Goal: Task Accomplishment & Management: Complete application form

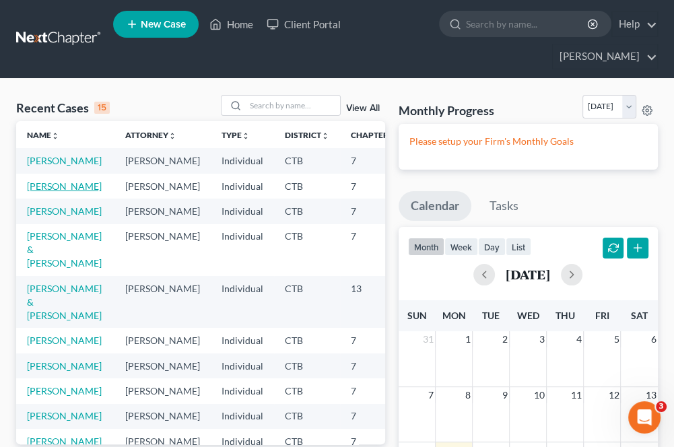
click at [32, 192] on link "[PERSON_NAME]" at bounding box center [64, 185] width 75 height 11
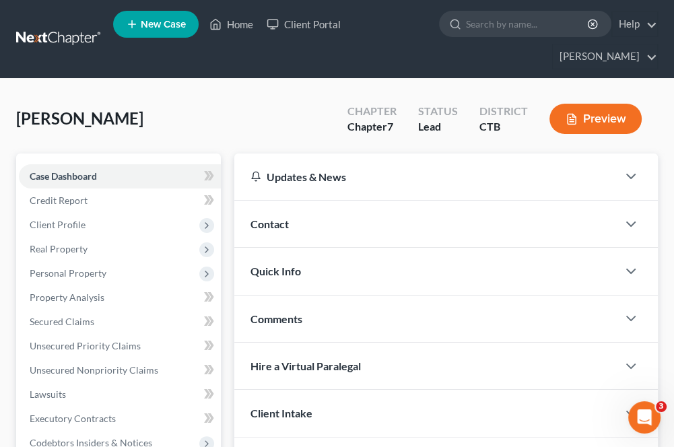
click at [52, 226] on span "Client Profile" at bounding box center [58, 224] width 56 height 11
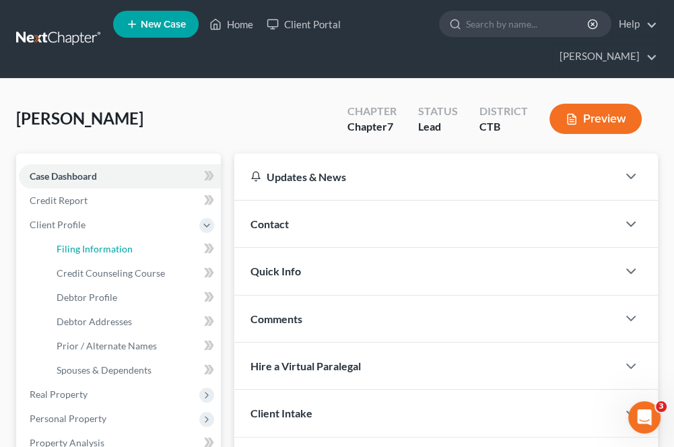
click at [73, 247] on span "Filing Information" at bounding box center [95, 248] width 76 height 11
select select "1"
select select "0"
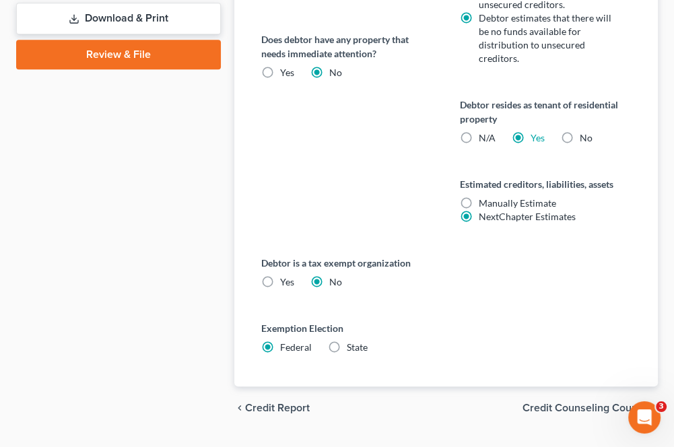
scroll to position [796, 0]
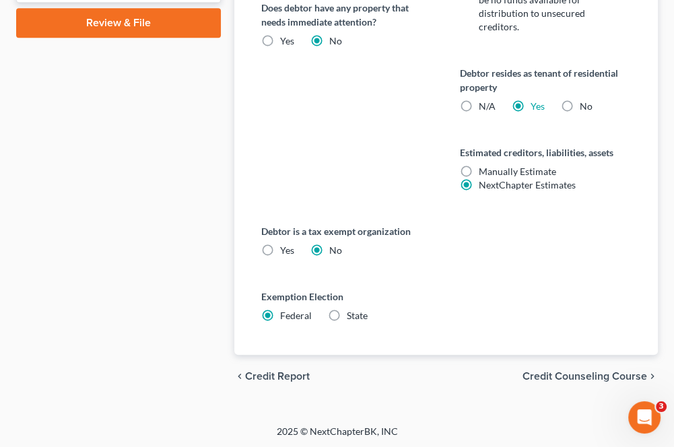
click at [532, 371] on span "Credit Counseling Course" at bounding box center [584, 376] width 124 height 11
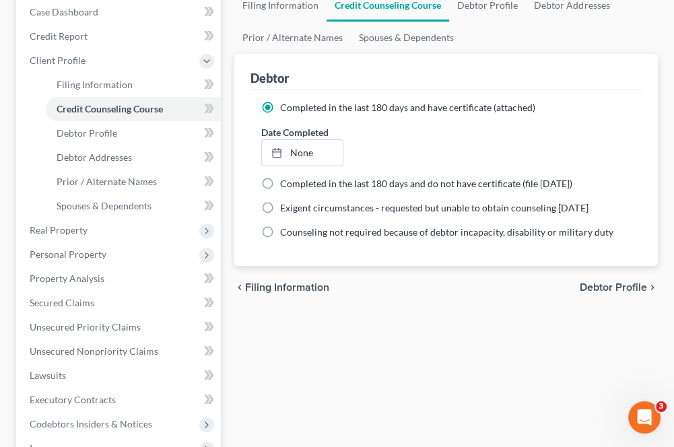
scroll to position [202, 0]
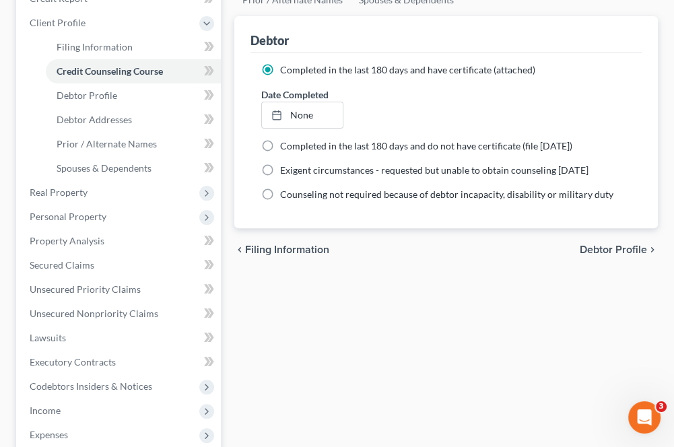
click at [602, 250] on span "Debtor Profile" at bounding box center [612, 249] width 67 height 11
select select "0"
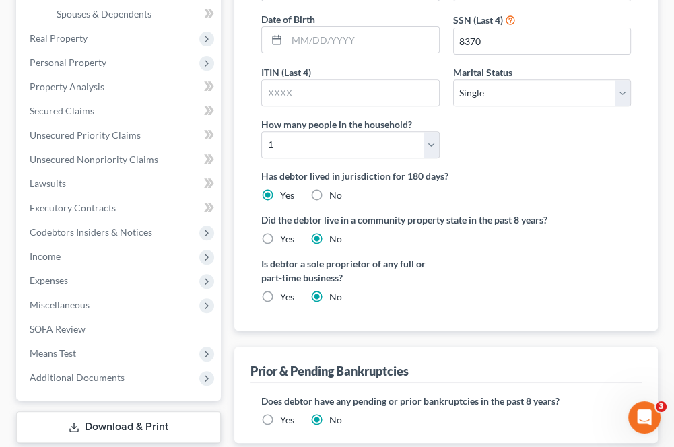
scroll to position [404, 0]
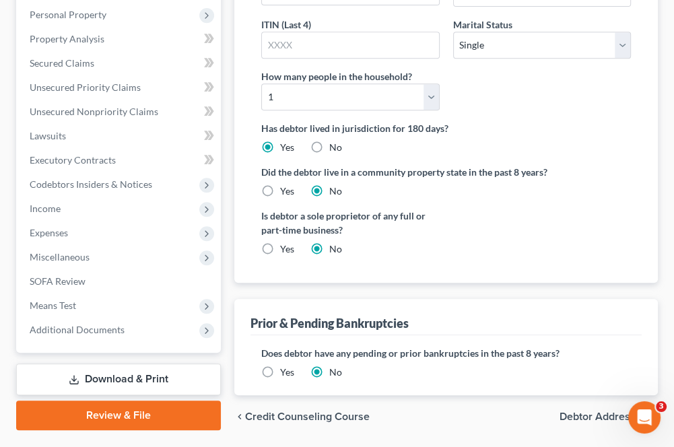
click at [579, 411] on span "Debtor Addresses" at bounding box center [602, 416] width 87 height 11
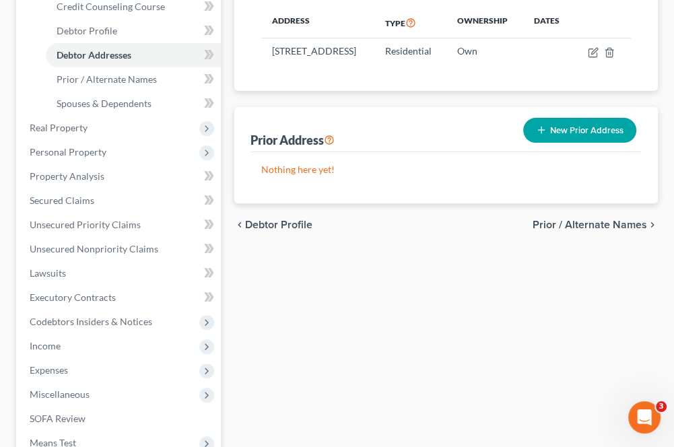
scroll to position [269, 0]
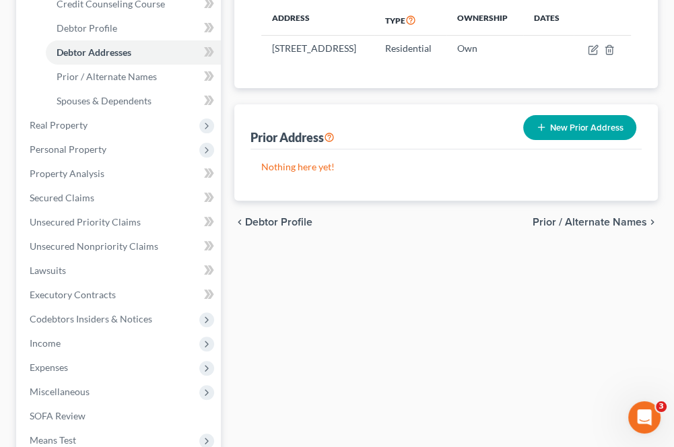
click at [569, 227] on span "Prior / Alternate Names" at bounding box center [589, 222] width 114 height 11
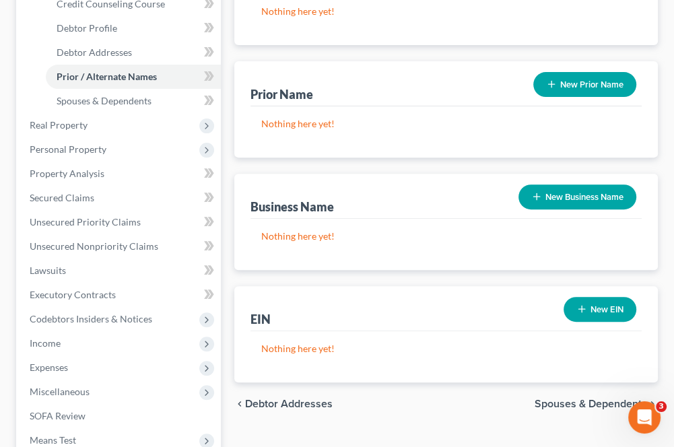
scroll to position [336, 0]
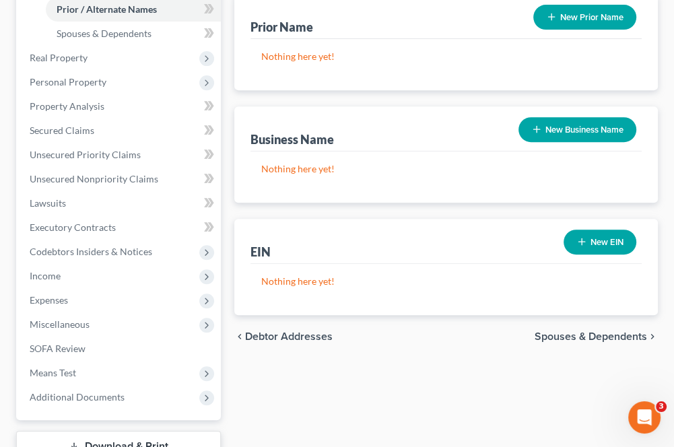
click at [561, 335] on span "Spouses & Dependents" at bounding box center [590, 336] width 112 height 11
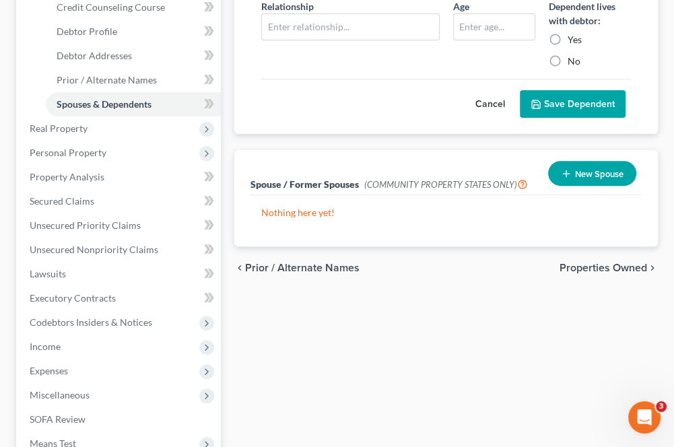
scroll to position [269, 0]
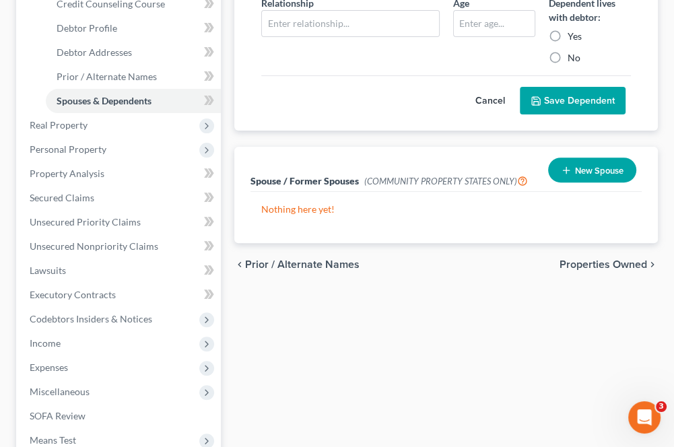
click at [567, 268] on span "Properties Owned" at bounding box center [602, 264] width 87 height 11
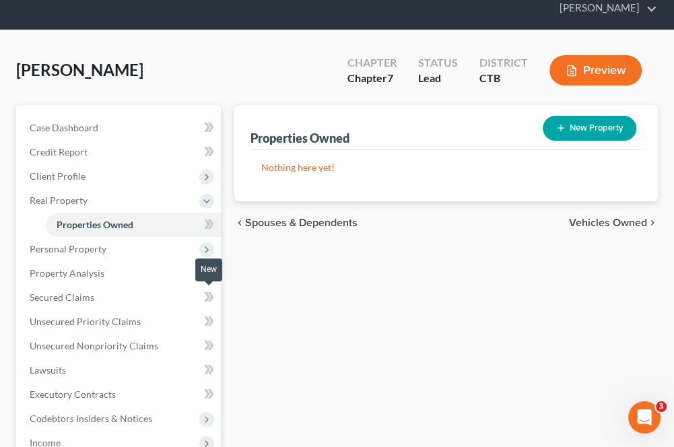
scroll to position [46, 0]
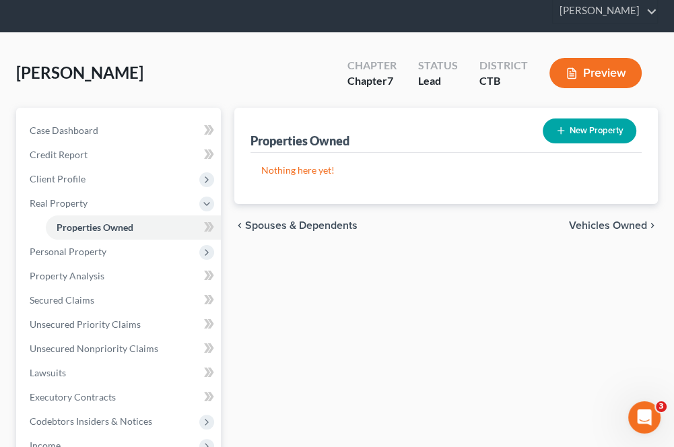
click at [52, 254] on span "Personal Property" at bounding box center [68, 251] width 77 height 11
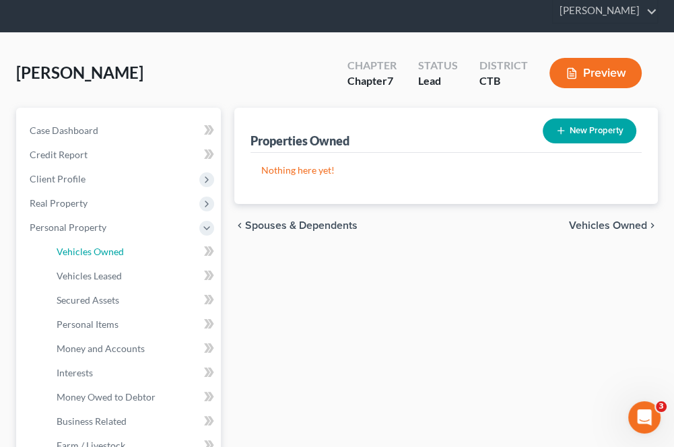
click at [74, 258] on link "Vehicles Owned" at bounding box center [133, 252] width 175 height 24
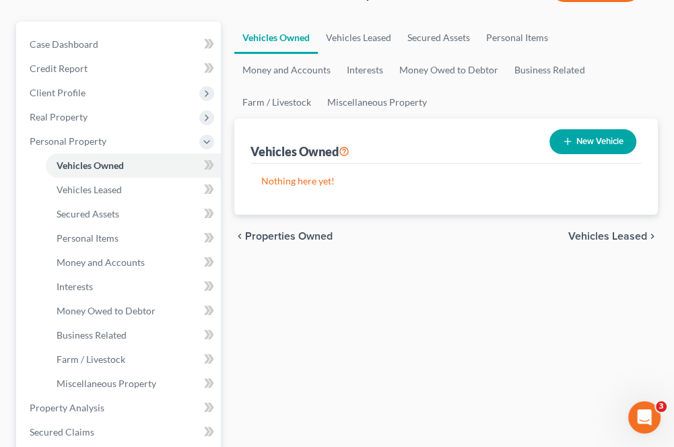
scroll to position [135, 0]
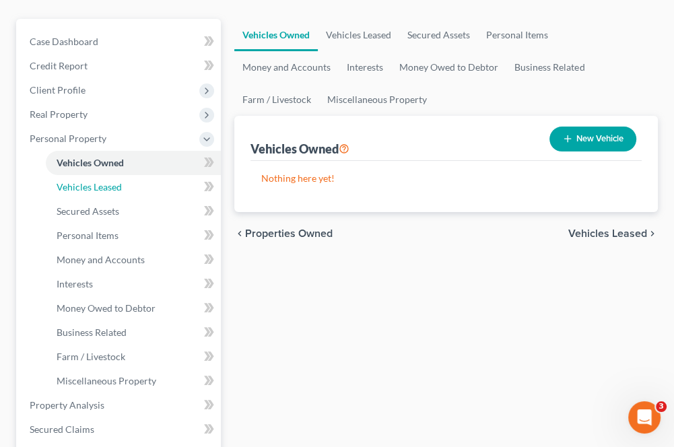
click at [65, 188] on span "Vehicles Leased" at bounding box center [89, 186] width 65 height 11
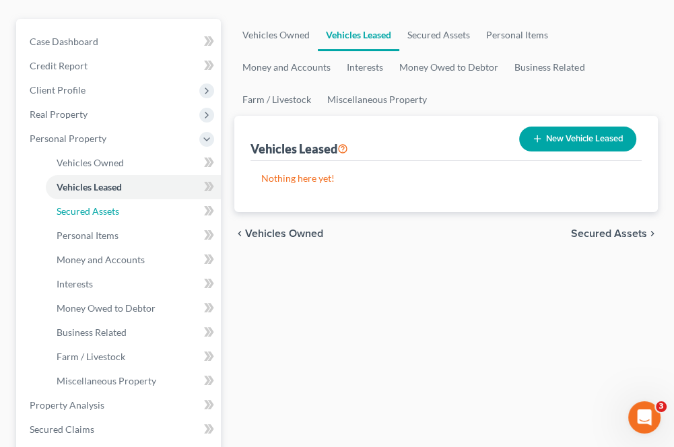
click at [81, 213] on span "Secured Assets" at bounding box center [88, 210] width 63 height 11
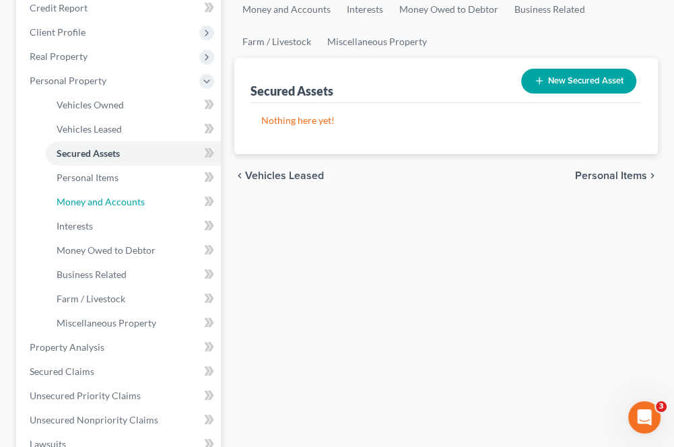
click at [82, 231] on ul "Vehicles Owned Vehicles Leased Machinery and Vehicles Office Related" at bounding box center [120, 214] width 202 height 242
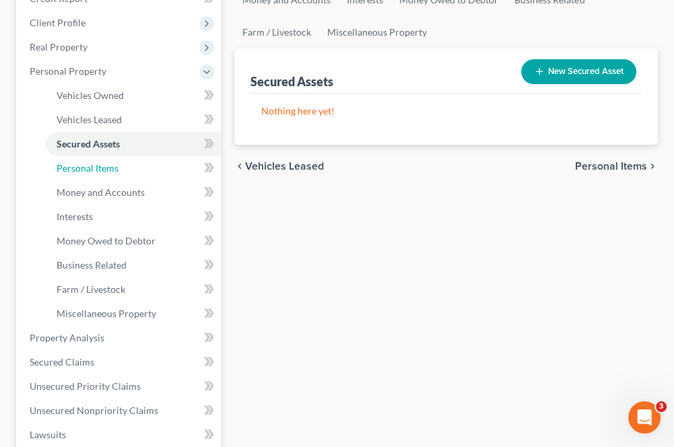
click at [65, 175] on link "Personal Items" at bounding box center [133, 168] width 175 height 24
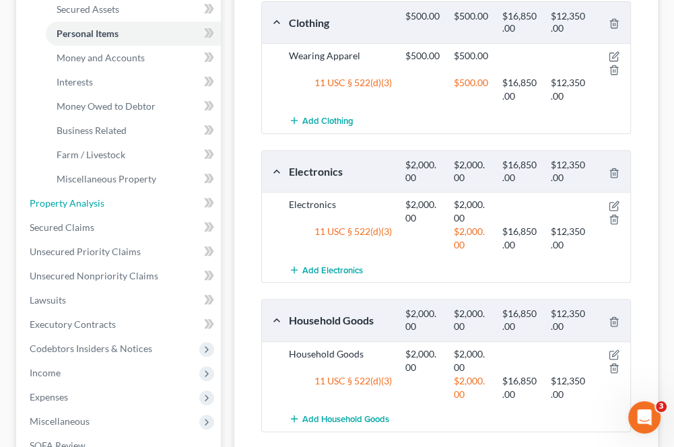
click at [71, 207] on span "Property Analysis" at bounding box center [67, 202] width 75 height 11
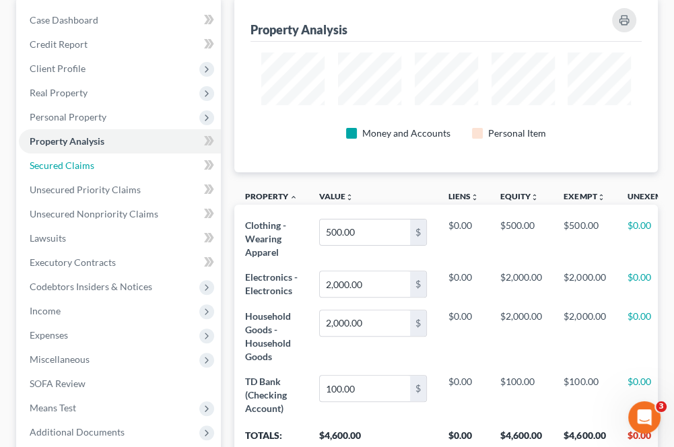
click at [52, 170] on link "Secured Claims" at bounding box center [120, 165] width 202 height 24
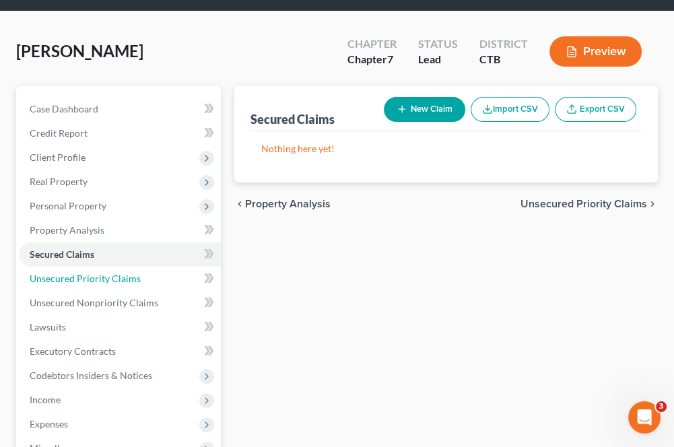
click at [104, 279] on span "Unsecured Priority Claims" at bounding box center [85, 278] width 111 height 11
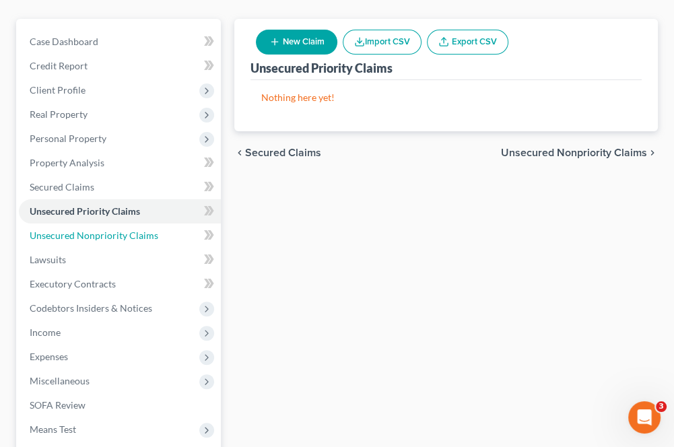
click at [89, 240] on link "Unsecured Nonpriority Claims" at bounding box center [120, 235] width 202 height 24
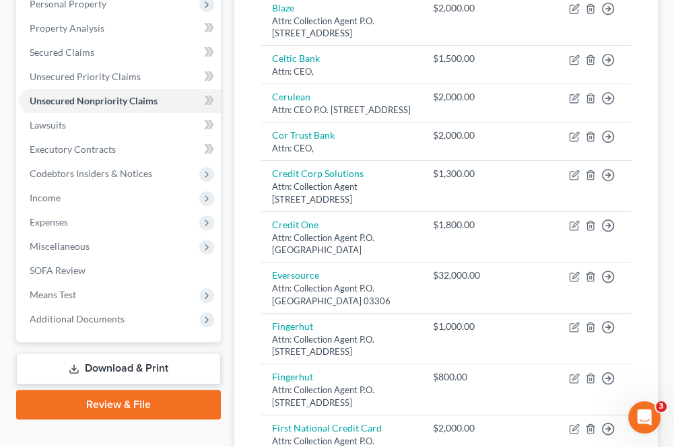
click at [283, 155] on div "Attn: CEO," at bounding box center [341, 148] width 139 height 13
click at [281, 155] on div "Attn: CEO," at bounding box center [341, 148] width 139 height 13
click at [275, 57] on link "Celtic Bank" at bounding box center [296, 57] width 48 height 11
select select "2"
select select "0"
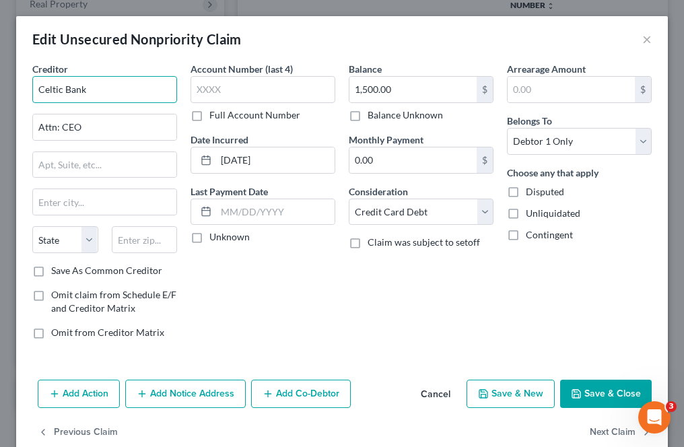
drag, startPoint x: 110, startPoint y: 94, endPoint x: -3, endPoint y: 92, distance: 113.1
type input "i"
type input "Indigo"
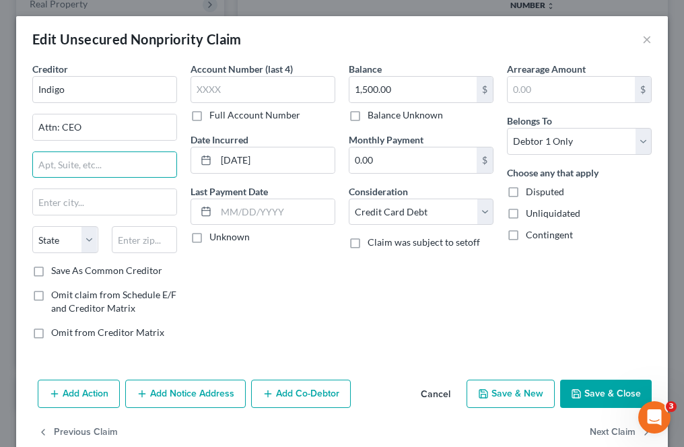
click at [110, 157] on input "text" at bounding box center [104, 165] width 143 height 26
type input "P.O. Box 9641"
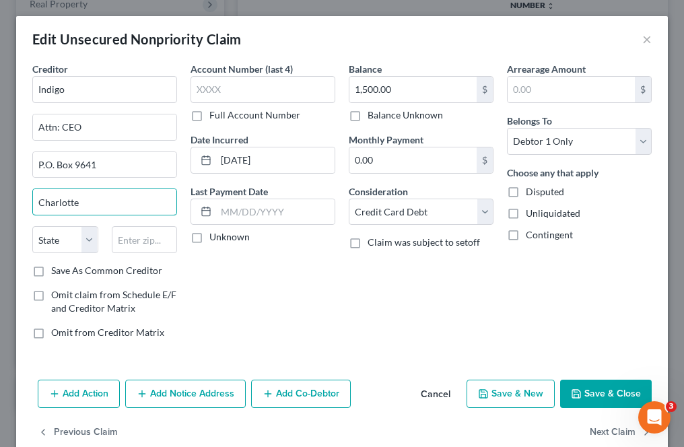
type input "Charlotte"
select select "28"
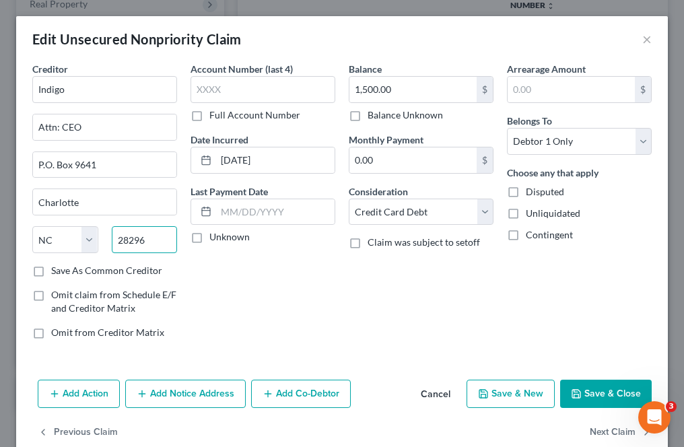
type input "28296"
click at [104, 94] on input "Indigo" at bounding box center [104, 89] width 145 height 27
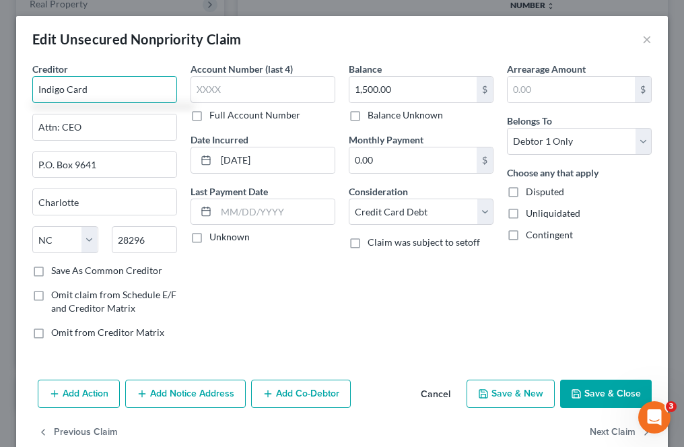
type input "Indigo Card"
click at [51, 271] on label "Save As Common Creditor" at bounding box center [106, 270] width 111 height 13
click at [57, 271] on input "Save As Common Creditor" at bounding box center [61, 268] width 9 height 9
click at [567, 398] on button "Save & Close" at bounding box center [606, 394] width 92 height 28
checkbox input "false"
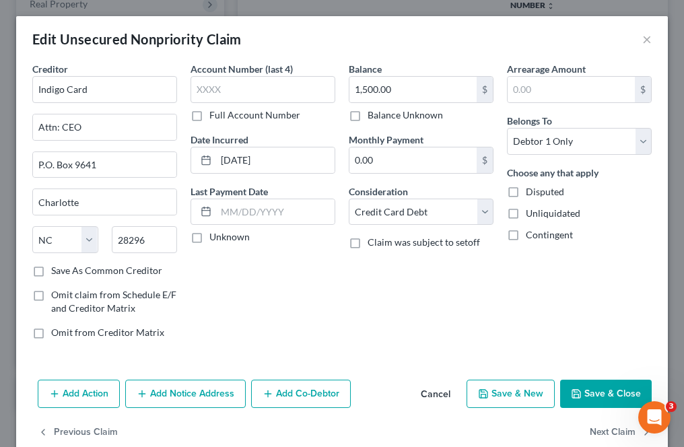
type input "0"
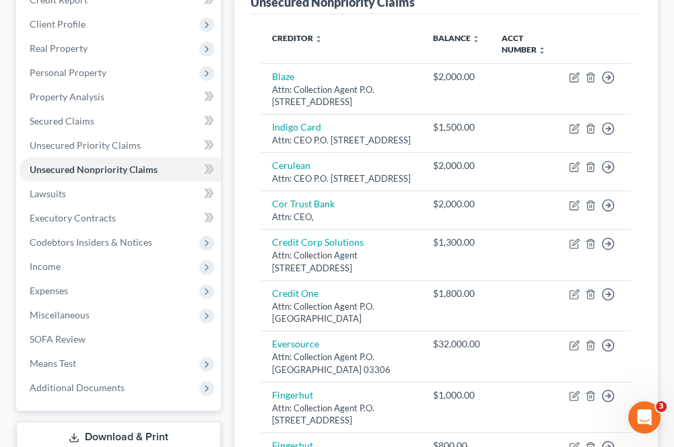
scroll to position [202, 0]
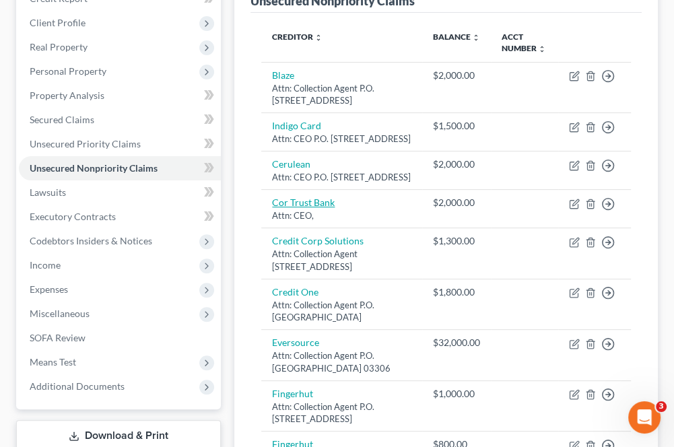
click at [328, 208] on link "Cor Trust Bank" at bounding box center [303, 202] width 63 height 11
select select "10"
select select "0"
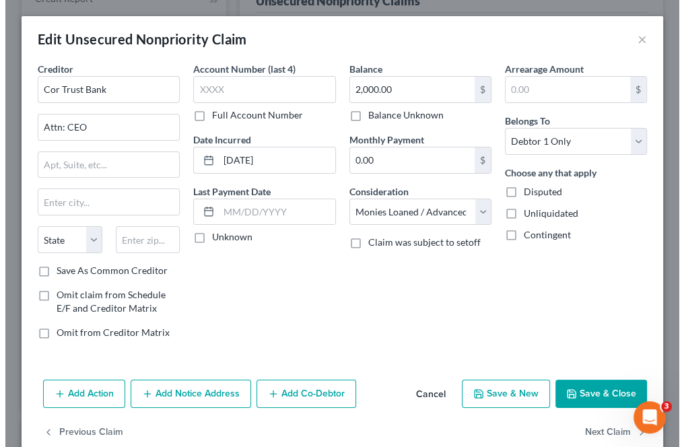
scroll to position [178, 0]
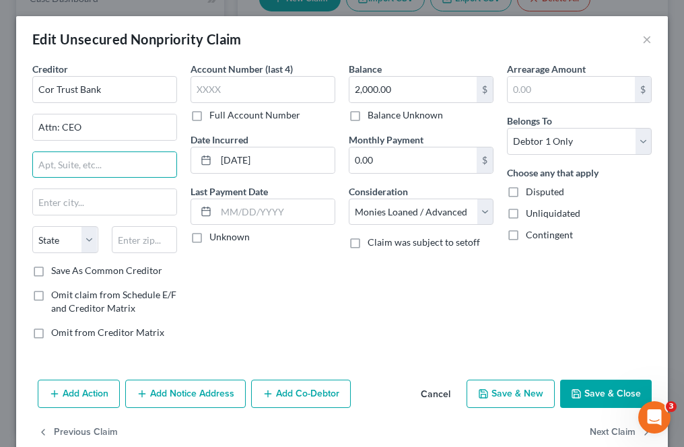
click at [124, 164] on input "text" at bounding box center [104, 165] width 143 height 26
type input "P.O. Box 949"
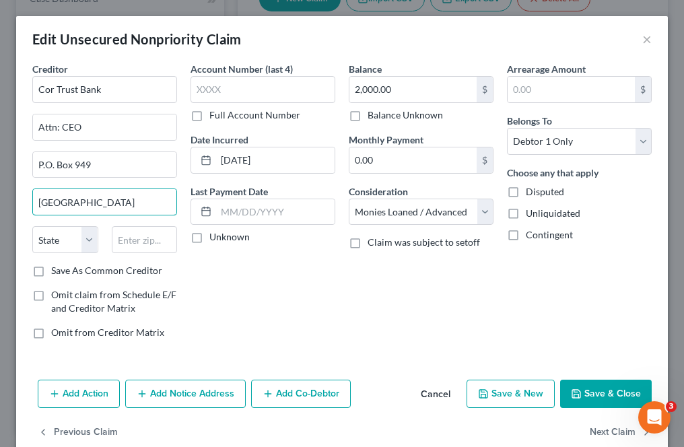
type input "[GEOGRAPHIC_DATA]"
select select "29"
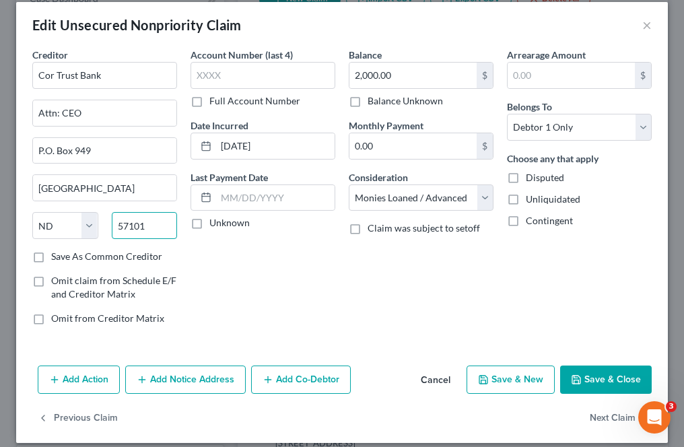
scroll to position [25, 0]
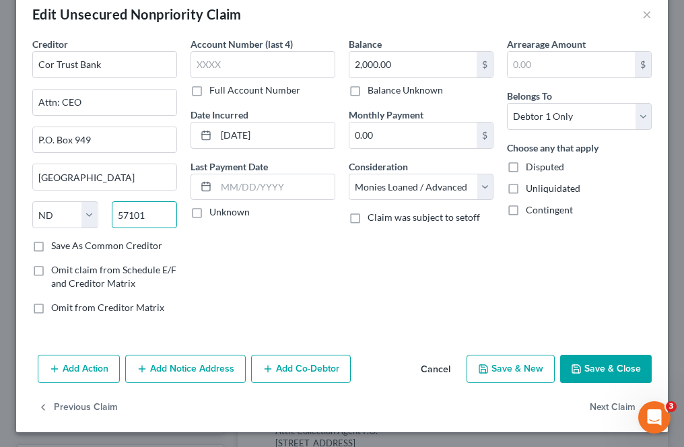
type input "57101"
drag, startPoint x: 596, startPoint y: 373, endPoint x: 585, endPoint y: 366, distance: 12.1
click at [592, 371] on button "Save & Close" at bounding box center [606, 369] width 92 height 28
select select "29"
type input "0"
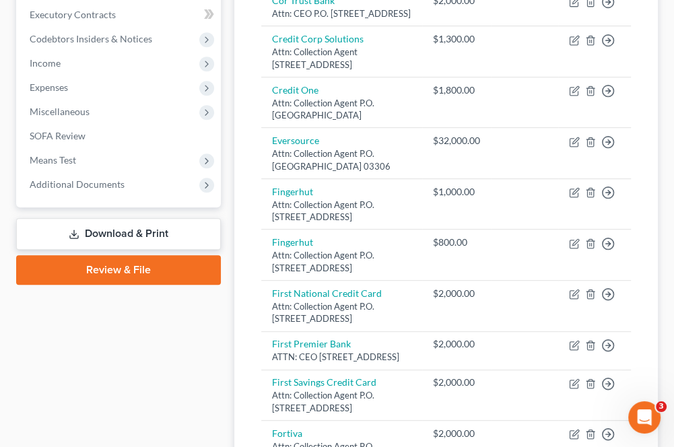
scroll to position [135, 0]
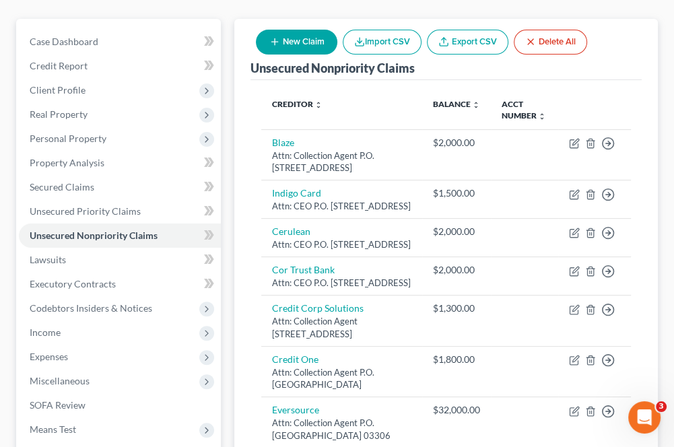
click at [305, 55] on div "New Claim Import CSV Export CSV Delete All" at bounding box center [421, 42] width 342 height 36
click at [300, 45] on button "New Claim" at bounding box center [296, 42] width 81 height 25
select select "0"
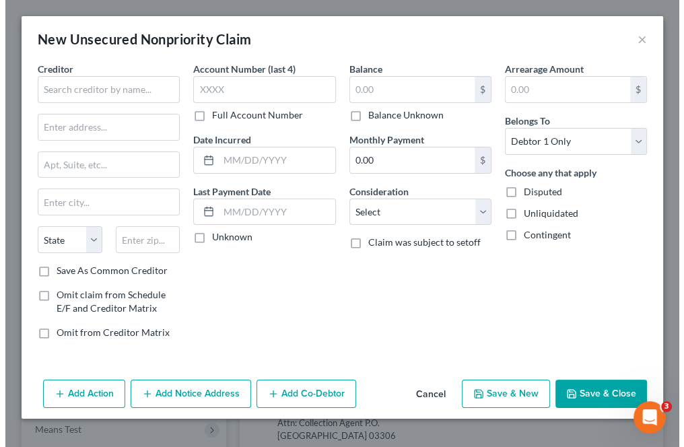
scroll to position [110, 0]
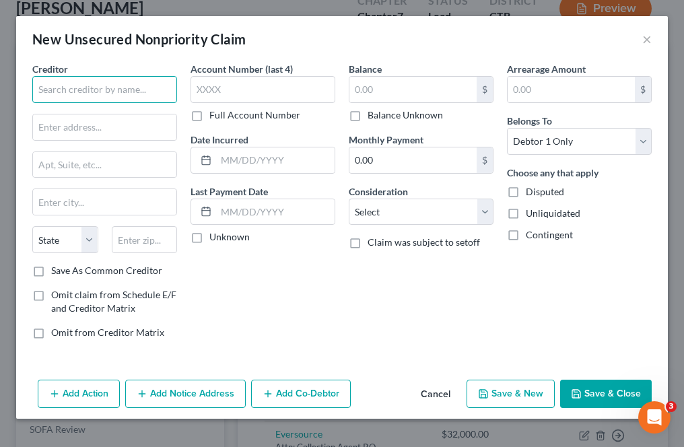
click at [142, 92] on input "text" at bounding box center [104, 89] width 145 height 27
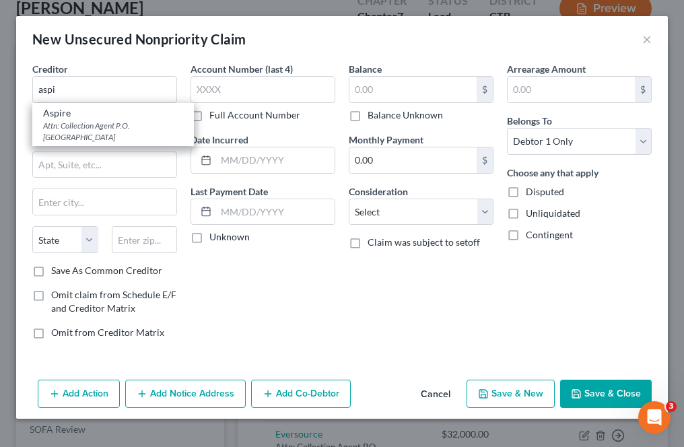
click at [133, 122] on div "Attn: Collection Agent P.O. [GEOGRAPHIC_DATA]" at bounding box center [113, 131] width 140 height 23
type input "Aspire"
type input "Attn: Collection Agent"
type input "P.O. Box 650832"
type input "[GEOGRAPHIC_DATA]"
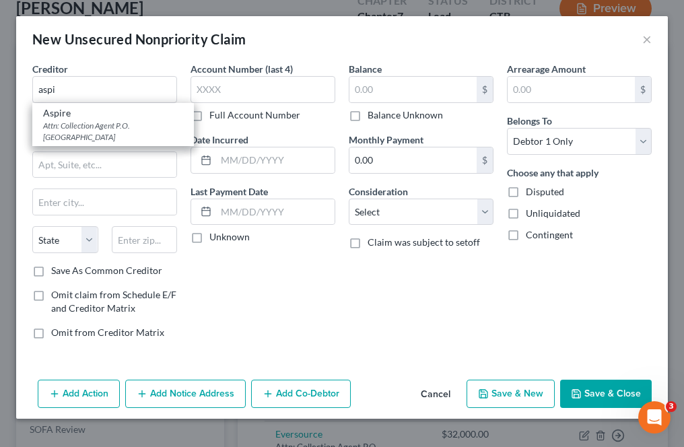
select select "45"
type input "75265"
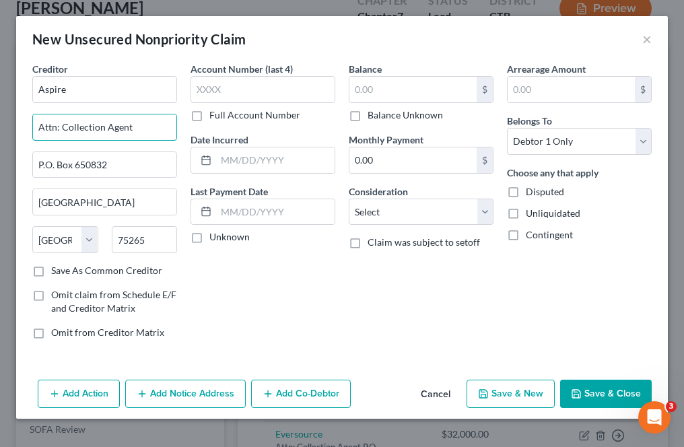
drag, startPoint x: 144, startPoint y: 124, endPoint x: 80, endPoint y: 129, distance: 64.1
click at [80, 129] on input "Attn: Collection Agent" at bounding box center [104, 127] width 143 height 26
type input "Attn: CEO"
click at [318, 156] on input "text" at bounding box center [275, 160] width 118 height 26
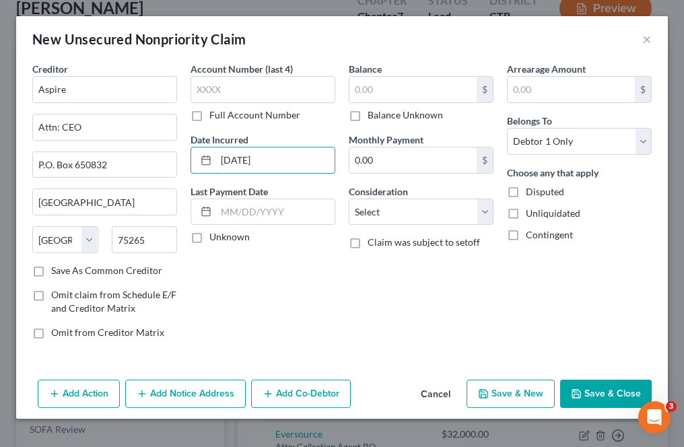
type input "[DATE]"
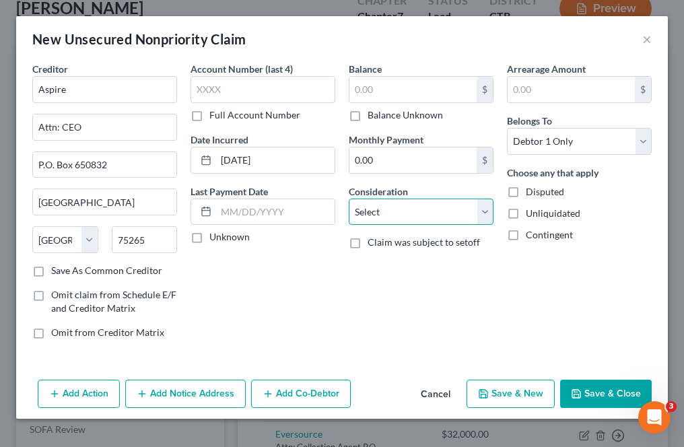
click at [385, 211] on select "Select Cable / Satellite Services Collection Agency Credit Card Debt Debt Couns…" at bounding box center [421, 212] width 145 height 27
select select "2"
click at [349, 199] on select "Select Cable / Satellite Services Collection Agency Credit Card Debt Debt Couns…" at bounding box center [421, 212] width 145 height 27
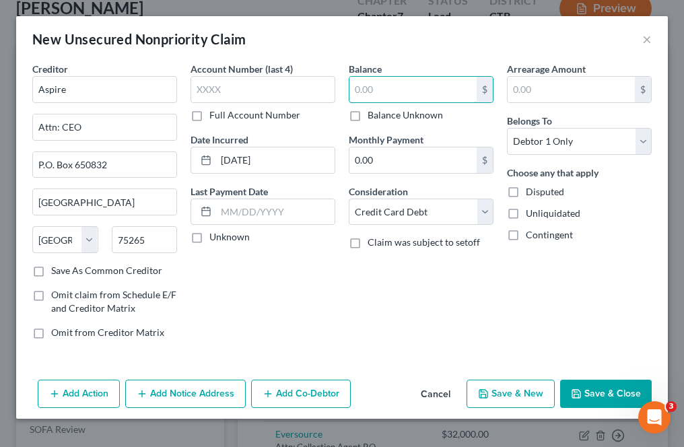
click at [390, 80] on input "text" at bounding box center [412, 90] width 127 height 26
click at [585, 388] on button "Save & Close" at bounding box center [606, 394] width 92 height 28
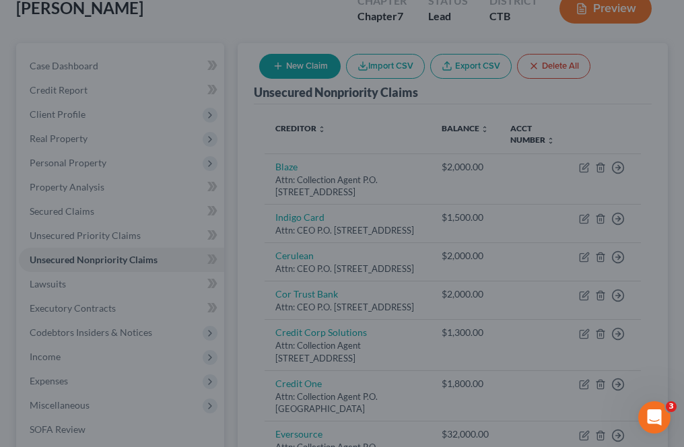
type input "1,200.00"
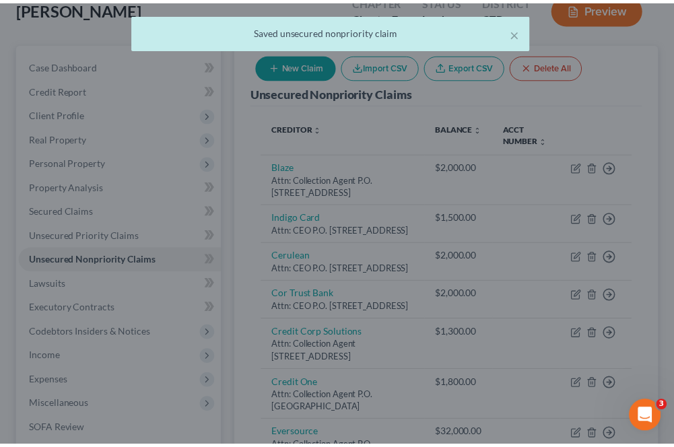
scroll to position [135, 0]
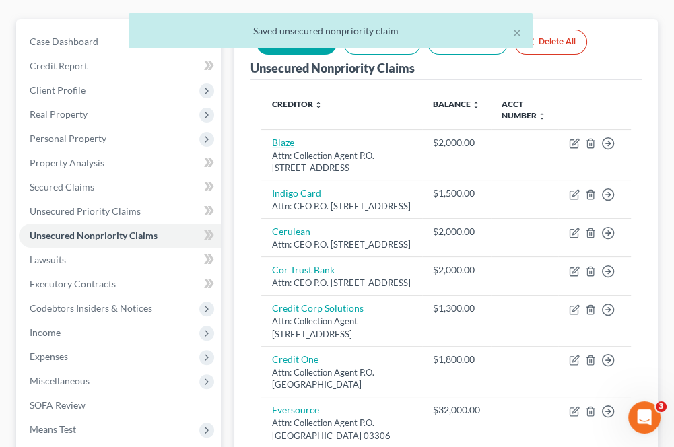
click at [282, 145] on link "Blaze" at bounding box center [283, 142] width 22 height 11
select select "30"
select select "2"
select select "0"
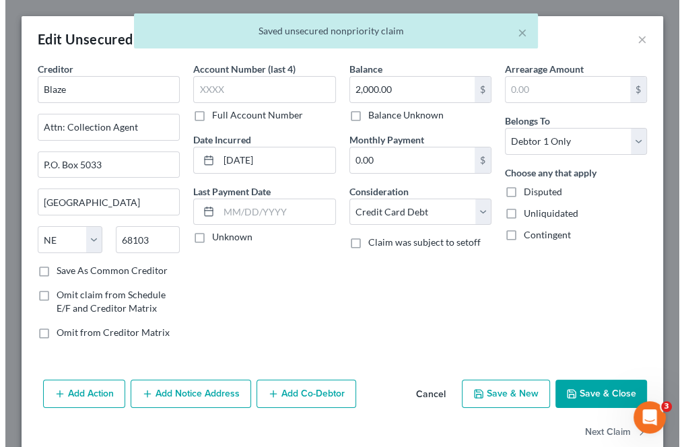
scroll to position [110, 0]
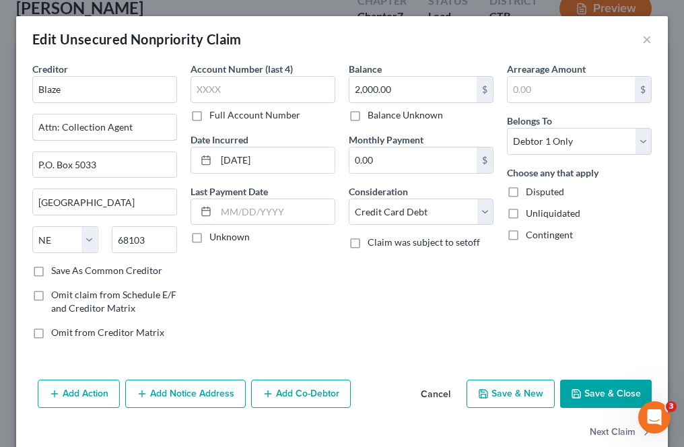
click at [136, 129] on input "Attn: Collection Agent" at bounding box center [104, 127] width 143 height 26
type input "Attn: CEO"
click at [51, 266] on label "Save As Common Creditor" at bounding box center [106, 270] width 111 height 13
click at [57, 266] on input "Save As Common Creditor" at bounding box center [61, 268] width 9 height 9
click at [581, 396] on button "Save & Close" at bounding box center [606, 394] width 92 height 28
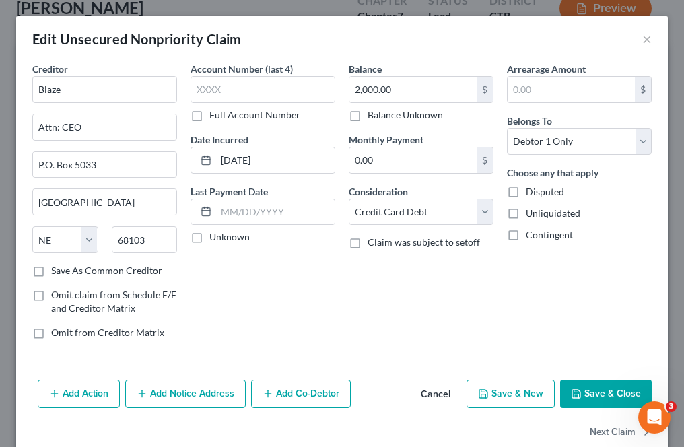
checkbox input "false"
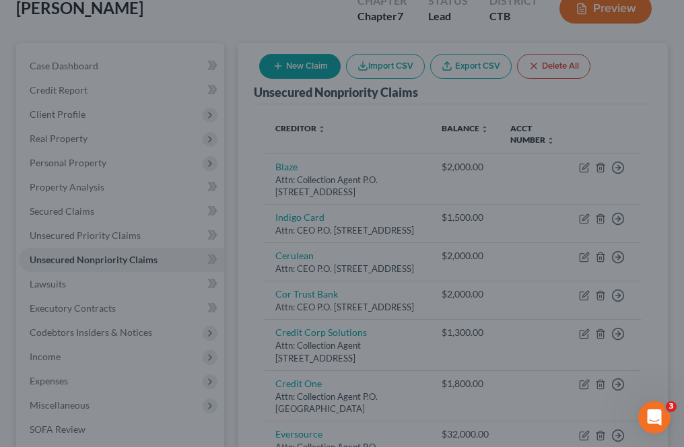
type input "0"
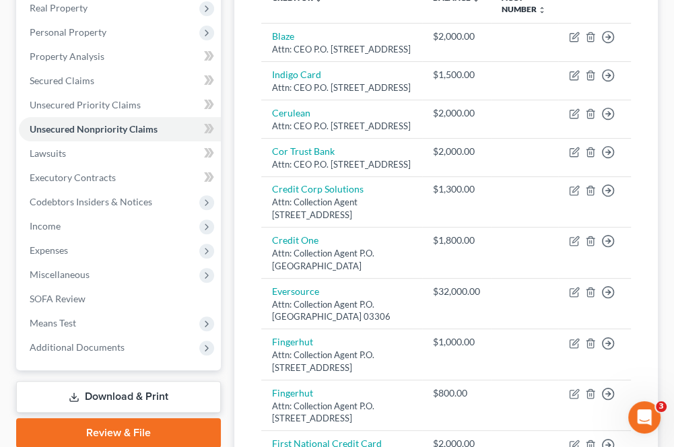
scroll to position [269, 0]
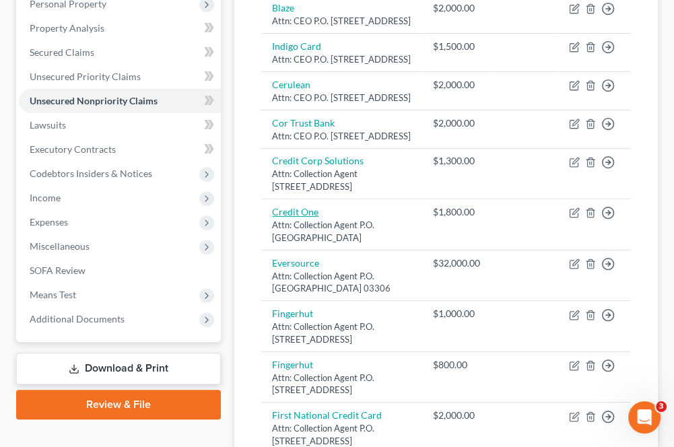
click at [284, 217] on link "Credit One" at bounding box center [295, 211] width 46 height 11
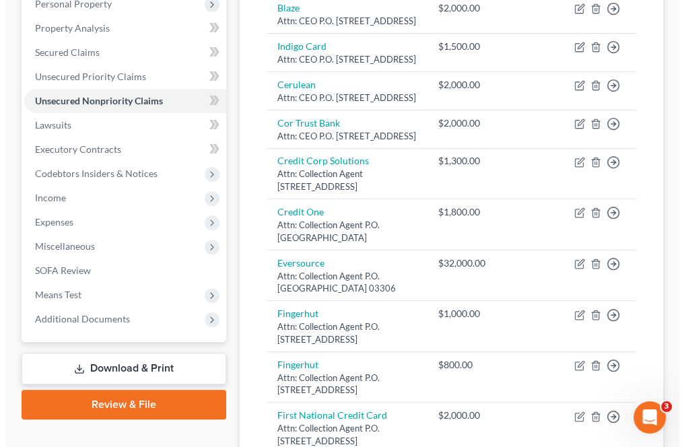
scroll to position [245, 0]
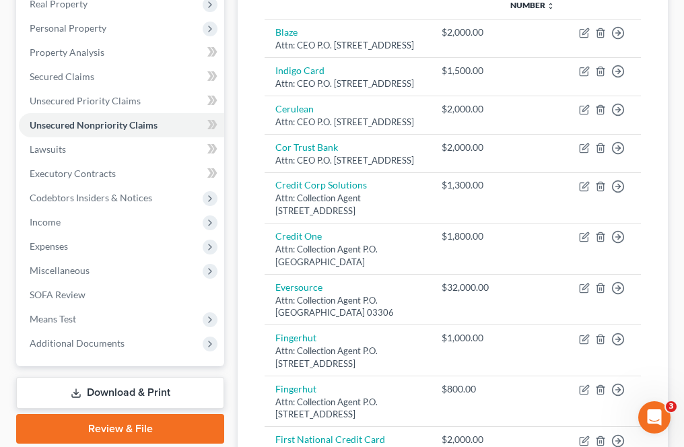
select select "4"
select select "2"
select select "0"
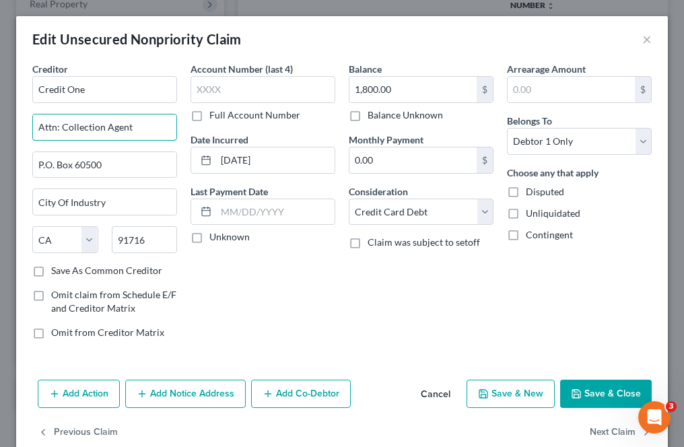
drag, startPoint x: 134, startPoint y: 127, endPoint x: 68, endPoint y: 132, distance: 66.2
click at [68, 132] on input "Attn: Collection Agent" at bounding box center [104, 127] width 143 height 26
type input "Attn: CEO"
click at [51, 270] on label "Save As Common Creditor" at bounding box center [106, 270] width 111 height 13
click at [57, 270] on input "Save As Common Creditor" at bounding box center [61, 268] width 9 height 9
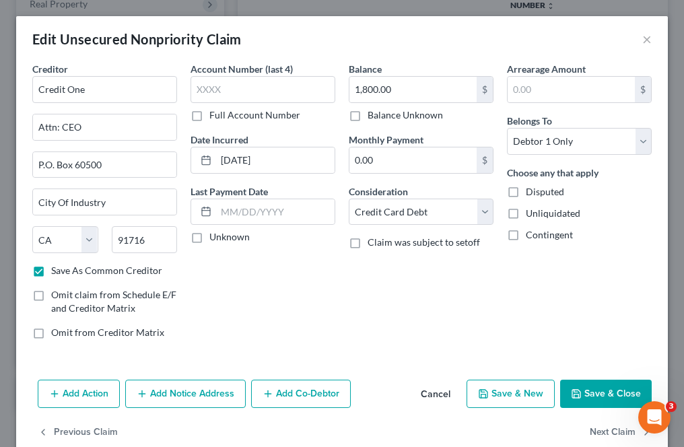
click at [579, 396] on button "Save & Close" at bounding box center [606, 394] width 92 height 28
checkbox input "false"
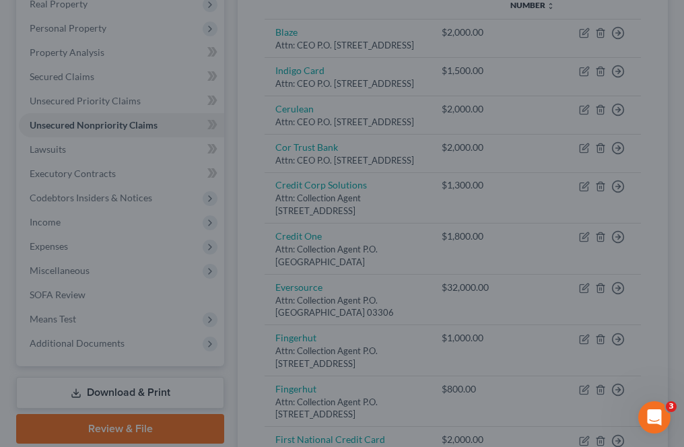
type input "0"
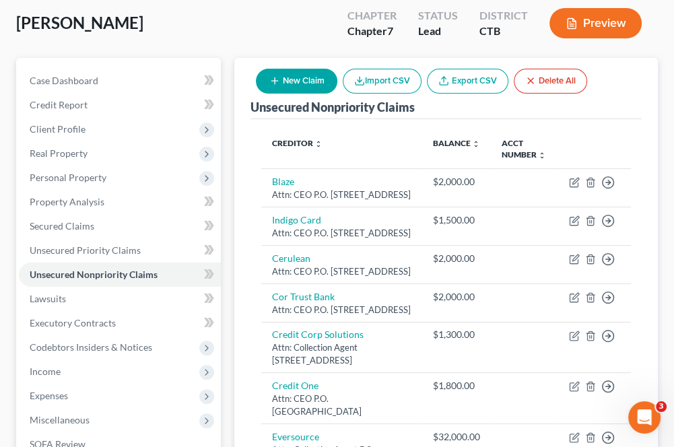
scroll to position [67, 0]
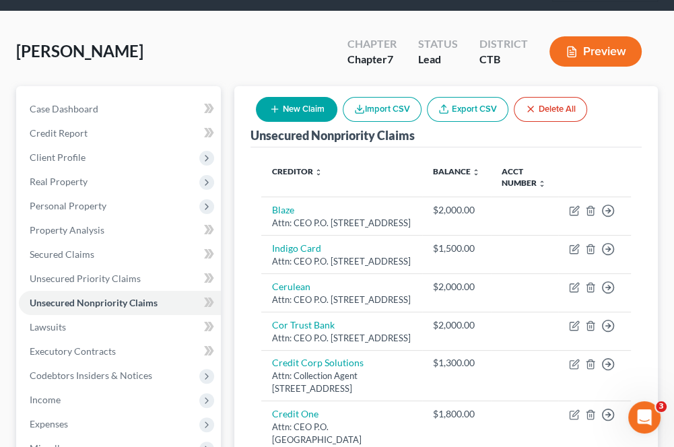
click at [279, 110] on icon "button" at bounding box center [274, 109] width 11 height 11
select select "0"
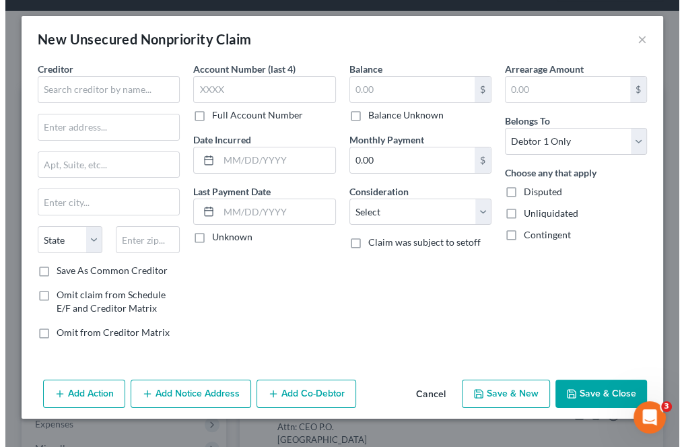
scroll to position [38, 0]
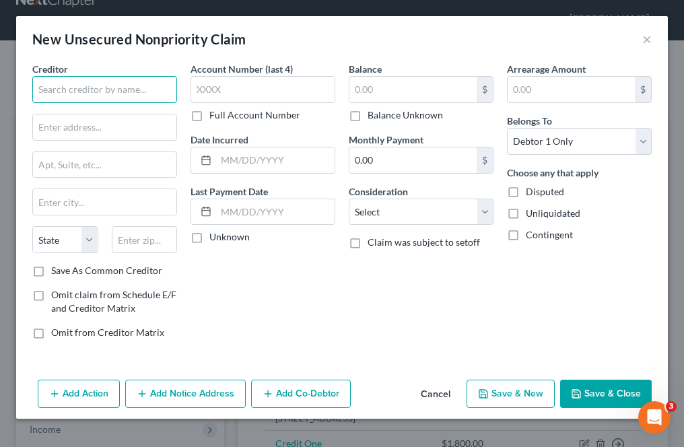
click at [77, 100] on input "text" at bounding box center [104, 89] width 145 height 27
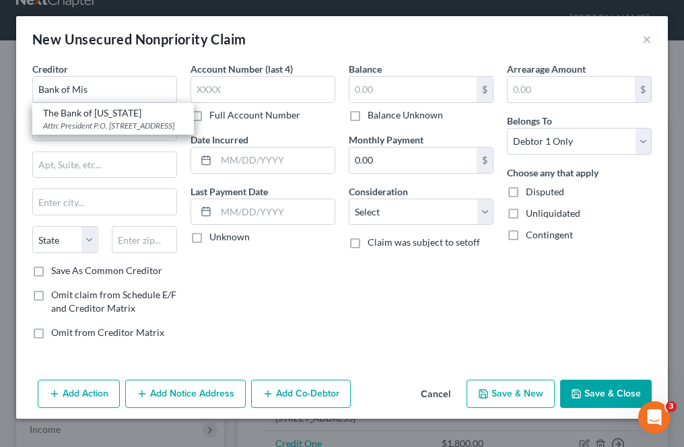
click at [87, 114] on div "The Bank of [US_STATE]" at bounding box center [113, 112] width 140 height 13
type input "The Bank of [US_STATE]"
type input "Attn: President"
type input "P.O. Box 4499"
type input "Beaverton"
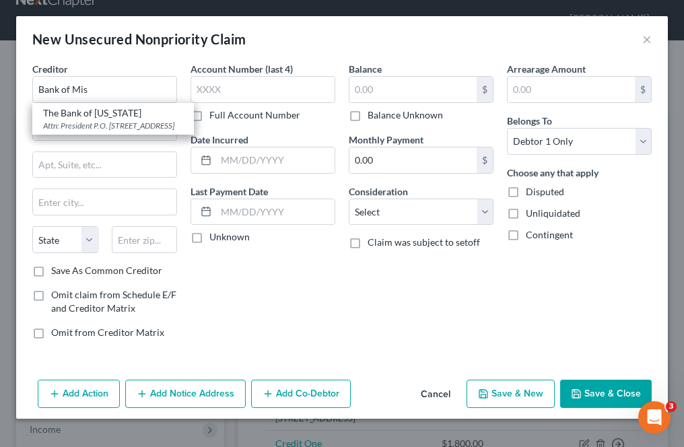
select select "38"
type input "97076"
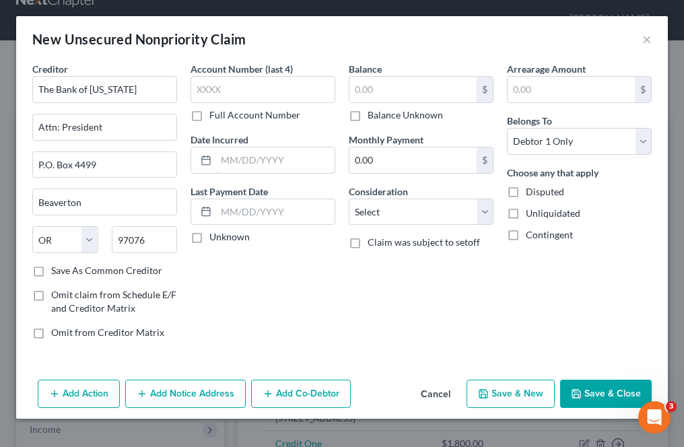
click at [230, 161] on input "text" at bounding box center [275, 160] width 118 height 26
type input "[DATE]"
click at [363, 98] on input "text" at bounding box center [412, 90] width 127 height 26
type input "1,500"
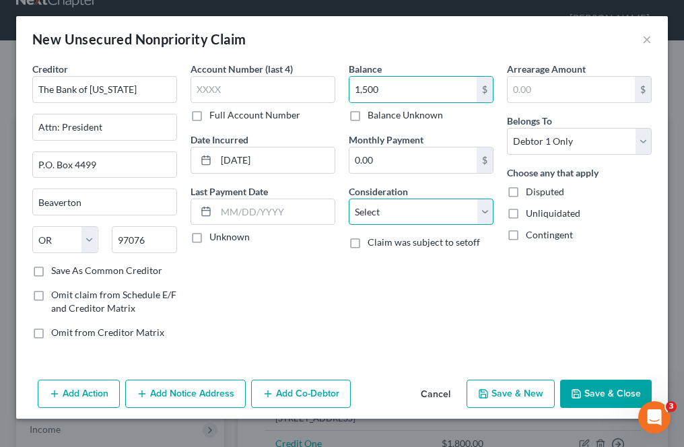
click at [369, 214] on select "Select Cable / Satellite Services Collection Agency Credit Card Debt Debt Couns…" at bounding box center [421, 212] width 145 height 27
select select "3"
click at [349, 199] on select "Select Cable / Satellite Services Collection Agency Credit Card Debt Debt Couns…" at bounding box center [421, 212] width 145 height 27
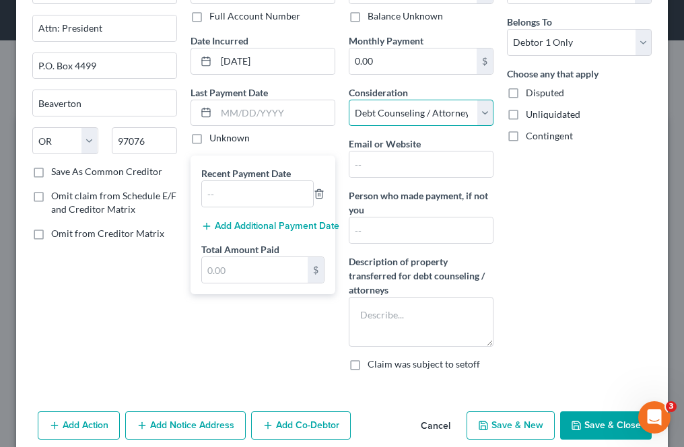
scroll to position [116, 0]
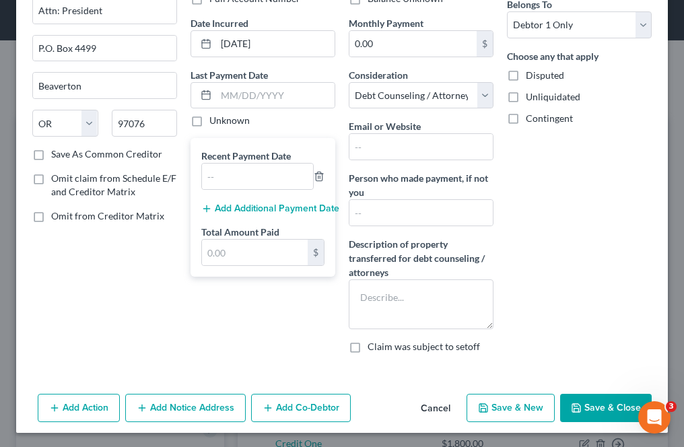
click at [585, 408] on button "Save & Close" at bounding box center [606, 408] width 92 height 28
type input "1,500.00"
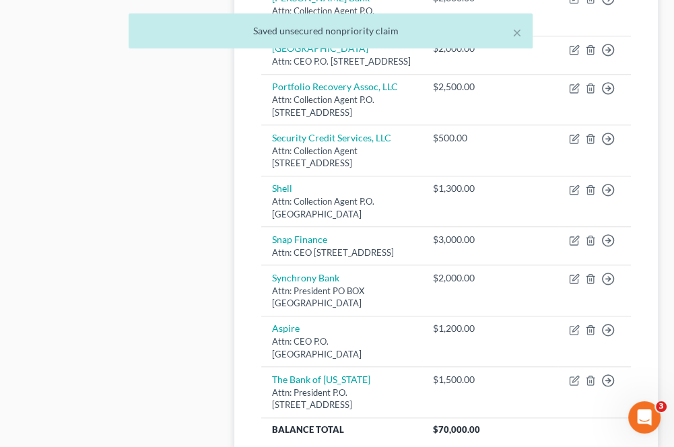
scroll to position [992, 0]
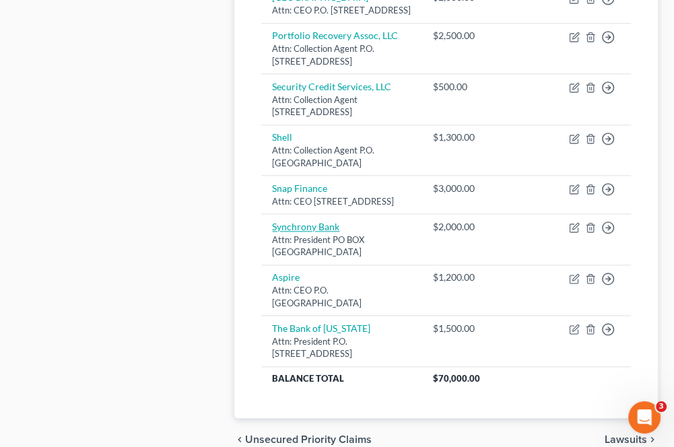
click at [320, 232] on link "Synchrony Bank" at bounding box center [305, 226] width 67 height 11
select select "45"
select select "10"
select select "0"
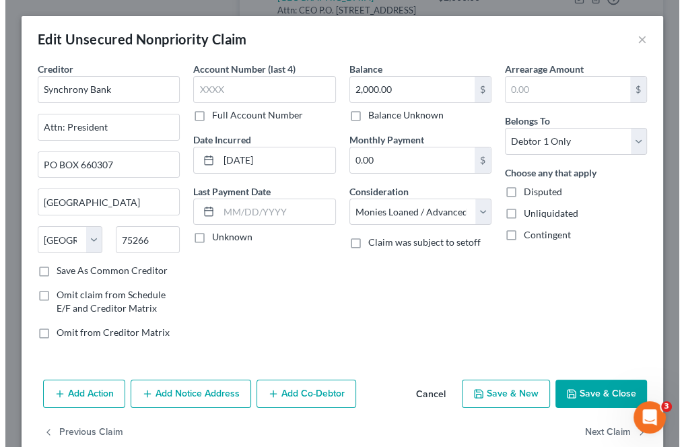
scroll to position [968, 0]
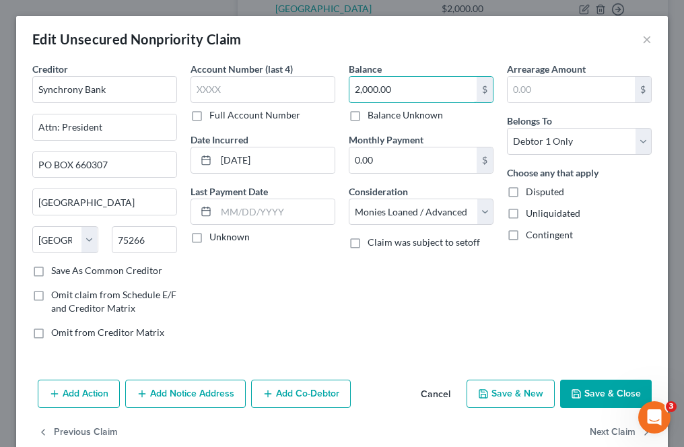
click at [447, 93] on input "2,000.00" at bounding box center [412, 90] width 127 height 26
click at [614, 393] on button "Save & Close" at bounding box center [606, 394] width 92 height 28
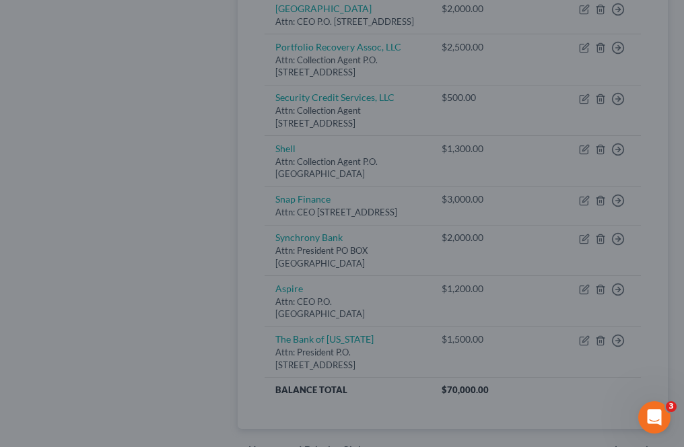
type input "3,000.00"
type input "0"
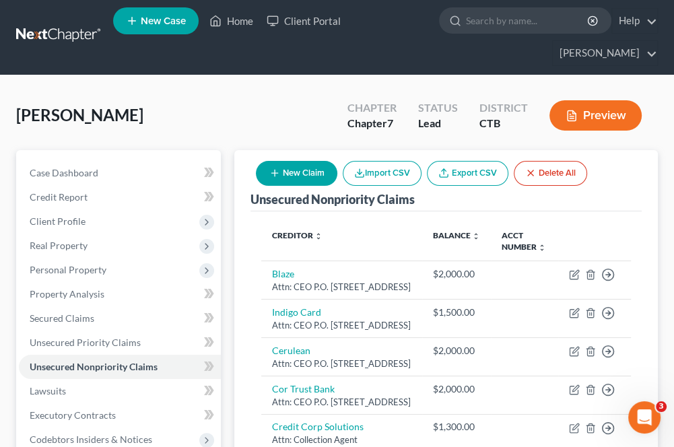
scroll to position [0, 0]
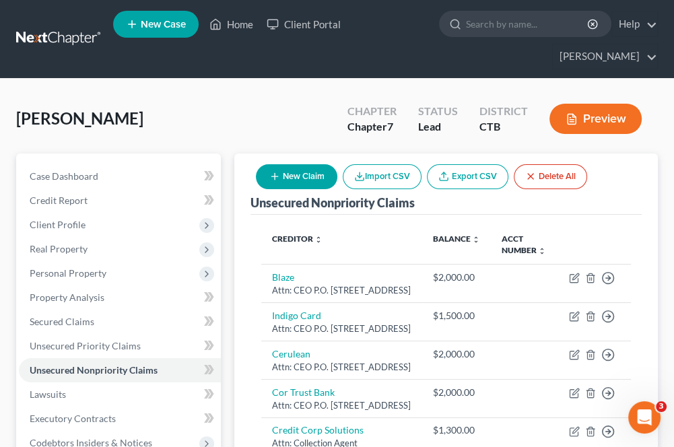
click at [290, 178] on button "New Claim" at bounding box center [296, 176] width 81 height 25
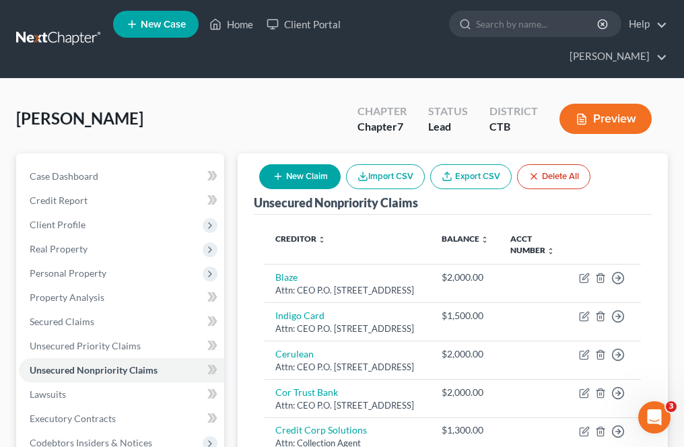
select select "0"
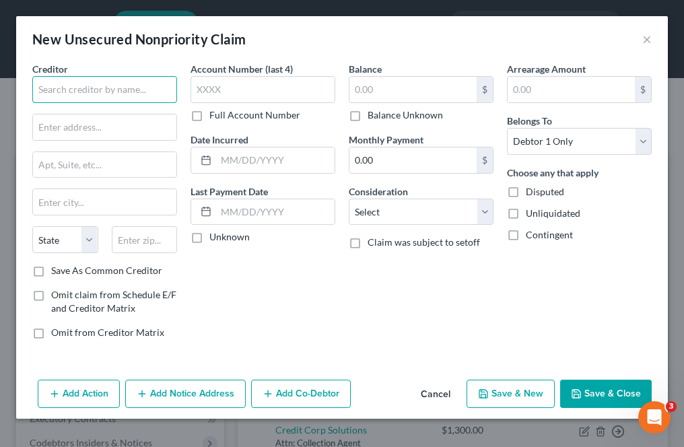
click at [101, 85] on input "text" at bounding box center [104, 89] width 145 height 27
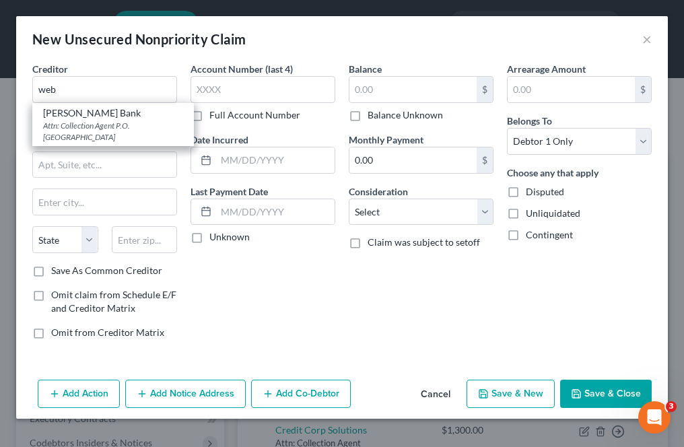
click at [113, 122] on div "Attn: Collection Agent P.O. [GEOGRAPHIC_DATA]" at bounding box center [113, 131] width 140 height 23
type input "[PERSON_NAME] Bank"
type input "Attn: Collection Agent"
type input "P.O. Box 790408"
type input "Saint Louis"
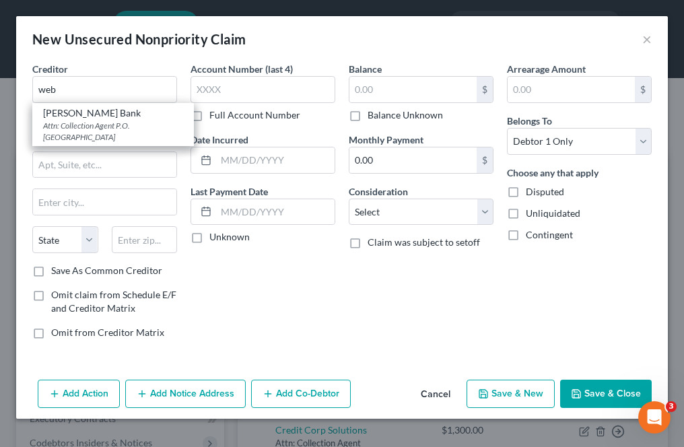
select select "26"
type input "63179"
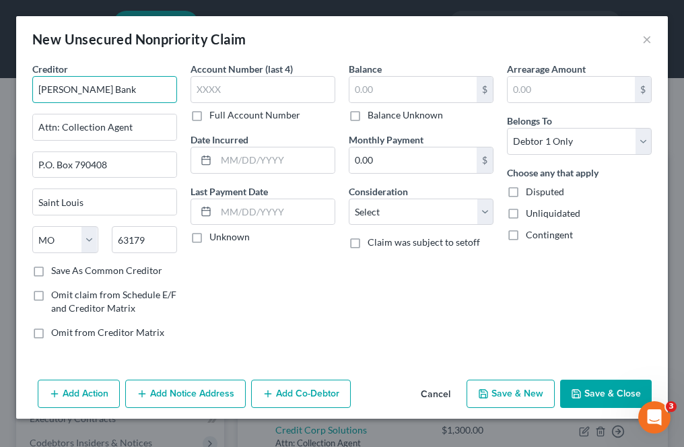
click at [75, 89] on input "[PERSON_NAME] Bank" at bounding box center [104, 89] width 145 height 27
type input "Web Bank"
click at [252, 170] on input "text" at bounding box center [275, 160] width 118 height 26
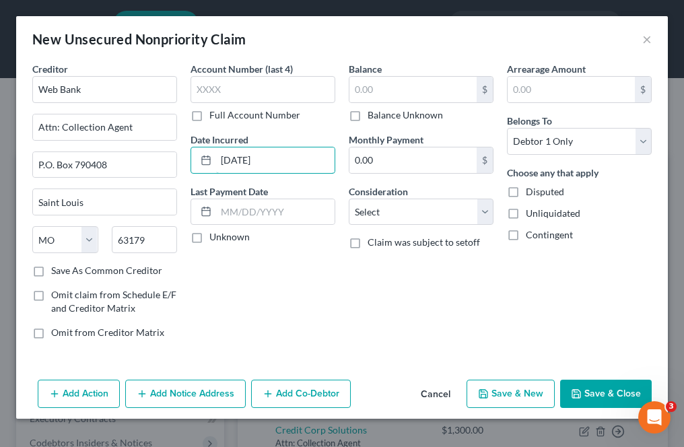
type input "[DATE]"
click at [393, 218] on select "Select Cable / Satellite Services Collection Agency Credit Card Debt Debt Couns…" at bounding box center [421, 212] width 145 height 27
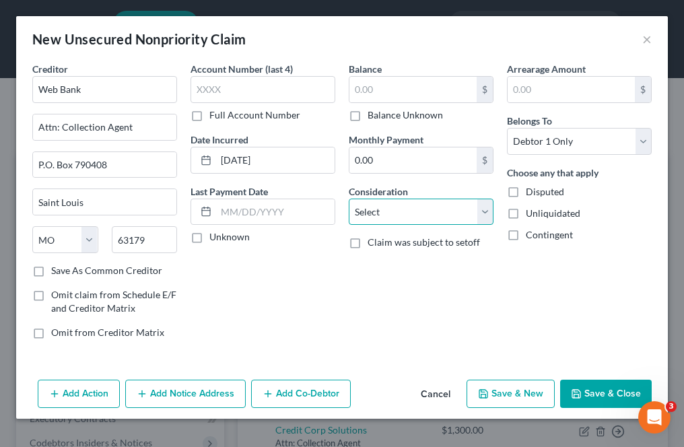
select select "2"
click at [349, 199] on select "Select Cable / Satellite Services Collection Agency Credit Card Debt Debt Couns…" at bounding box center [421, 212] width 145 height 27
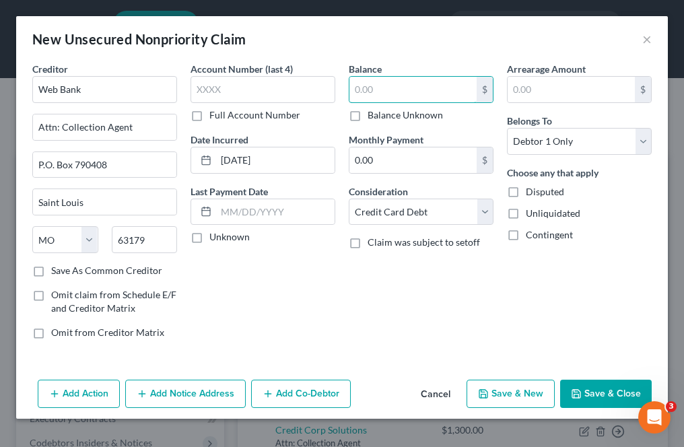
click at [380, 82] on input "text" at bounding box center [412, 90] width 127 height 26
click at [593, 396] on button "Save & Close" at bounding box center [606, 394] width 92 height 28
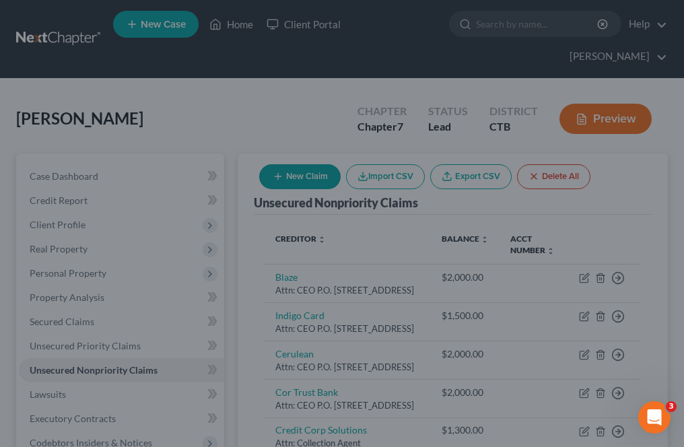
type input "1,000.00"
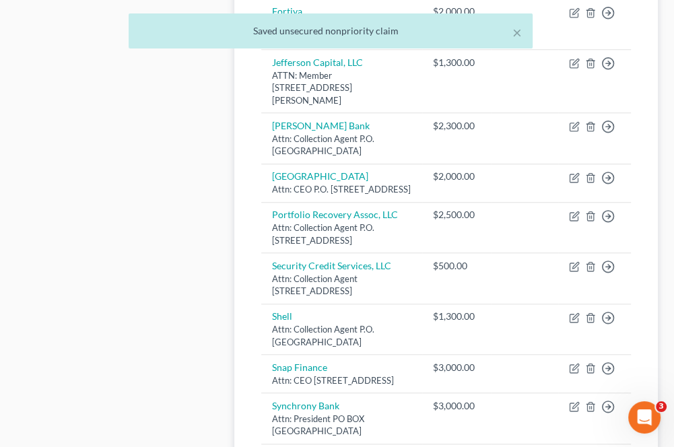
scroll to position [942, 0]
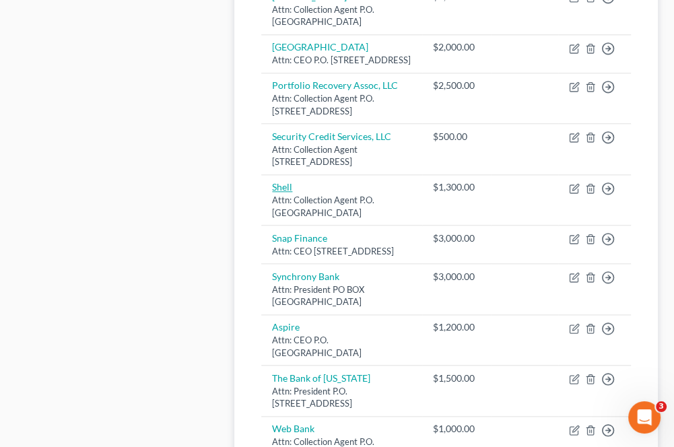
click at [282, 192] on link "Shell" at bounding box center [282, 186] width 20 height 11
select select "18"
select select "2"
select select "0"
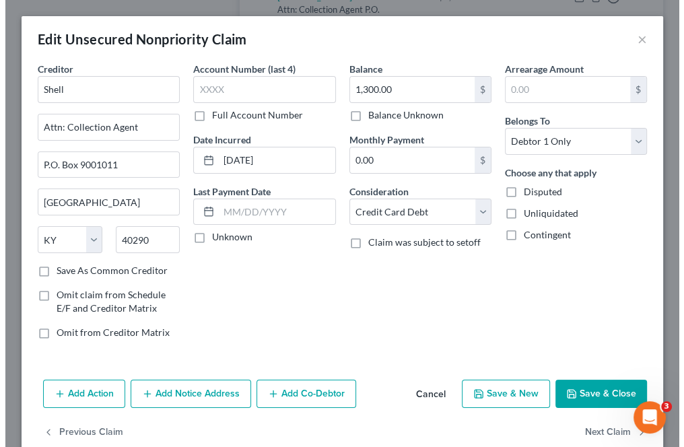
scroll to position [918, 0]
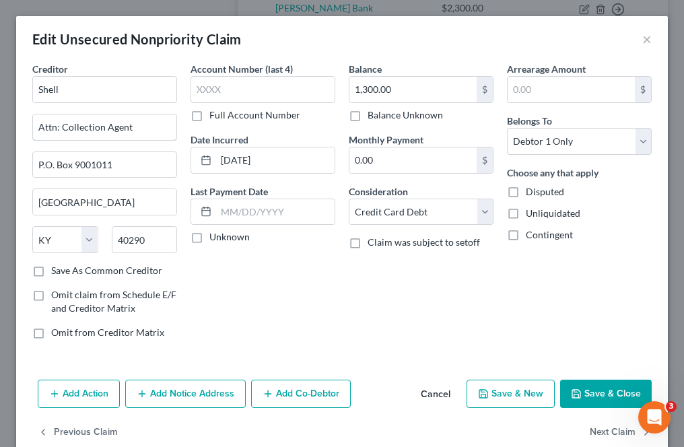
click at [159, 129] on input "Attn: Collection Agent" at bounding box center [104, 127] width 143 height 26
type input "Attn: CEO"
click at [51, 271] on label "Save As Common Creditor" at bounding box center [106, 270] width 111 height 13
click at [57, 271] on input "Save As Common Creditor" at bounding box center [61, 268] width 9 height 9
click at [572, 398] on button "Save & Close" at bounding box center [606, 394] width 92 height 28
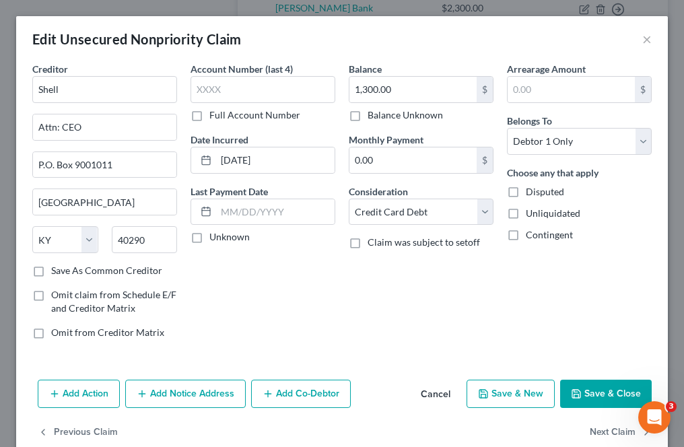
checkbox input "false"
type input "0"
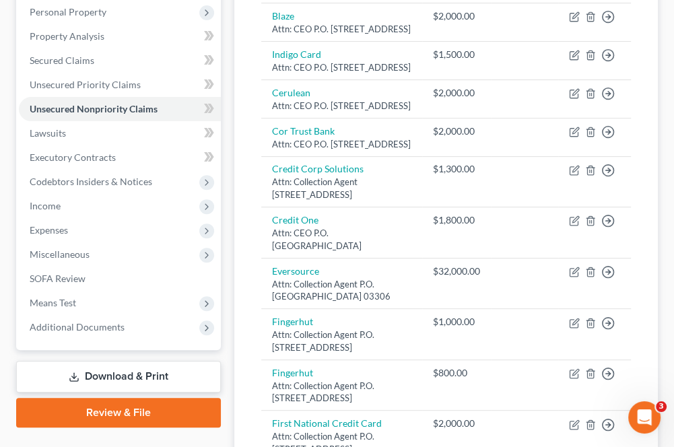
scroll to position [0, 0]
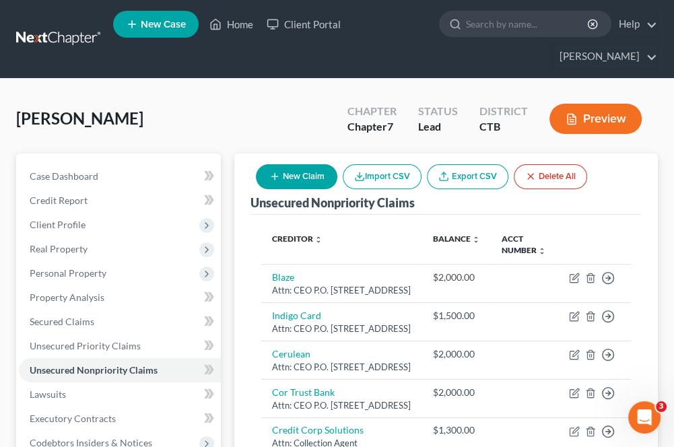
click at [296, 175] on button "New Claim" at bounding box center [296, 176] width 81 height 25
select select "0"
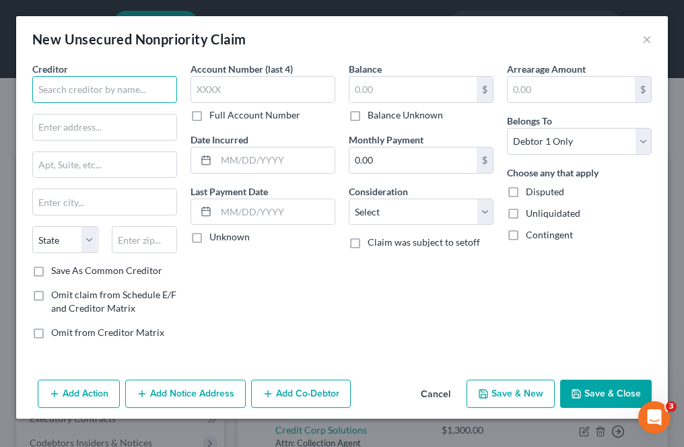
click at [118, 96] on input "text" at bounding box center [104, 89] width 145 height 27
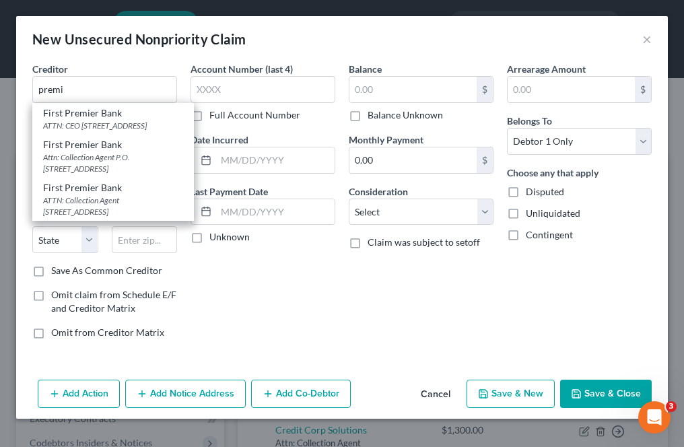
click at [118, 122] on div "ATTN: CEO [STREET_ADDRESS]" at bounding box center [113, 125] width 140 height 11
type input "First Premier Bank"
type input "ATTN: CEO"
type input "PO Box 5529"
type input "[GEOGRAPHIC_DATA]"
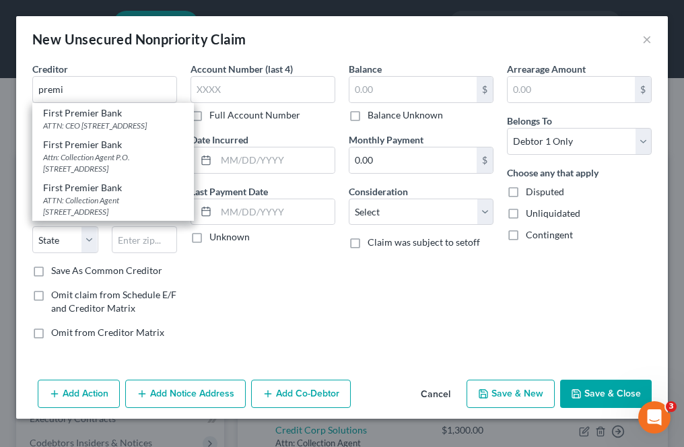
select select "43"
type input "57117-5529"
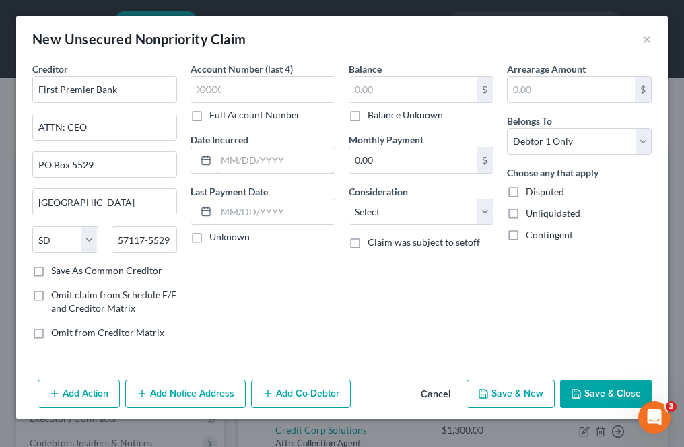
click at [270, 162] on input "text" at bounding box center [275, 160] width 118 height 26
type input "[DATE]"
click at [388, 81] on input "text" at bounding box center [412, 90] width 127 height 26
type input "1,000"
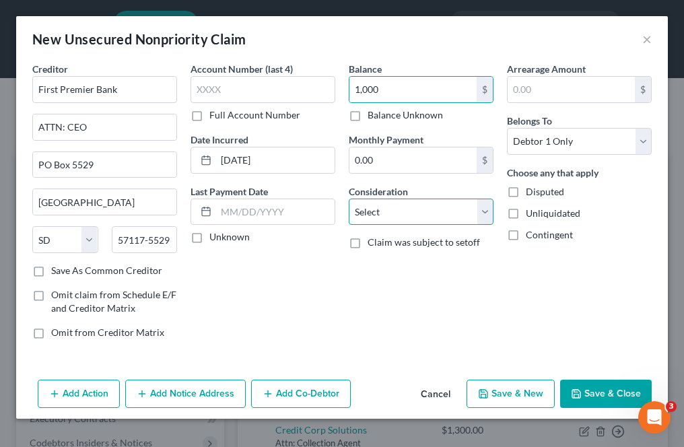
click at [395, 211] on select "Select Cable / Satellite Services Collection Agency Credit Card Debt Debt Couns…" at bounding box center [421, 212] width 145 height 27
select select "2"
click at [349, 199] on select "Select Cable / Satellite Services Collection Agency Credit Card Debt Debt Couns…" at bounding box center [421, 212] width 145 height 27
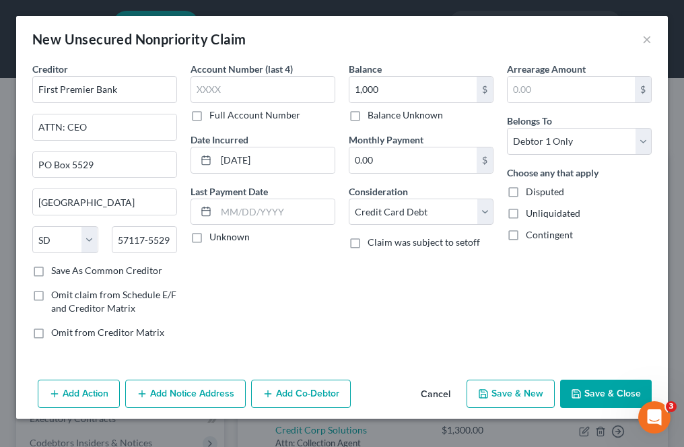
click at [585, 393] on button "Save & Close" at bounding box center [606, 394] width 92 height 28
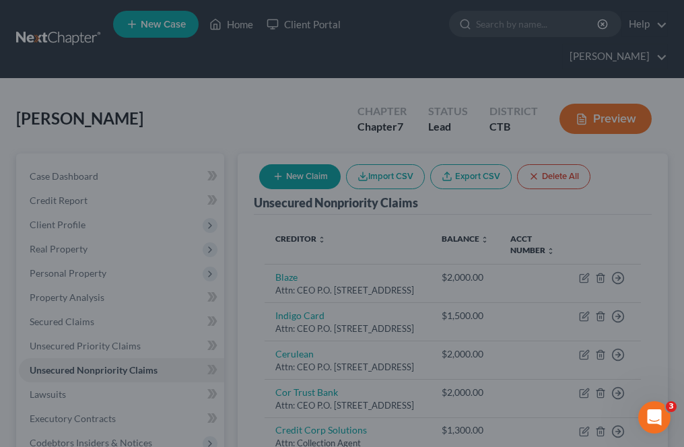
type input "1,000.00"
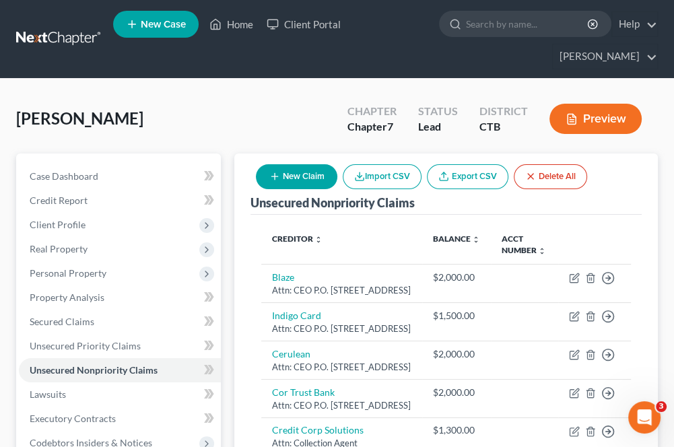
click at [301, 178] on button "New Claim" at bounding box center [296, 176] width 81 height 25
select select "0"
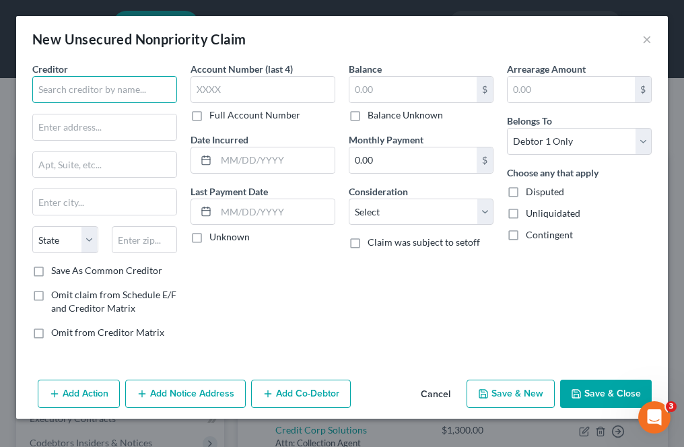
click at [100, 90] on input "text" at bounding box center [104, 89] width 145 height 27
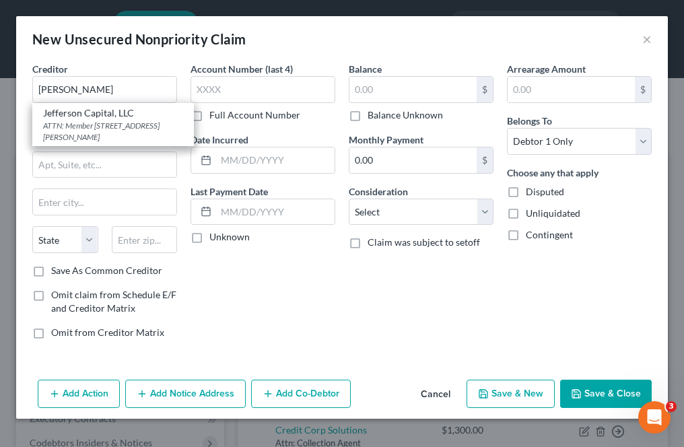
click at [106, 124] on div "ATTN: Member [STREET_ADDRESS][PERSON_NAME]" at bounding box center [113, 131] width 140 height 23
type input "Jefferson Capital, LLC"
type input "ATTN: Member"
type input "[STREET_ADDRESS][PERSON_NAME]"
type input "Saint Cloud"
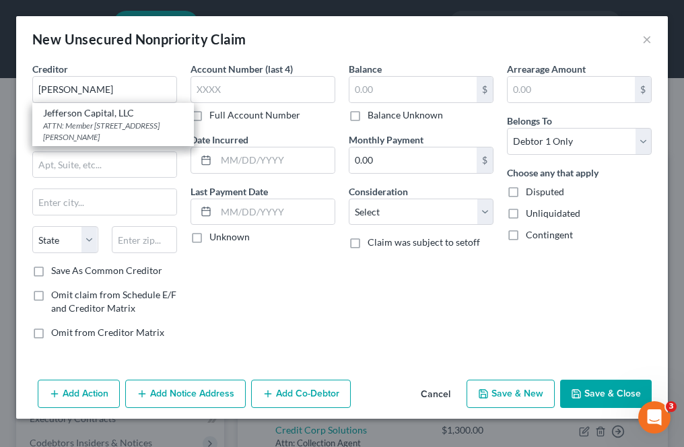
select select "24"
type input "56303"
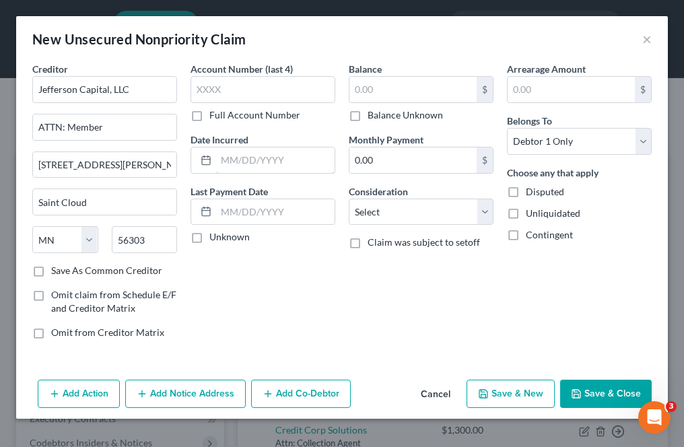
click at [253, 151] on input "text" at bounding box center [275, 160] width 118 height 26
type input "[DATE]"
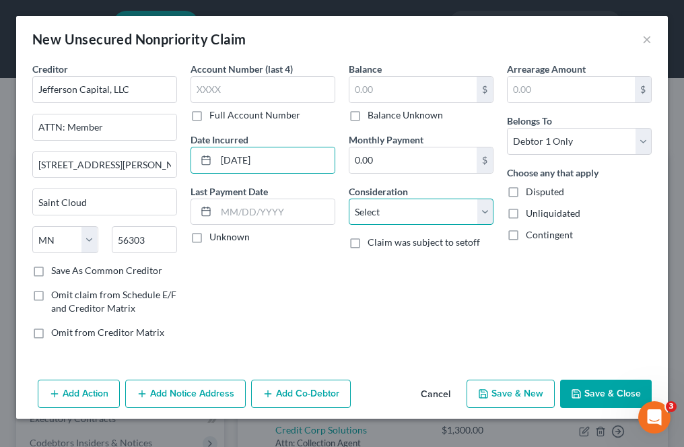
click at [384, 205] on select "Select Cable / Satellite Services Collection Agency Credit Card Debt Debt Couns…" at bounding box center [421, 212] width 145 height 27
select select "2"
click at [349, 199] on select "Select Cable / Satellite Services Collection Agency Credit Card Debt Debt Couns…" at bounding box center [421, 212] width 145 height 27
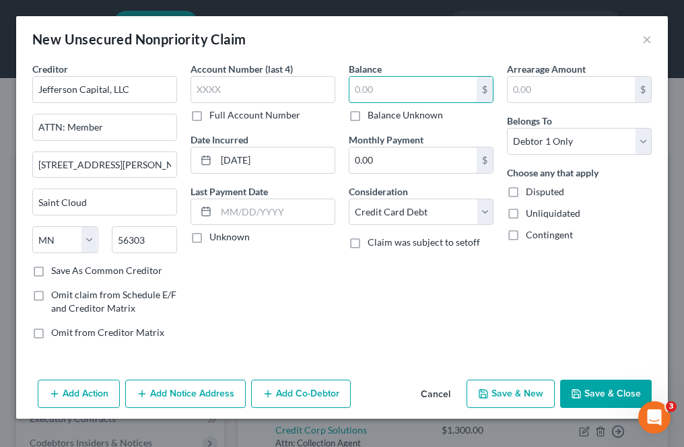
click at [363, 80] on input "text" at bounding box center [412, 90] width 127 height 26
click at [594, 396] on button "Save & Close" at bounding box center [606, 394] width 92 height 28
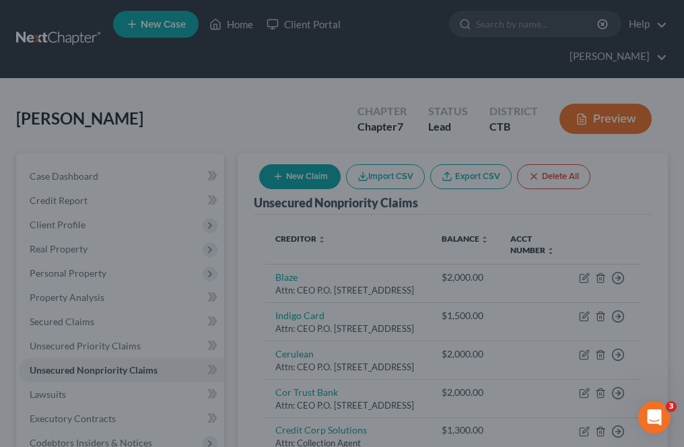
type input "1,500.00"
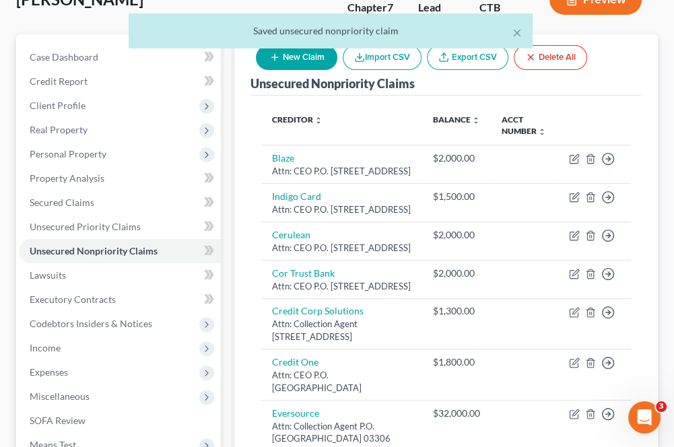
scroll to position [135, 0]
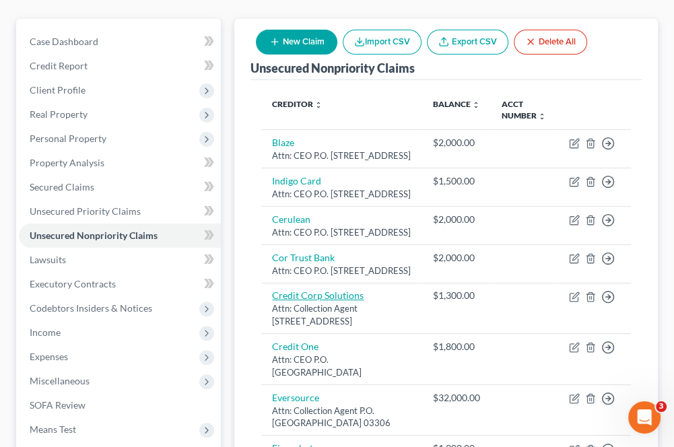
click at [297, 301] on link "Credit Corp Solutions" at bounding box center [318, 294] width 92 height 11
select select "46"
select select "10"
select select "0"
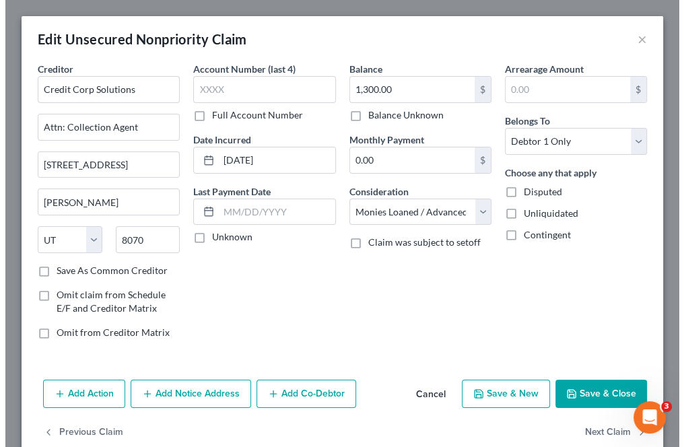
scroll to position [110, 0]
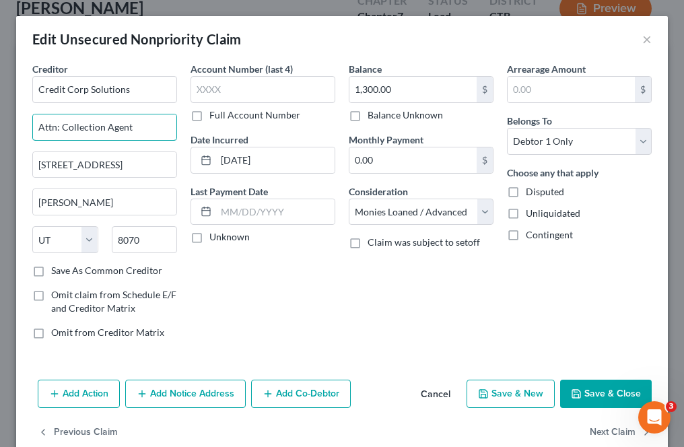
drag, startPoint x: 129, startPoint y: 127, endPoint x: 70, endPoint y: 130, distance: 59.3
click at [70, 130] on input "Attn: Collection Agent" at bounding box center [104, 127] width 143 height 26
type input "Attn: CEO"
click at [51, 270] on label "Save As Common Creditor" at bounding box center [106, 270] width 111 height 13
click at [57, 270] on input "Save As Common Creditor" at bounding box center [61, 268] width 9 height 9
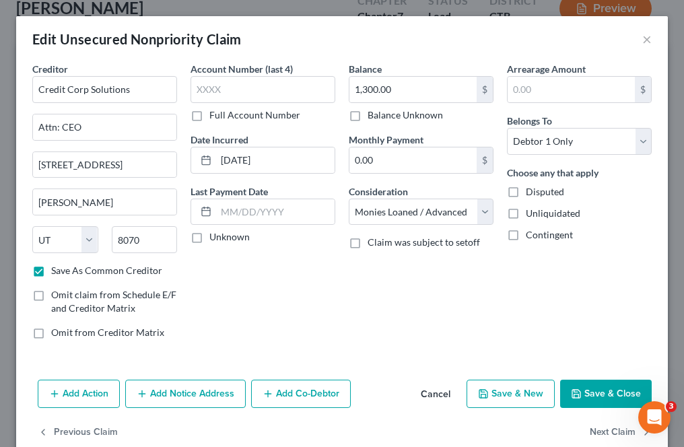
click at [579, 393] on button "Save & Close" at bounding box center [606, 394] width 92 height 28
checkbox input "false"
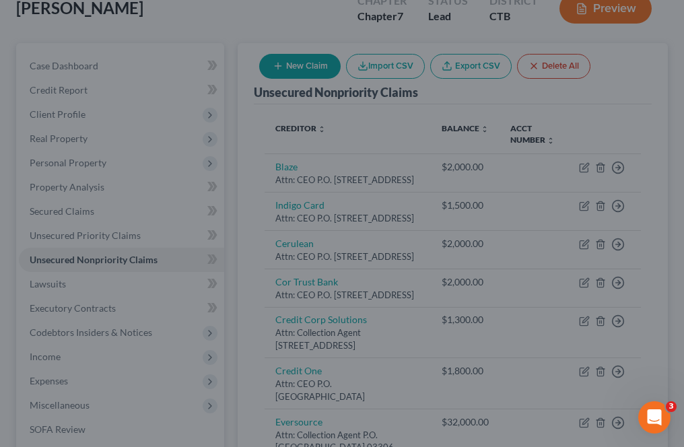
type input "0"
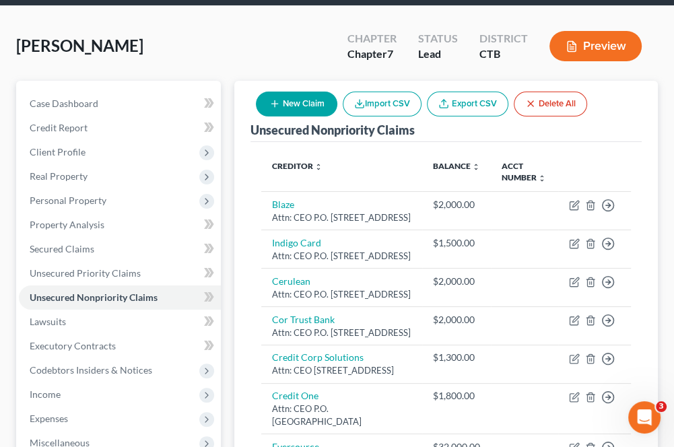
scroll to position [67, 0]
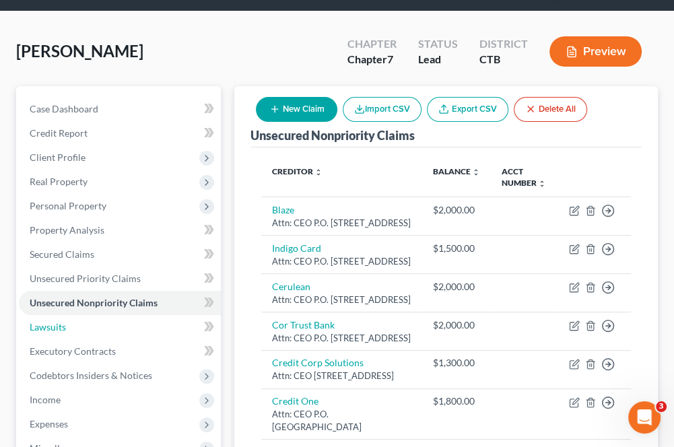
click at [69, 326] on link "Lawsuits" at bounding box center [120, 327] width 202 height 24
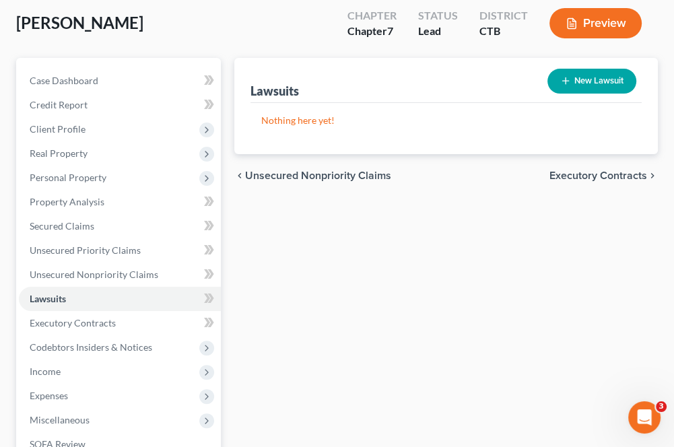
scroll to position [135, 0]
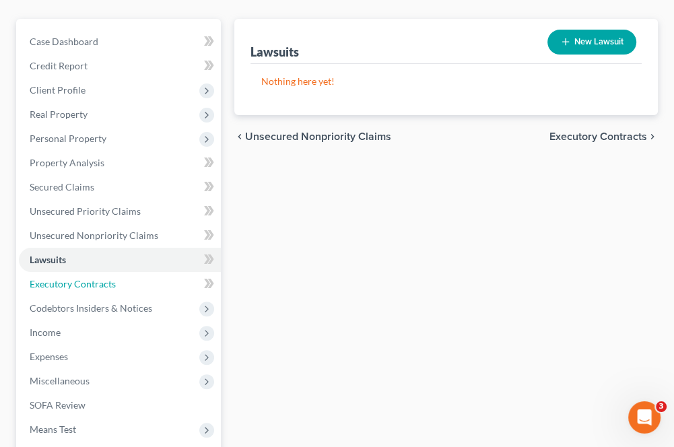
click at [61, 291] on link "Executory Contracts" at bounding box center [120, 284] width 202 height 24
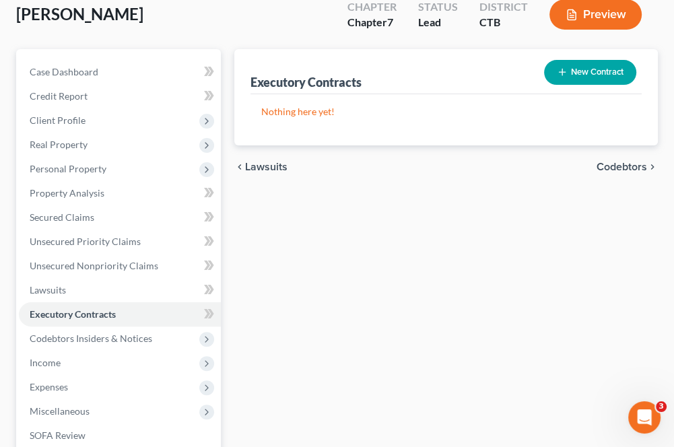
scroll to position [135, 0]
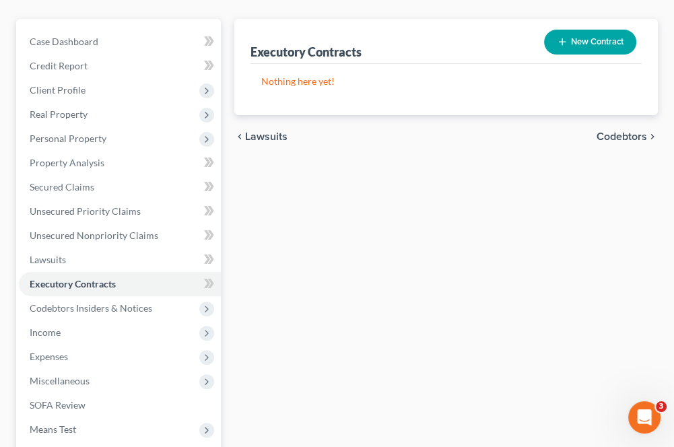
click at [92, 310] on span "Codebtors Insiders & Notices" at bounding box center [91, 307] width 122 height 11
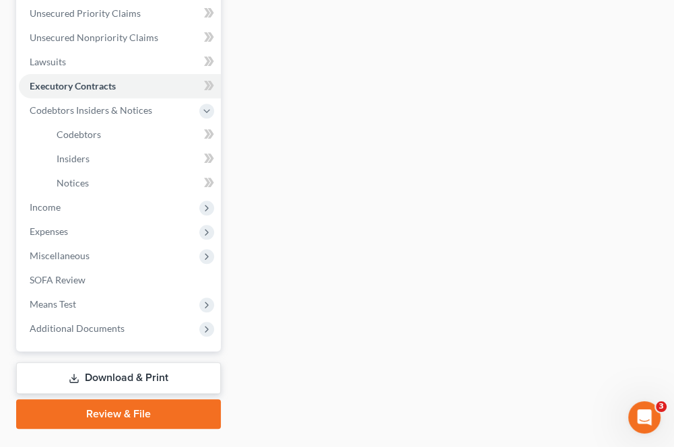
scroll to position [336, 0]
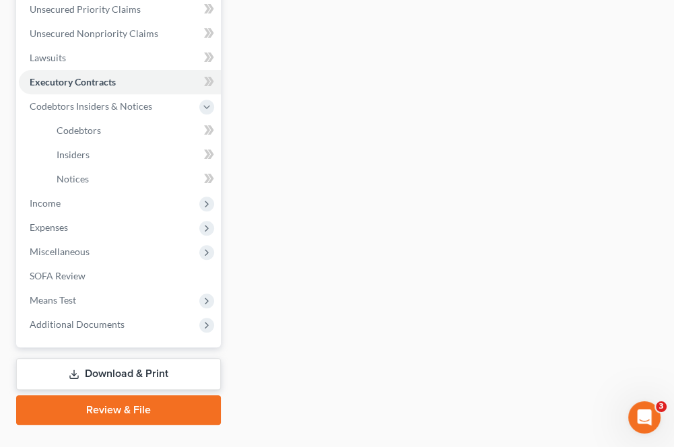
click at [44, 203] on span "Income" at bounding box center [45, 202] width 31 height 11
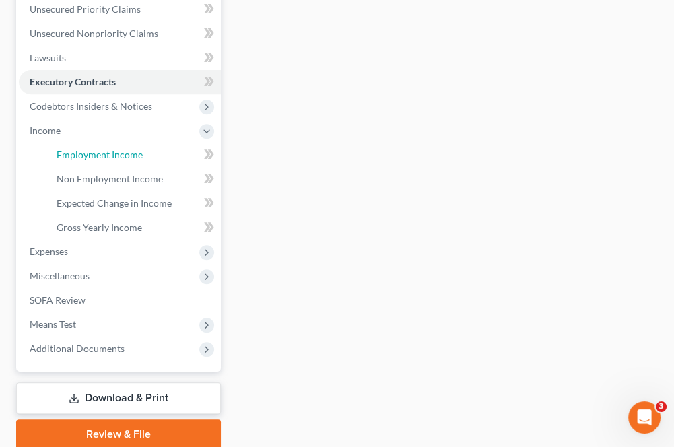
click at [83, 157] on span "Employment Income" at bounding box center [100, 154] width 86 height 11
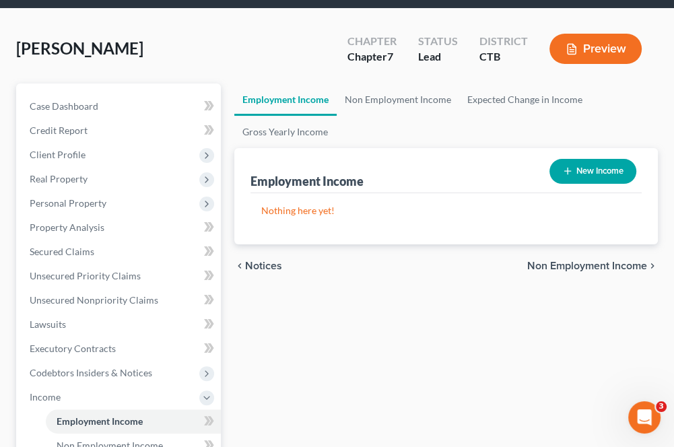
scroll to position [67, 0]
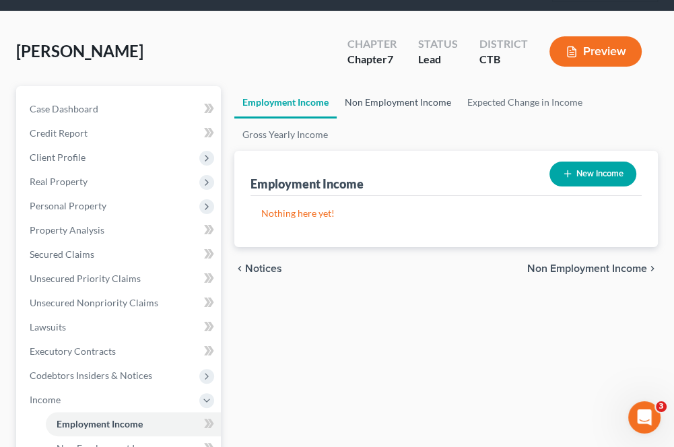
click at [366, 100] on link "Non Employment Income" at bounding box center [397, 102] width 122 height 32
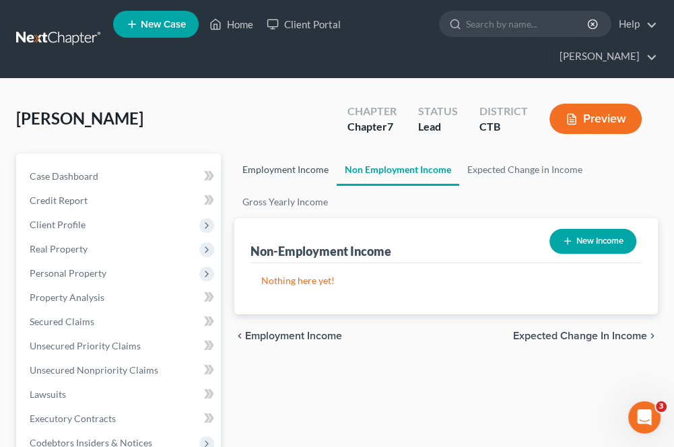
click at [283, 170] on link "Employment Income" at bounding box center [285, 169] width 102 height 32
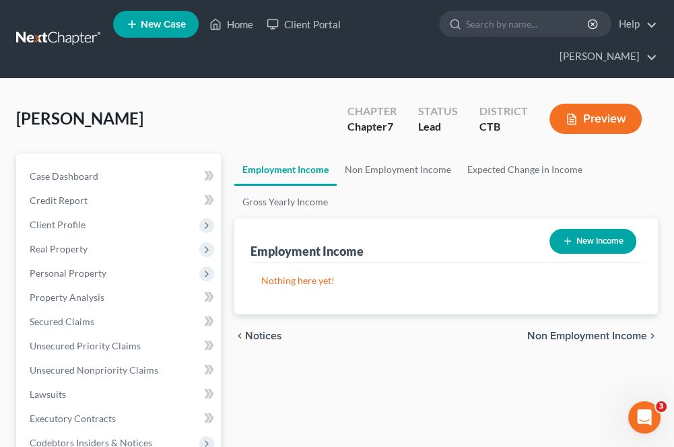
click at [581, 238] on button "New Income" at bounding box center [592, 241] width 87 height 25
select select "0"
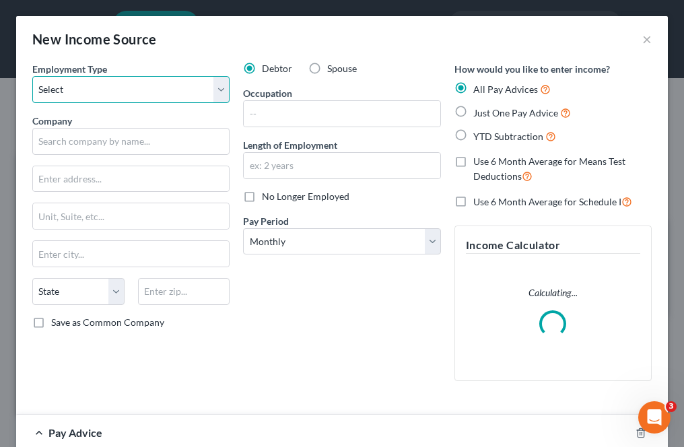
click at [139, 88] on select "Select Full or [DEMOGRAPHIC_DATA] Employment Self Employment" at bounding box center [130, 89] width 197 height 27
select select "0"
click at [32, 76] on select "Select Full or [DEMOGRAPHIC_DATA] Employment Self Employment" at bounding box center [130, 89] width 197 height 27
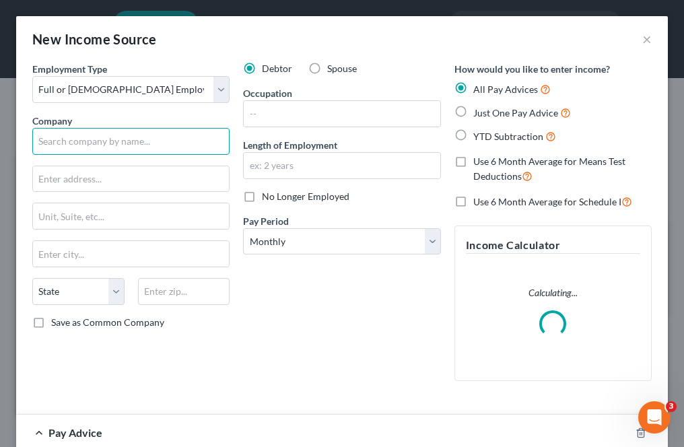
click at [89, 146] on input "text" at bounding box center [130, 141] width 197 height 27
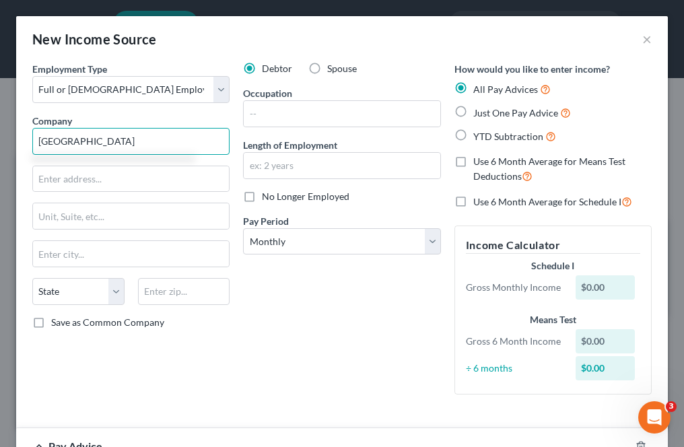
type input "[GEOGRAPHIC_DATA]"
click at [78, 186] on input "text" at bounding box center [131, 179] width 196 height 26
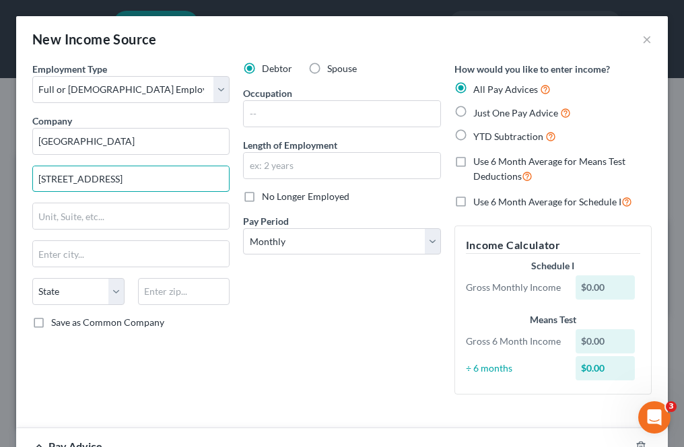
type input "[STREET_ADDRESS]"
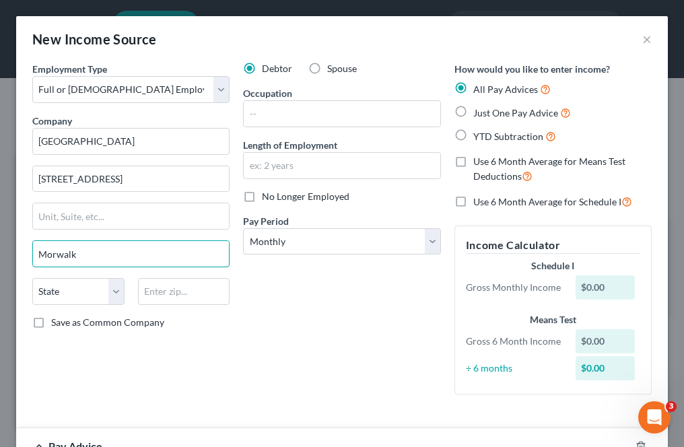
type input "Morwalk"
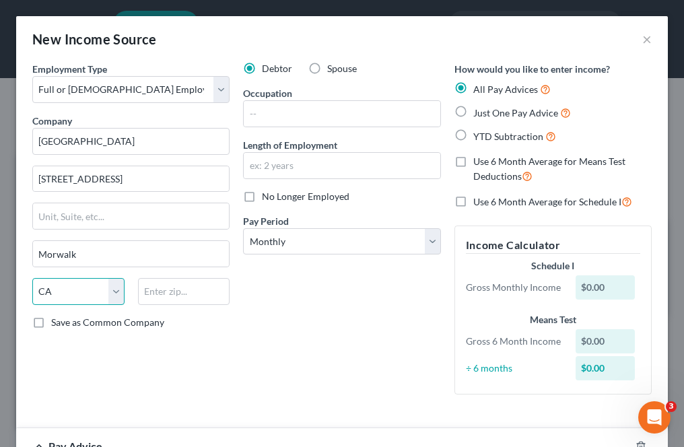
select select "6"
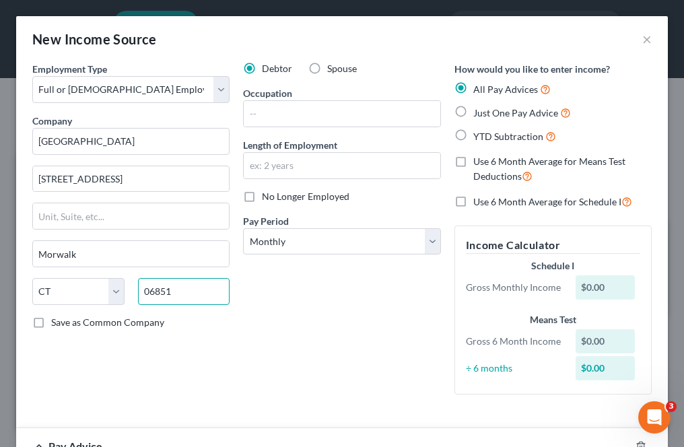
type input "06851"
type input "[GEOGRAPHIC_DATA]"
click at [368, 330] on div "Debtor Spouse Occupation Length of Employment No Longer Employed Pay Period * S…" at bounding box center [341, 233] width 211 height 343
click at [283, 116] on input "text" at bounding box center [342, 114] width 196 height 26
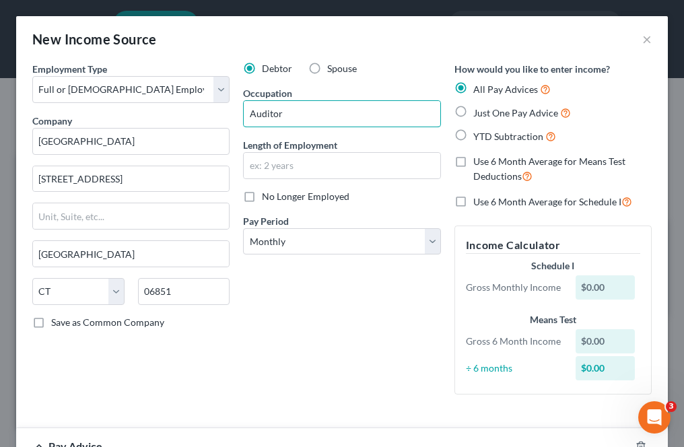
type input "Auditor"
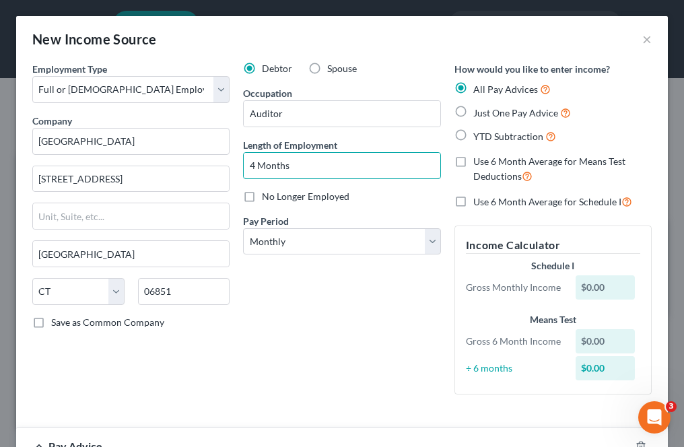
type input "4 Months"
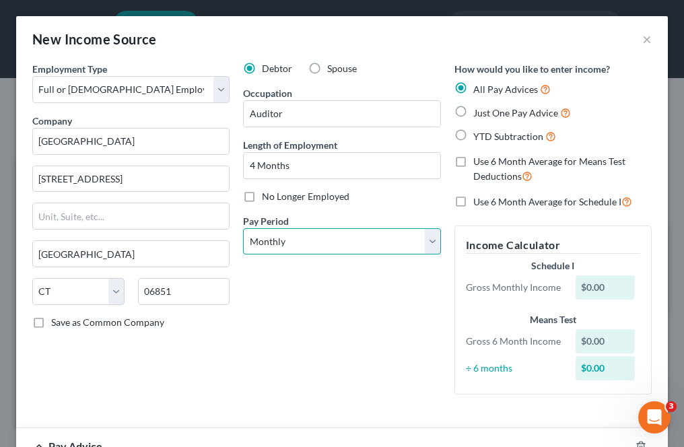
click at [297, 240] on select "Select Monthly Twice Monthly Every Other Week Weekly" at bounding box center [341, 241] width 197 height 27
select select "3"
click at [243, 228] on select "Select Monthly Twice Monthly Every Other Week Weekly" at bounding box center [341, 241] width 197 height 27
click at [473, 114] on label "Just One Pay Advice" at bounding box center [522, 112] width 98 height 15
click at [478, 114] on input "Just One Pay Advice" at bounding box center [482, 109] width 9 height 9
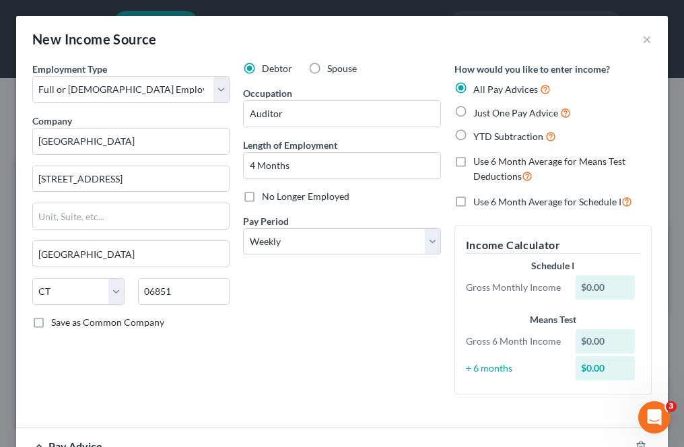
radio input "true"
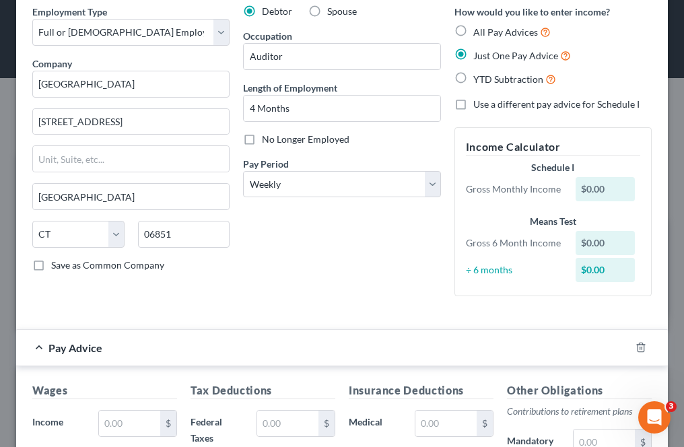
scroll to position [202, 0]
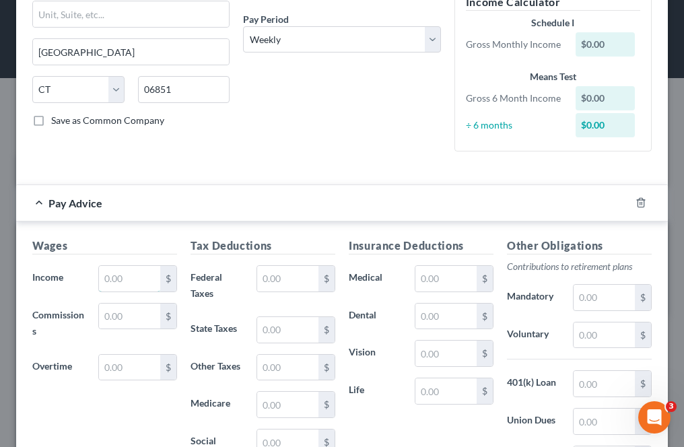
click at [133, 287] on input "text" at bounding box center [129, 279] width 61 height 26
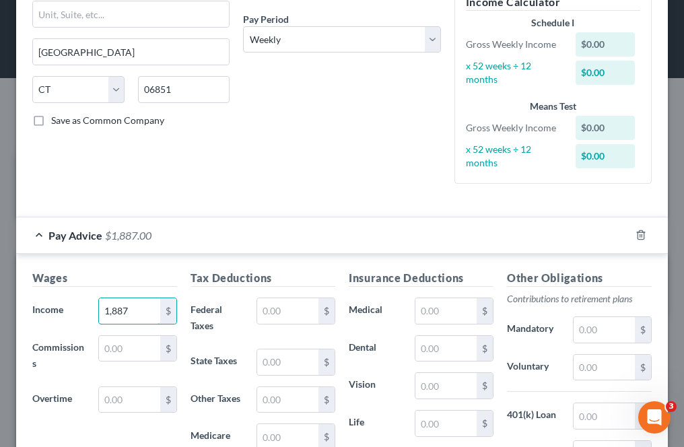
type input "1,887"
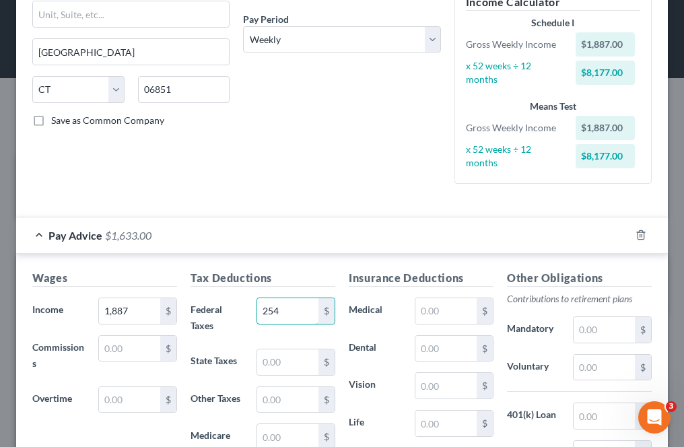
type input "254"
type input "41"
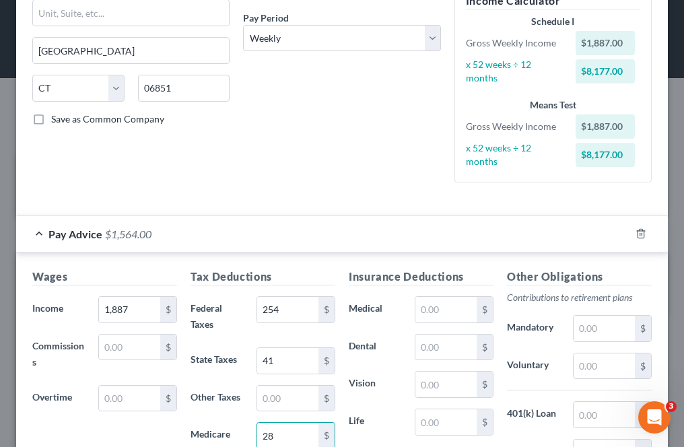
type input "28"
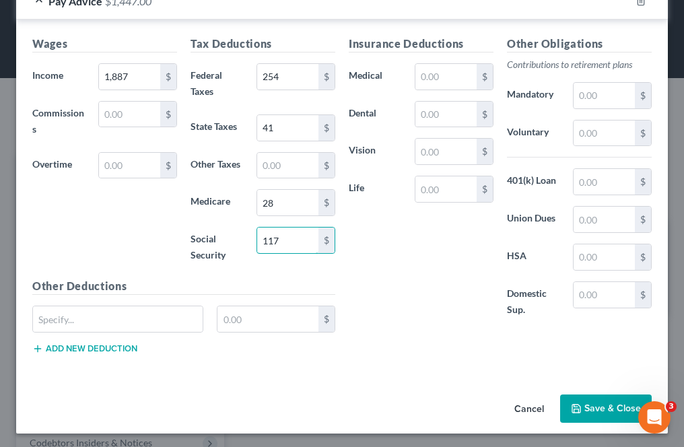
type input "117"
click at [571, 403] on icon "button" at bounding box center [576, 408] width 11 height 11
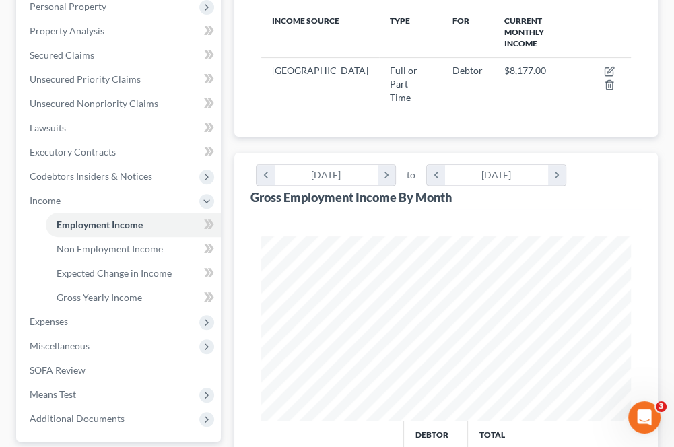
scroll to position [269, 0]
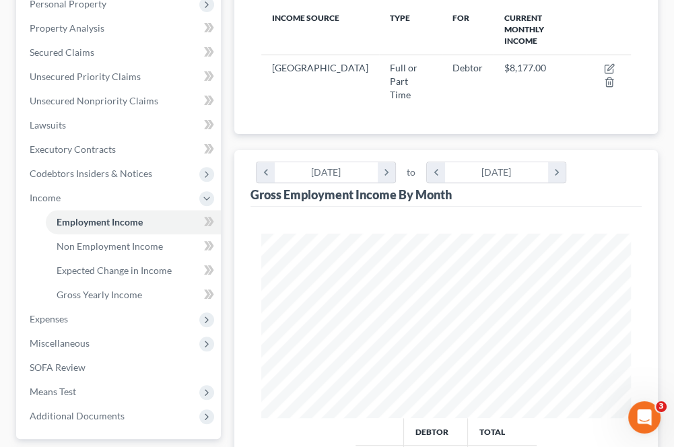
click at [94, 324] on span "Expenses" at bounding box center [120, 319] width 202 height 24
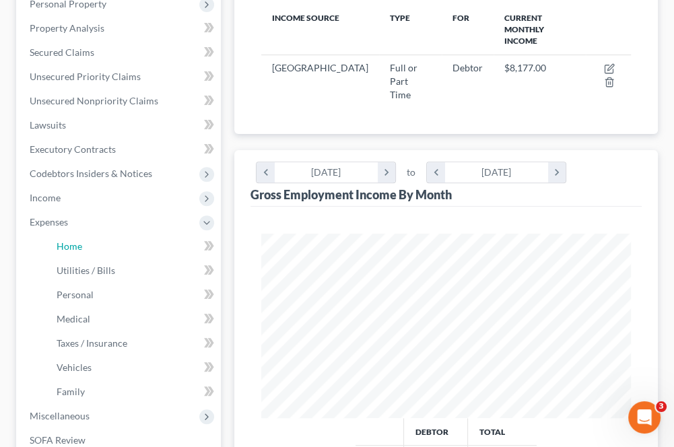
click at [81, 250] on span "Home" at bounding box center [70, 245] width 26 height 11
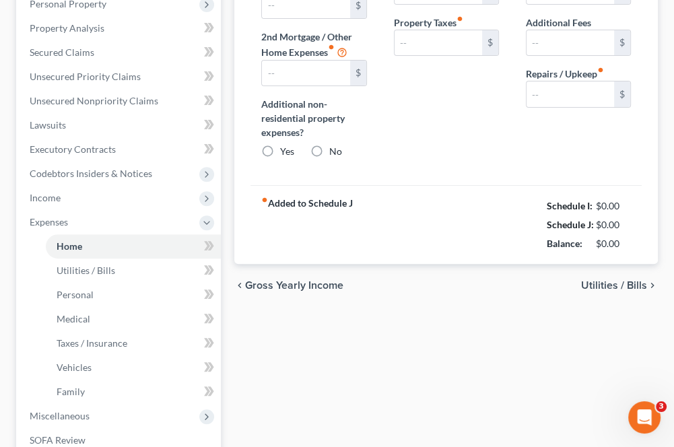
type input "0.00"
radio input "true"
type input "0.00"
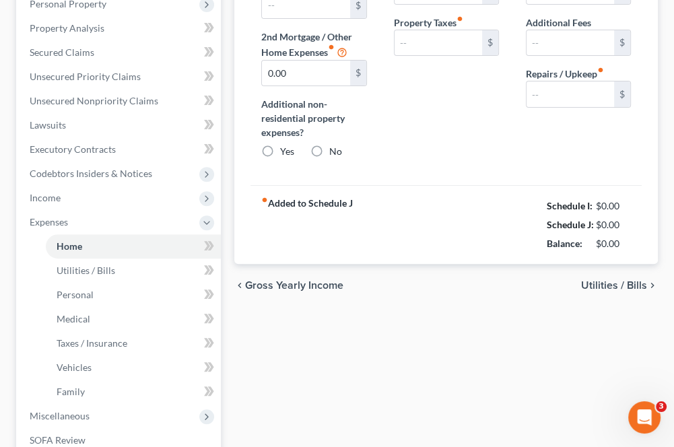
type input "0.00"
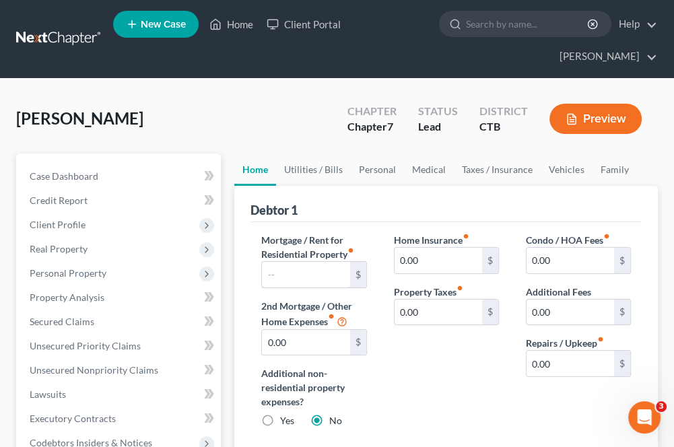
click at [338, 278] on input "text" at bounding box center [305, 275] width 87 height 26
type input "1,925"
click at [433, 314] on input "0.00" at bounding box center [437, 312] width 87 height 26
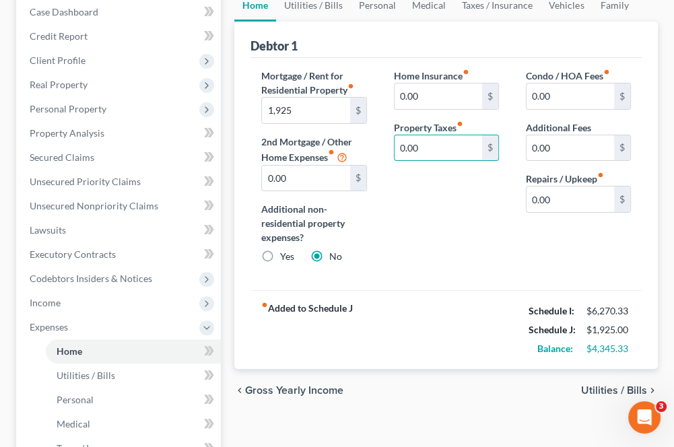
scroll to position [202, 0]
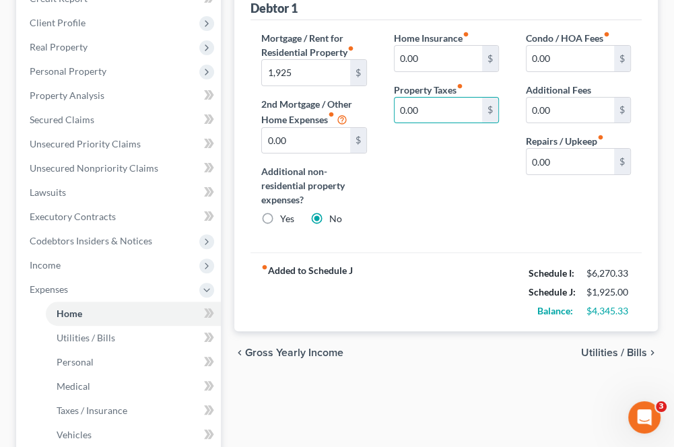
click at [592, 353] on span "Utilities / Bills" at bounding box center [614, 352] width 66 height 11
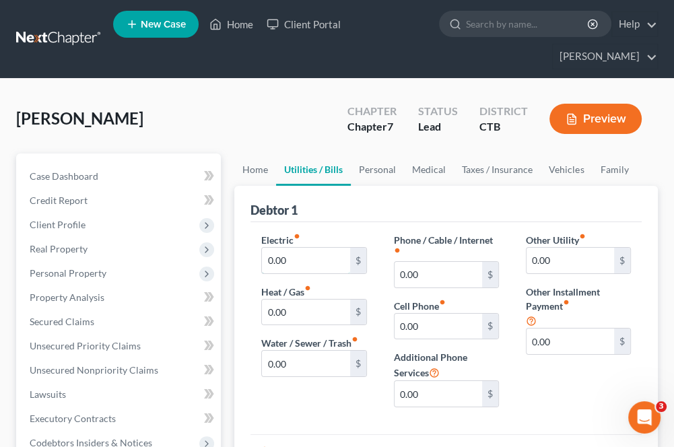
click at [332, 264] on input "0.00" at bounding box center [305, 261] width 87 height 26
type input "300"
click at [443, 274] on input "0.00" at bounding box center [437, 275] width 87 height 26
type input "320"
click at [308, 310] on input "0.00" at bounding box center [305, 312] width 87 height 26
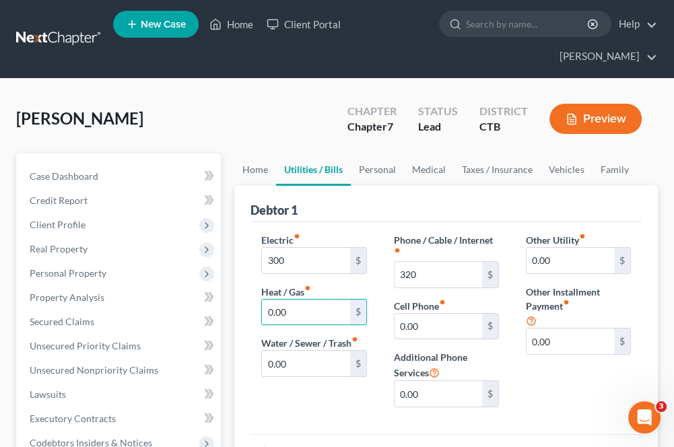
click at [437, 332] on input "0.00" at bounding box center [437, 327] width 87 height 26
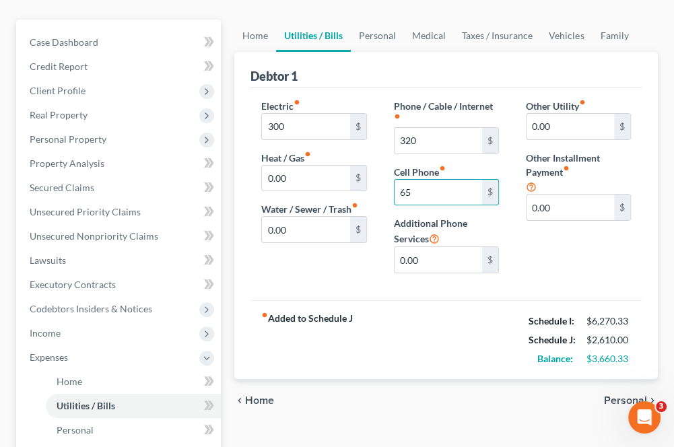
scroll to position [135, 0]
type input "65"
click at [618, 398] on span "Personal" at bounding box center [625, 399] width 43 height 11
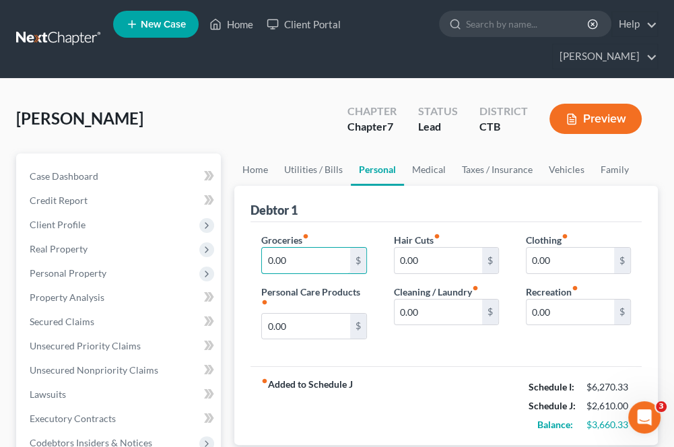
click at [286, 264] on input "0.00" at bounding box center [305, 261] width 87 height 26
type input "900"
click at [433, 271] on input "0.00" at bounding box center [437, 261] width 87 height 26
type input "50"
click at [560, 254] on input "0.00" at bounding box center [569, 261] width 87 height 26
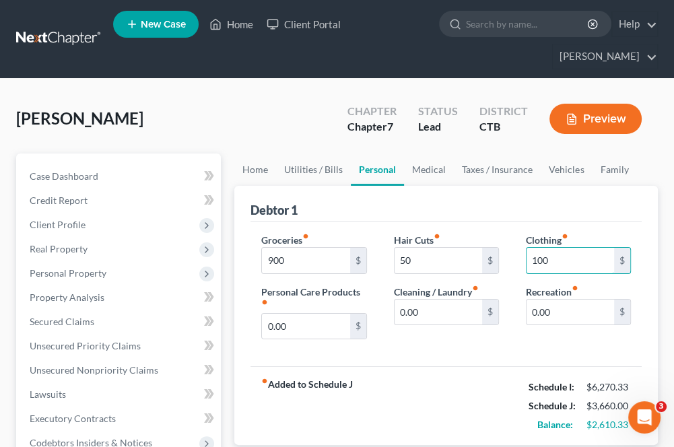
type input "100"
click at [293, 334] on input "0.00" at bounding box center [305, 327] width 87 height 26
type input "75"
click at [448, 314] on input "0.00" at bounding box center [437, 312] width 87 height 26
type input "100"
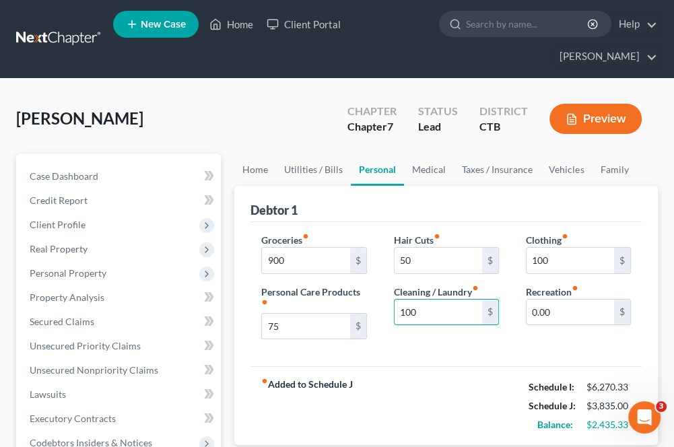
click at [557, 312] on input "0.00" at bounding box center [569, 312] width 87 height 26
type input "200"
click at [441, 382] on div "fiber_manual_record Added to Schedule J Schedule I: $6,270.33 Schedule J: $4,03…" at bounding box center [445, 405] width 391 height 79
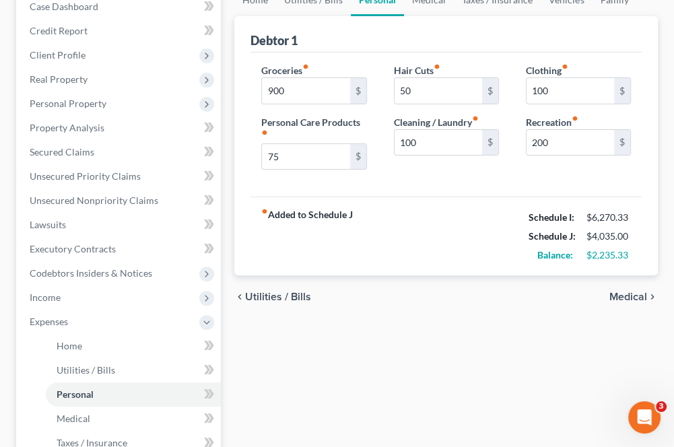
scroll to position [202, 0]
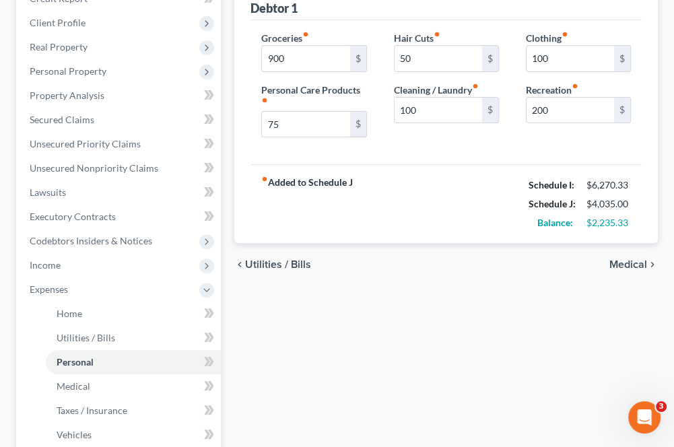
click at [619, 259] on span "Medical" at bounding box center [628, 264] width 38 height 11
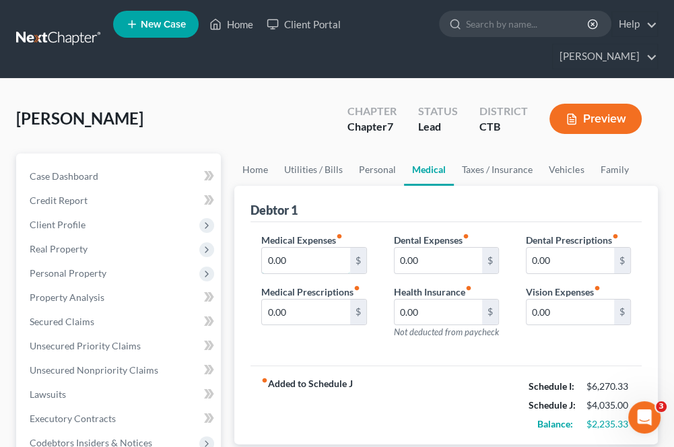
click at [326, 264] on input "0.00" at bounding box center [305, 261] width 87 height 26
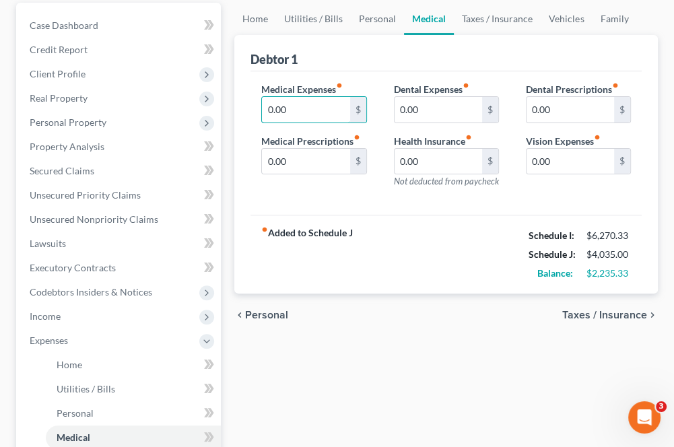
scroll to position [202, 0]
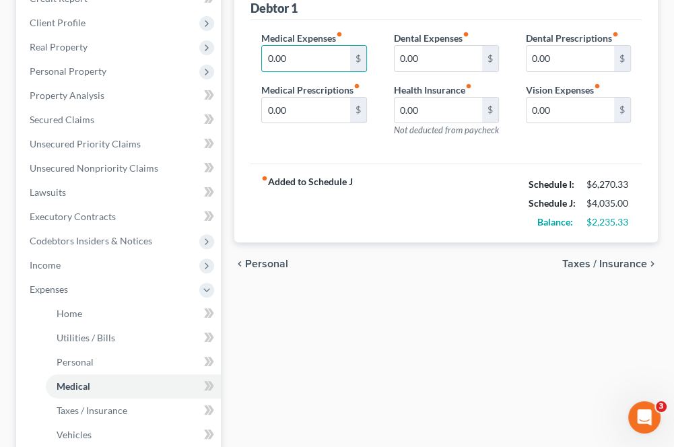
click at [614, 256] on div "chevron_left Personal Taxes / Insurance chevron_right" at bounding box center [445, 263] width 423 height 43
click at [614, 260] on span "Taxes / Insurance" at bounding box center [604, 263] width 85 height 11
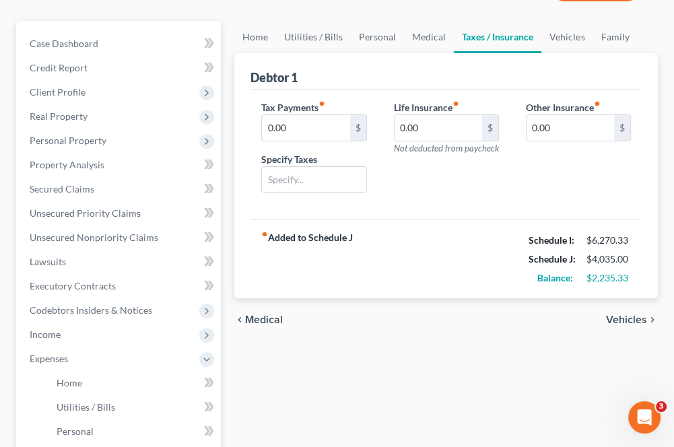
scroll to position [135, 0]
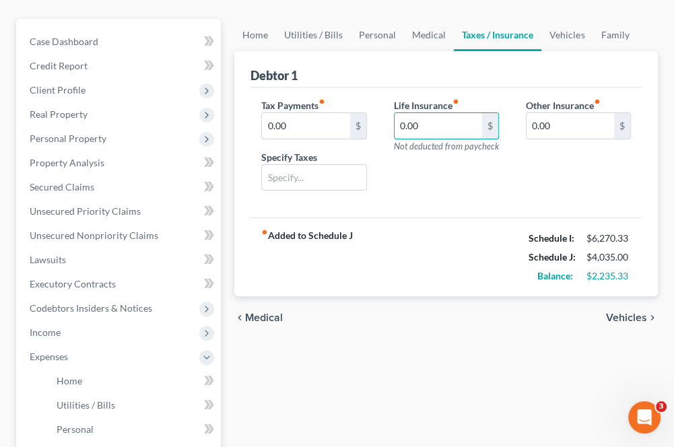
click at [406, 128] on input "0.00" at bounding box center [437, 126] width 87 height 26
type input "40"
click at [620, 317] on span "Vehicles" at bounding box center [626, 317] width 41 height 11
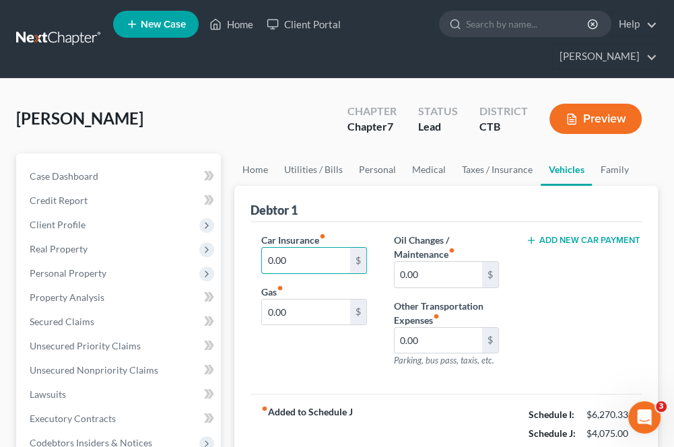
click at [289, 256] on input "0.00" at bounding box center [305, 261] width 87 height 26
click at [441, 339] on input "0.00" at bounding box center [437, 341] width 87 height 26
click at [441, 340] on input "0.00" at bounding box center [437, 341] width 87 height 26
type input "300"
click at [544, 329] on div "Add New Car Payment" at bounding box center [578, 305] width 132 height 145
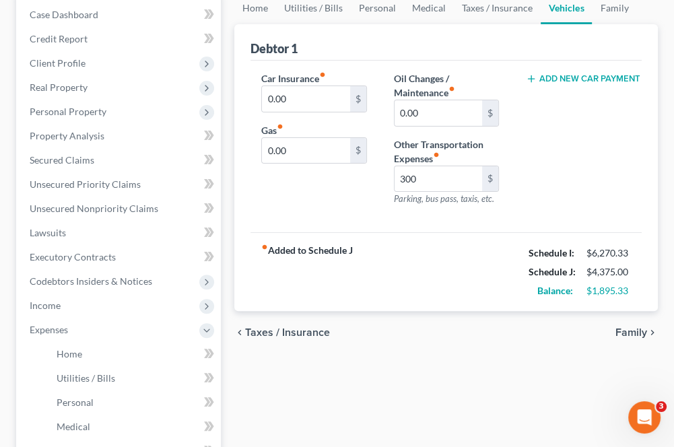
scroll to position [202, 0]
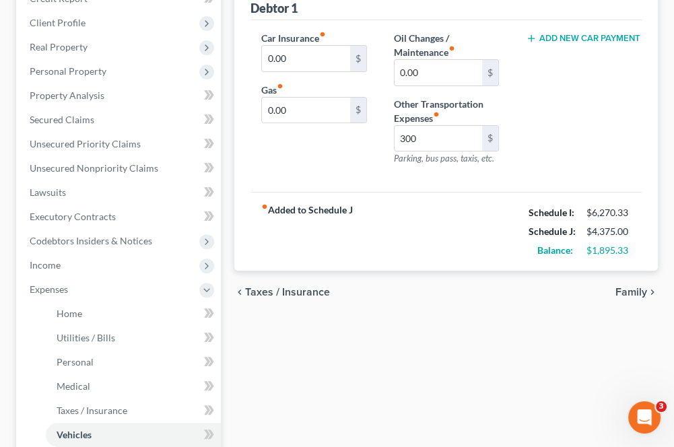
click at [627, 292] on span "Family" at bounding box center [631, 292] width 32 height 11
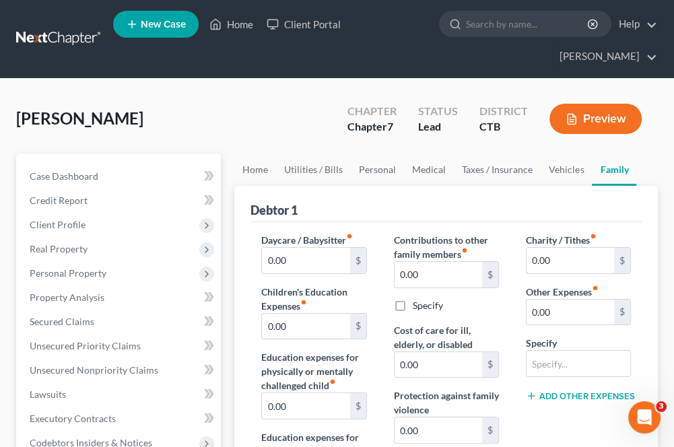
click at [545, 265] on input "0.00" at bounding box center [569, 261] width 87 height 26
click at [509, 301] on div "Contributions to other family members fiber_manual_record 0.00 $ Specify Cost o…" at bounding box center [446, 404] width 132 height 343
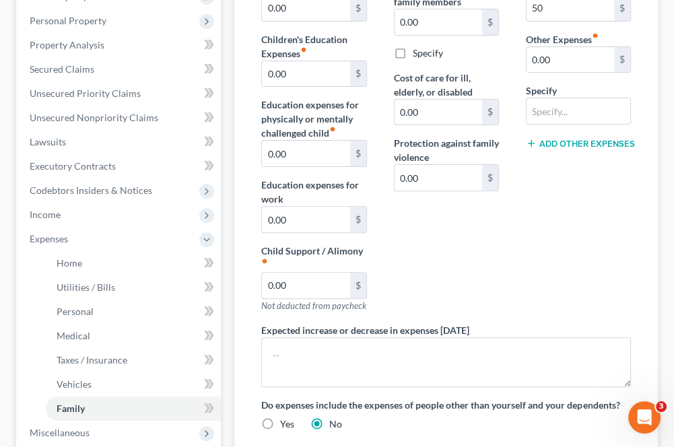
scroll to position [202, 0]
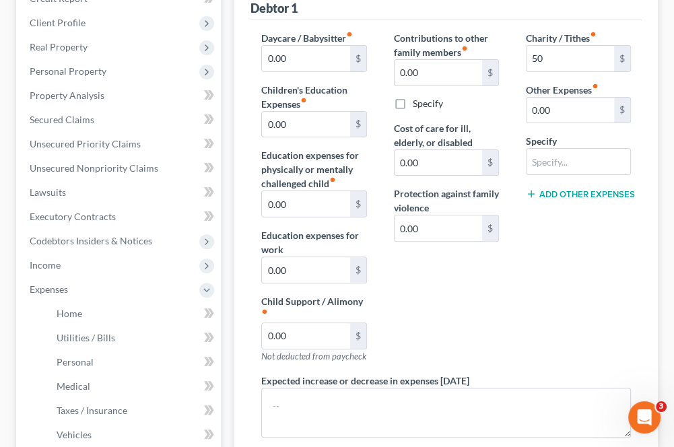
click at [50, 269] on span "Income" at bounding box center [120, 265] width 202 height 24
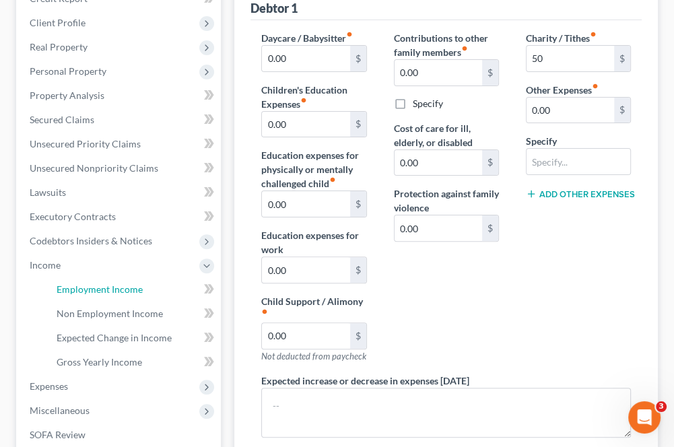
click at [96, 292] on span "Employment Income" at bounding box center [100, 288] width 86 height 11
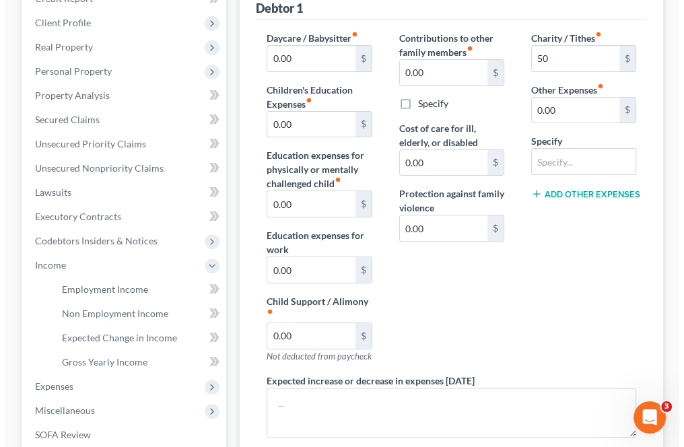
scroll to position [178, 0]
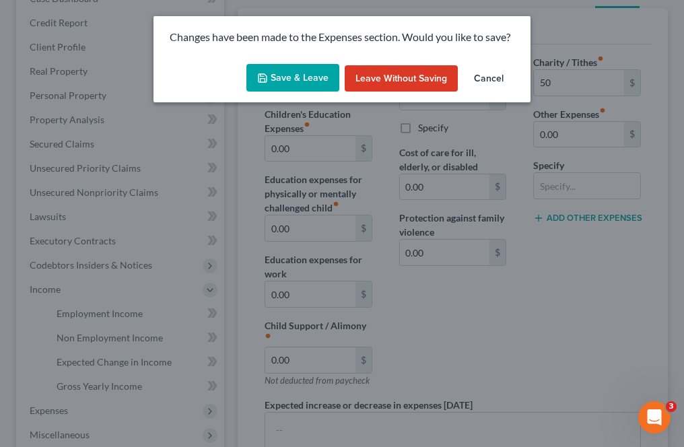
click at [273, 83] on button "Save & Leave" at bounding box center [292, 78] width 93 height 28
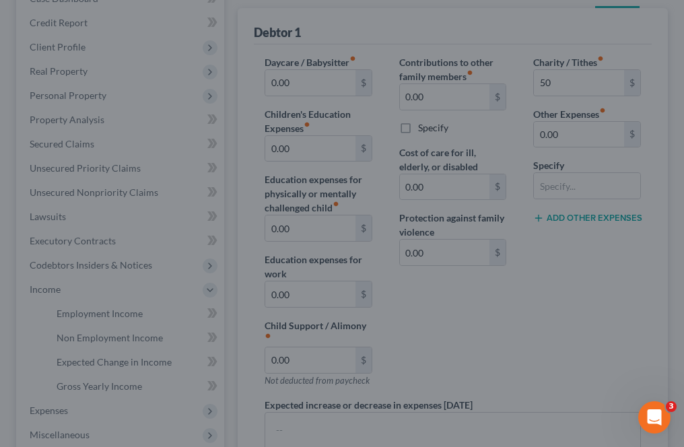
type input "50.00"
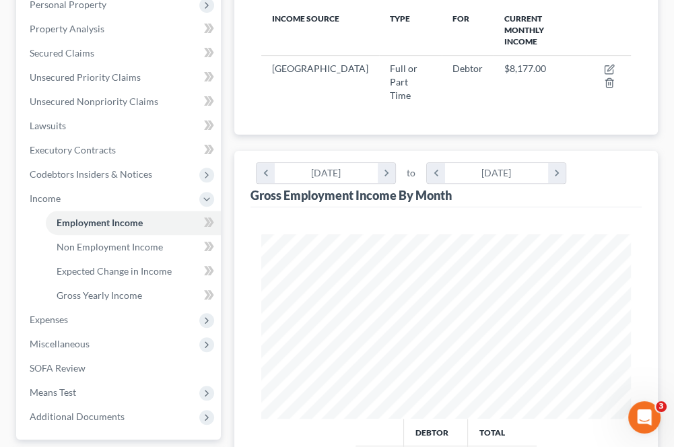
scroll to position [269, 0]
click at [81, 223] on span "Employment Income" at bounding box center [100, 221] width 86 height 11
click at [140, 243] on span "Non Employment Income" at bounding box center [110, 245] width 106 height 11
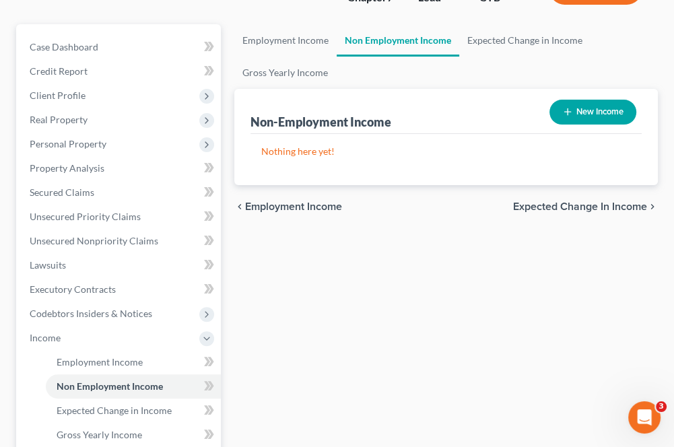
scroll to position [135, 0]
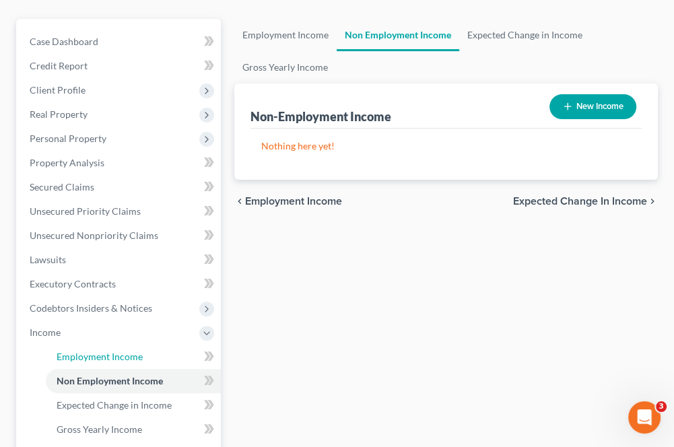
click at [92, 357] on span "Employment Income" at bounding box center [100, 356] width 86 height 11
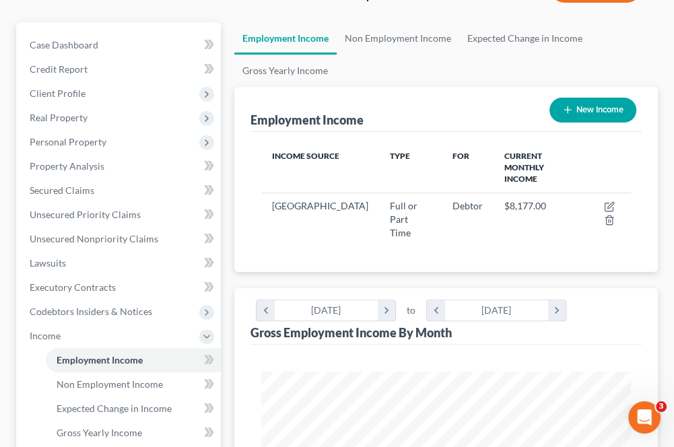
scroll to position [135, 0]
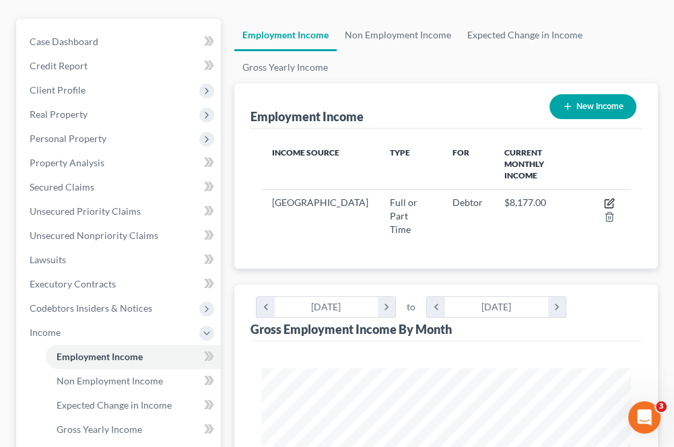
click at [609, 198] on icon "button" at bounding box center [609, 203] width 11 height 11
select select "0"
select select "6"
select select "3"
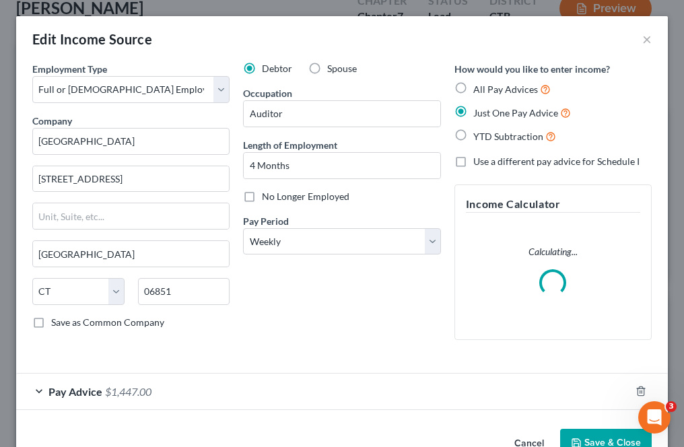
scroll to position [36, 0]
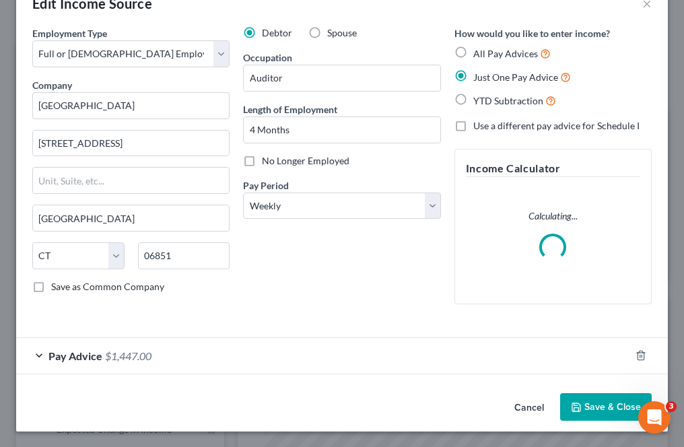
click at [67, 353] on span "Pay Advice" at bounding box center [75, 355] width 54 height 13
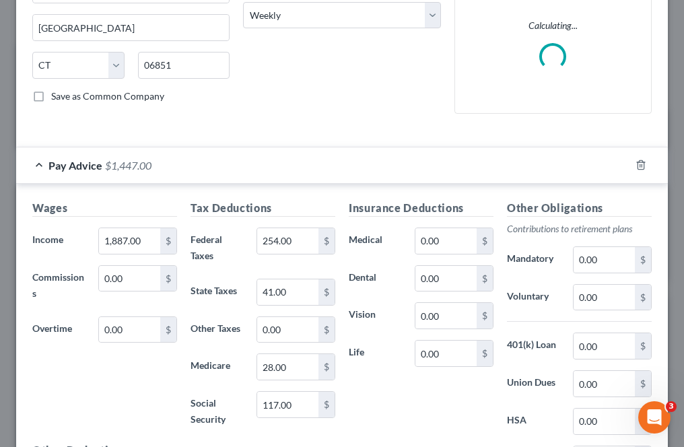
scroll to position [238, 0]
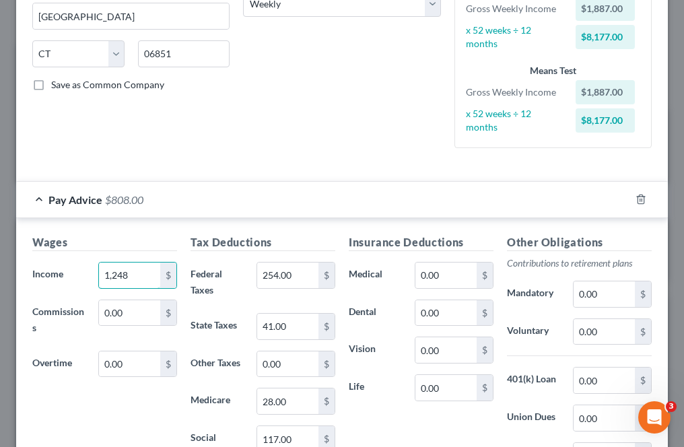
type input "1,248"
type input "113"
type input "96"
type input "18"
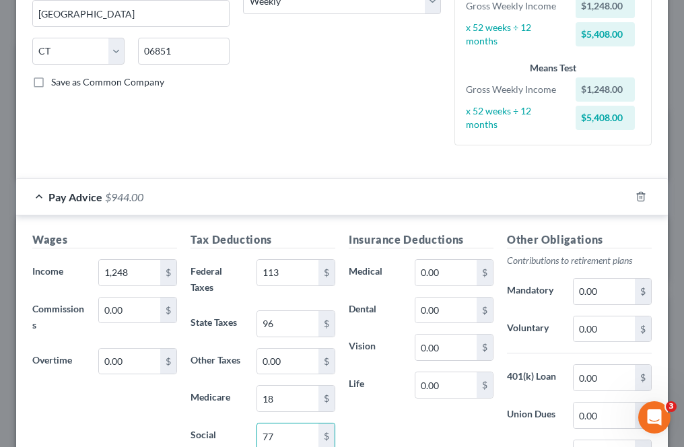
type input "77"
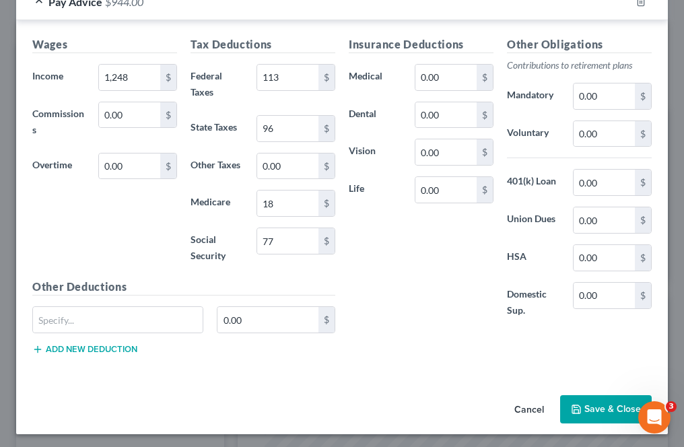
scroll to position [436, 0]
drag, startPoint x: 561, startPoint y: 392, endPoint x: 588, endPoint y: 409, distance: 31.7
click at [587, 411] on button "Save & Close" at bounding box center [606, 408] width 92 height 28
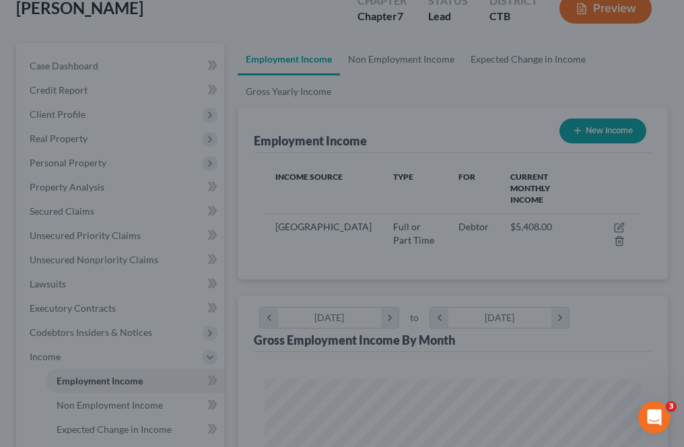
click at [587, 405] on div "Edit Income Source × Employment Type * Select Full or [DEMOGRAPHIC_DATA] Employ…" at bounding box center [342, 223] width 684 height 447
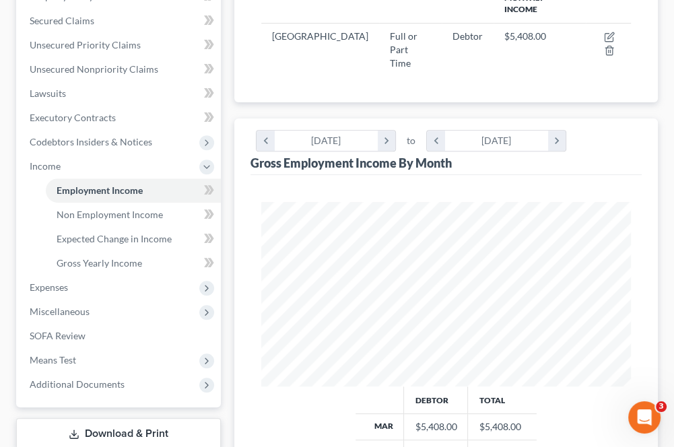
scroll to position [404, 0]
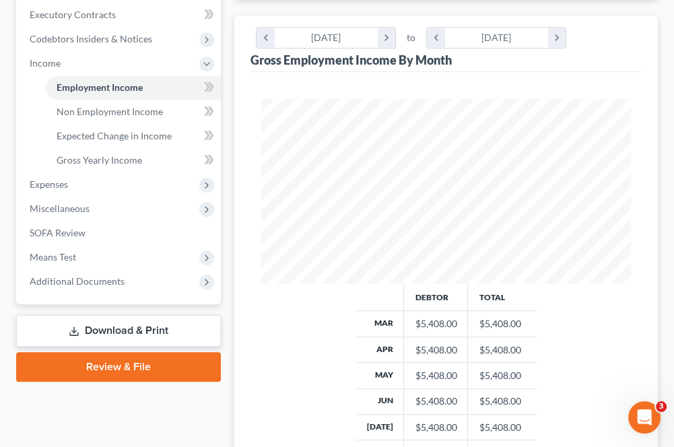
click at [63, 185] on span "Expenses" at bounding box center [49, 183] width 38 height 11
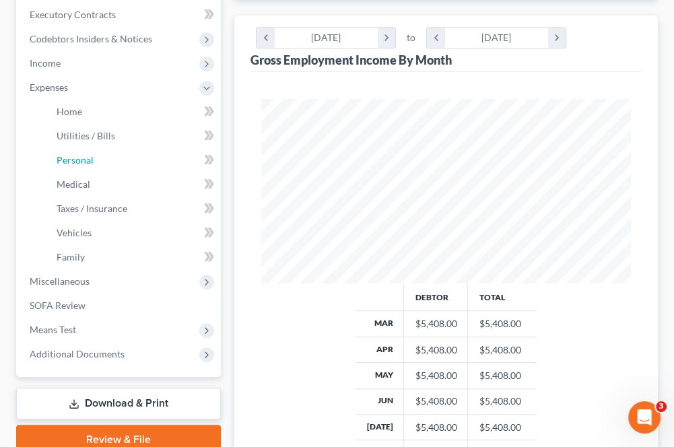
click at [104, 157] on link "Personal" at bounding box center [133, 160] width 175 height 24
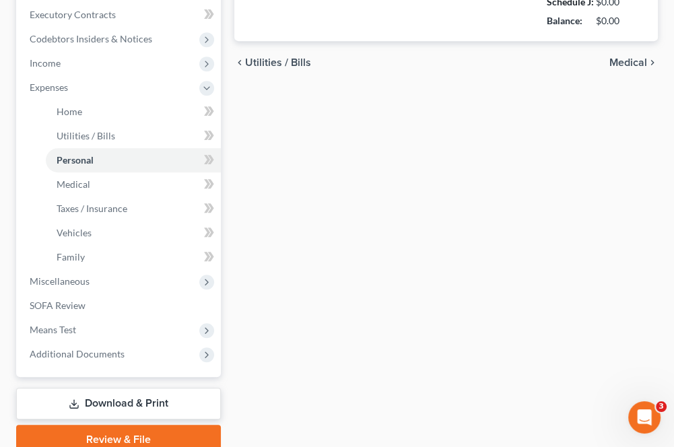
type input "900.00"
type input "75.00"
type input "50.00"
type input "100.00"
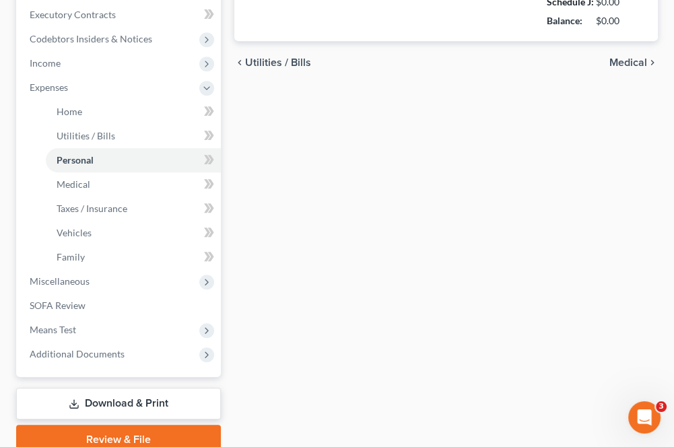
type input "200.00"
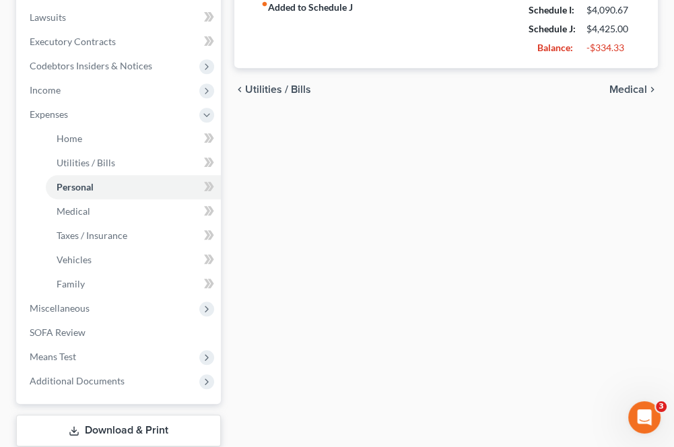
scroll to position [413, 0]
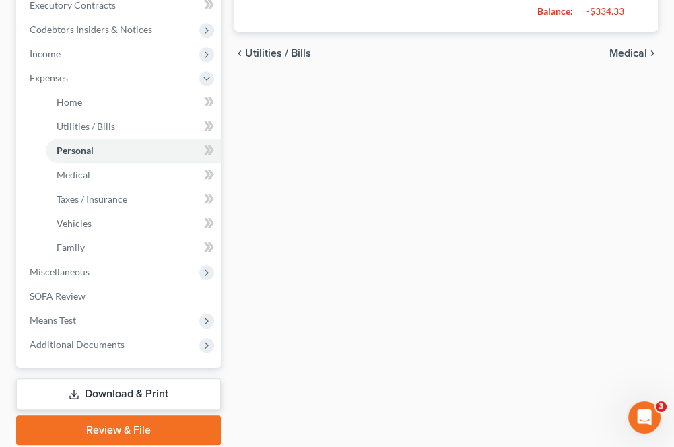
click at [87, 269] on span "Miscellaneous" at bounding box center [60, 271] width 60 height 11
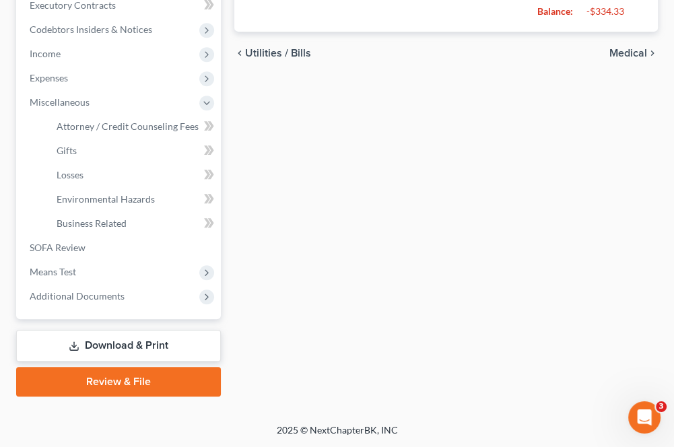
scroll to position [412, 0]
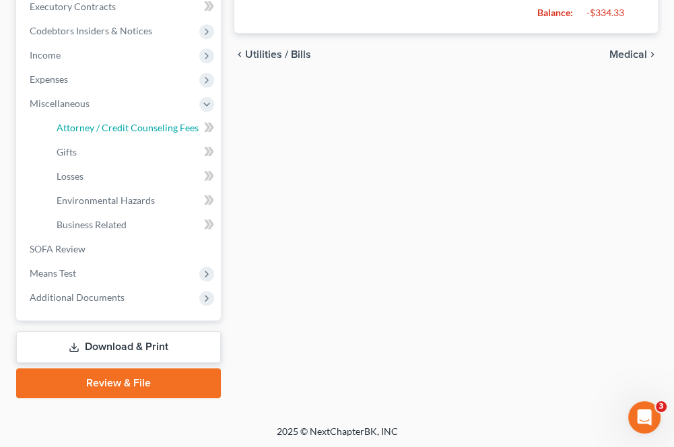
click at [85, 129] on span "Attorney / Credit Counseling Fees" at bounding box center [128, 127] width 142 height 11
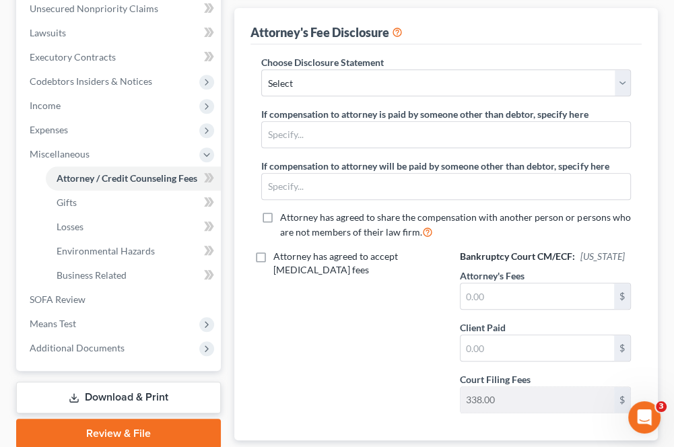
scroll to position [404, 0]
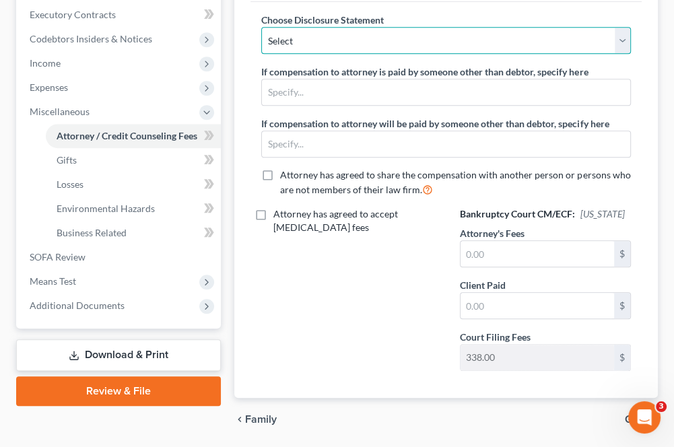
click at [283, 40] on select "Select Law Offices of [PERSON_NAME], LLC" at bounding box center [445, 40] width 369 height 27
select select "0"
click at [261, 27] on select "Select Law Offices of [PERSON_NAME], LLC" at bounding box center [445, 40] width 369 height 27
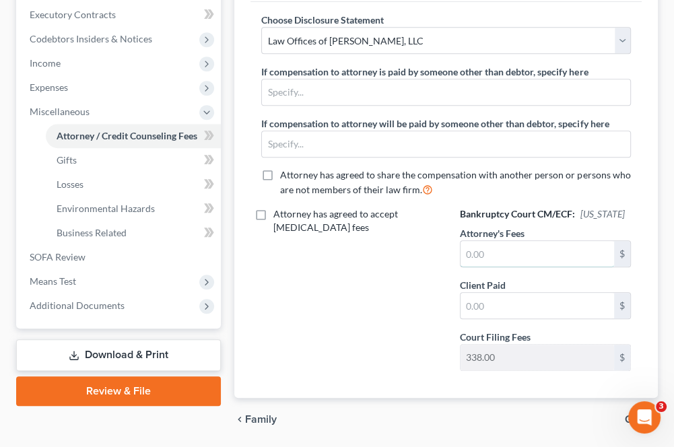
click at [472, 253] on input "text" at bounding box center [536, 254] width 153 height 26
type input "1,650"
click at [353, 261] on div "Attorney has agreed to accept [MEDICAL_DATA] fees" at bounding box center [347, 294] width 198 height 174
click at [67, 252] on span "SOFA Review" at bounding box center [58, 256] width 56 height 11
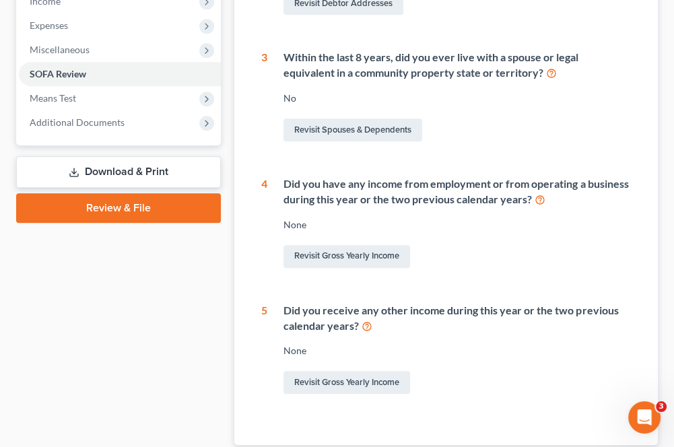
scroll to position [471, 0]
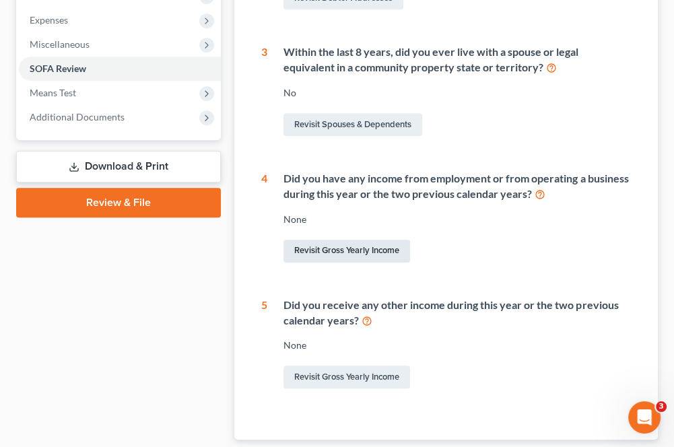
click at [312, 255] on link "Revisit Gross Yearly Income" at bounding box center [346, 251] width 127 height 23
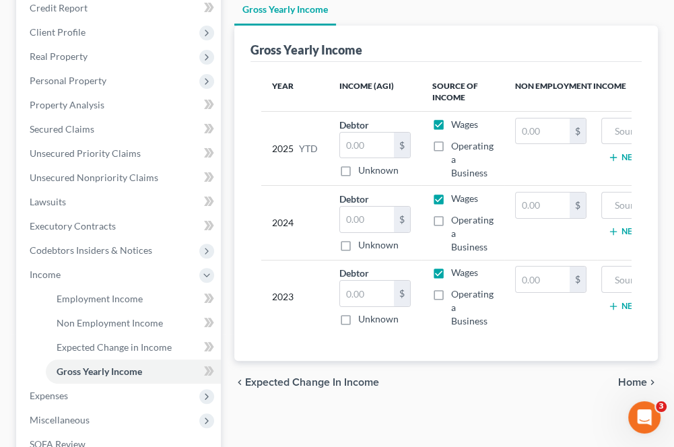
scroll to position [202, 0]
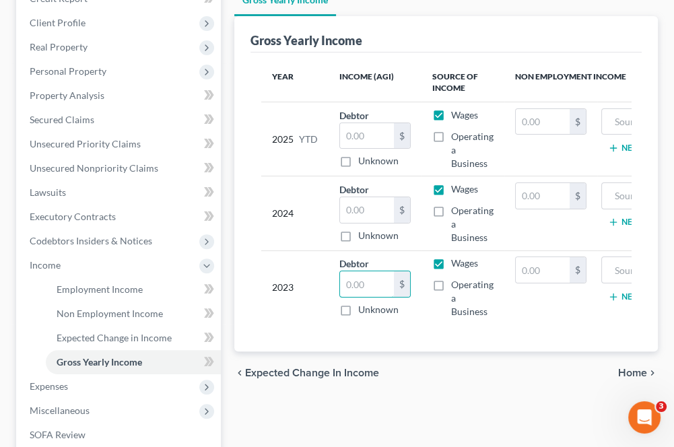
click at [358, 280] on input "text" at bounding box center [367, 284] width 54 height 26
type input "42,557"
click at [371, 137] on input "text" at bounding box center [367, 136] width 54 height 26
type input "30,000"
click at [354, 208] on input "text" at bounding box center [367, 210] width 54 height 26
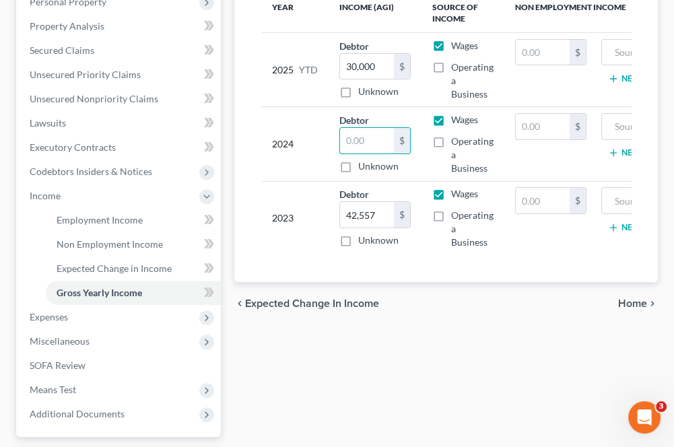
scroll to position [269, 0]
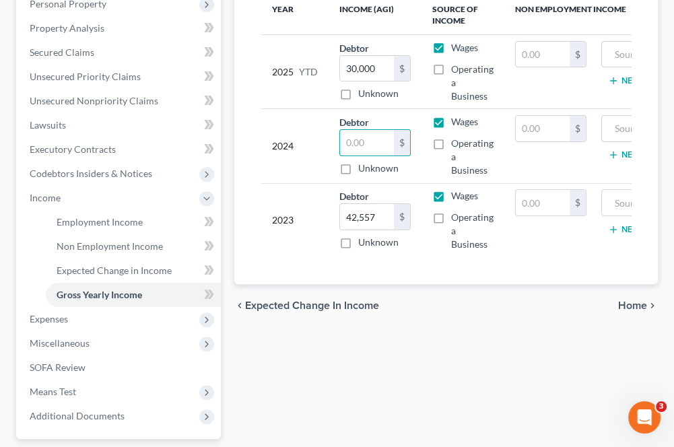
click at [78, 388] on span "Means Test" at bounding box center [120, 392] width 202 height 24
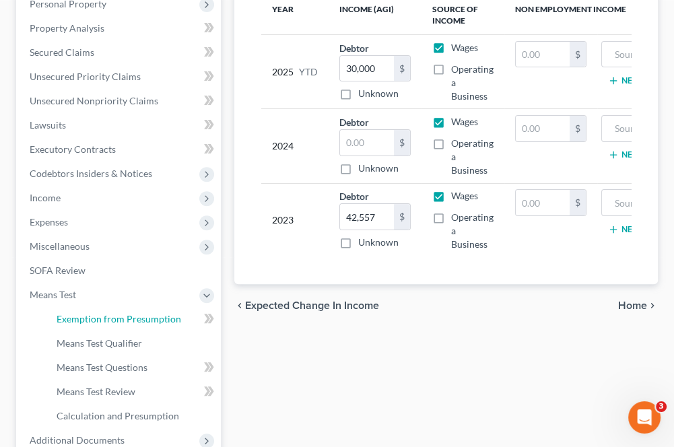
click at [98, 314] on span "Exemption from Presumption" at bounding box center [119, 318] width 124 height 11
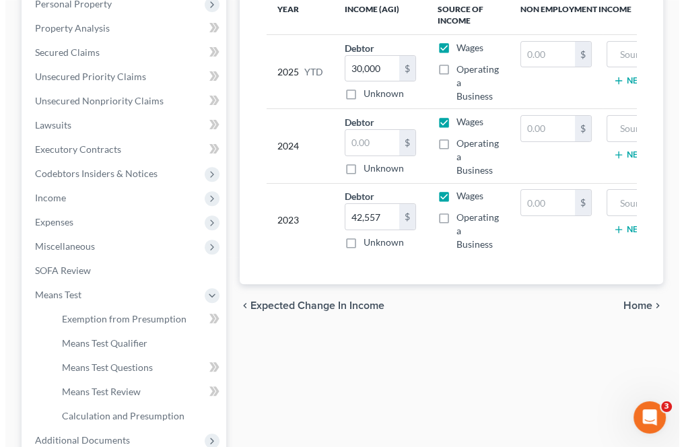
scroll to position [245, 0]
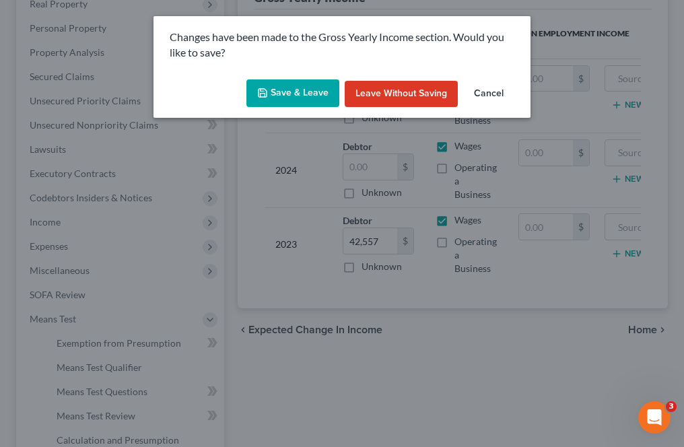
click at [314, 106] on button "Save & Leave" at bounding box center [292, 93] width 93 height 28
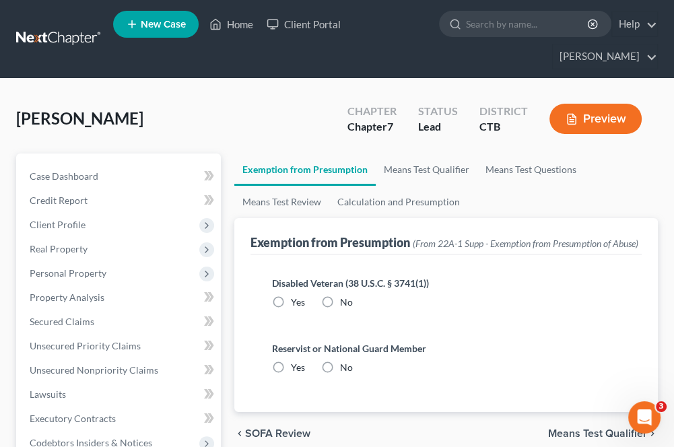
click at [340, 309] on label "No" at bounding box center [346, 301] width 13 height 13
click at [345, 304] on input "No" at bounding box center [349, 299] width 9 height 9
radio input "true"
click at [340, 374] on label "No" at bounding box center [346, 367] width 13 height 13
click at [345, 369] on input "No" at bounding box center [349, 365] width 9 height 9
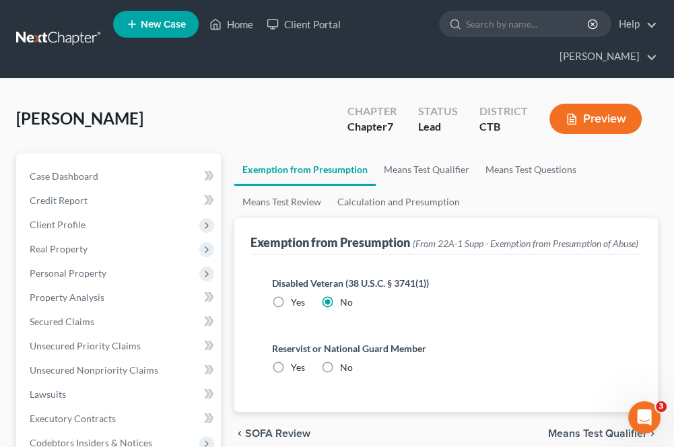
radio input "true"
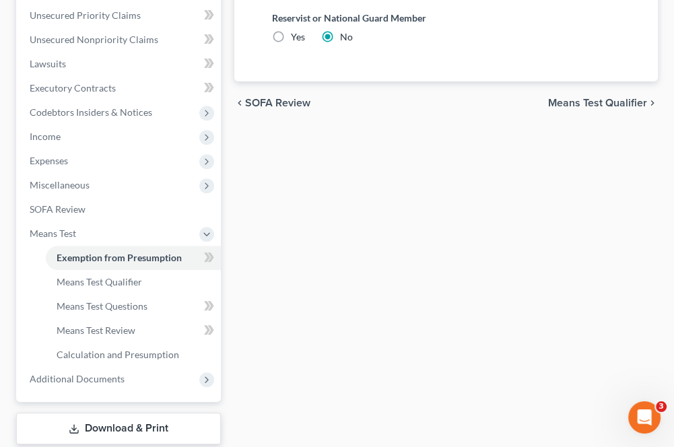
scroll to position [336, 0]
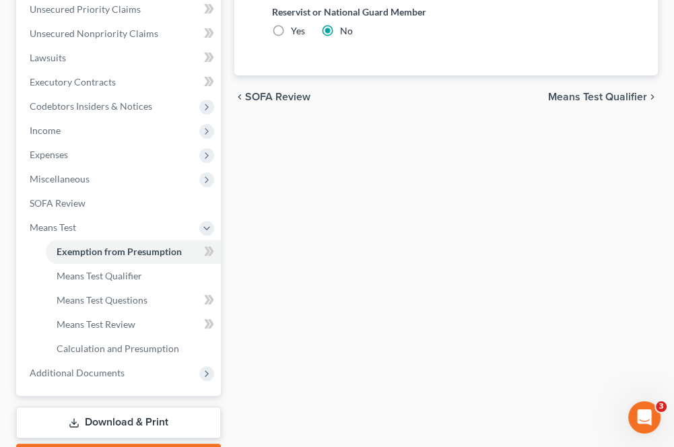
click at [614, 102] on span "Means Test Qualifier" at bounding box center [597, 97] width 99 height 11
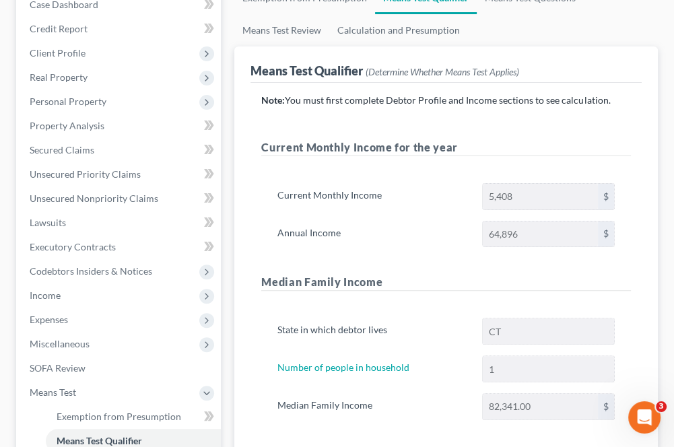
scroll to position [135, 0]
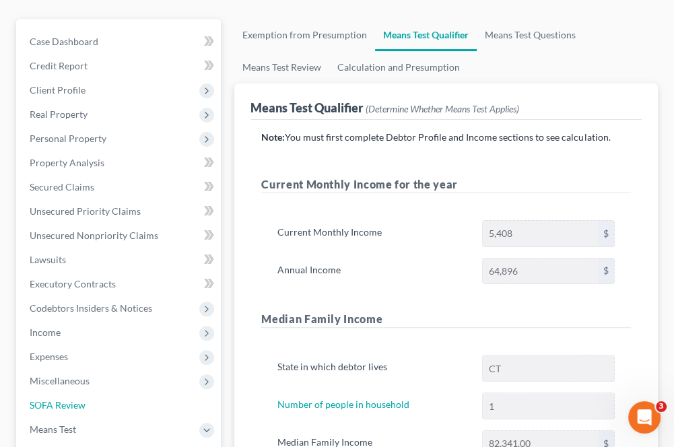
click at [87, 400] on link "SOFA Review" at bounding box center [120, 405] width 202 height 24
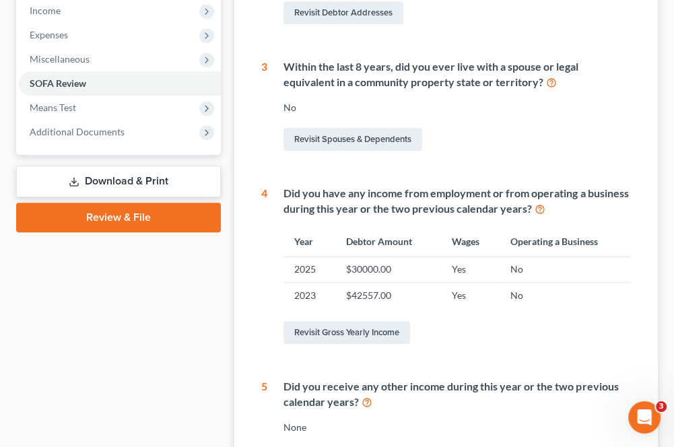
scroll to position [471, 0]
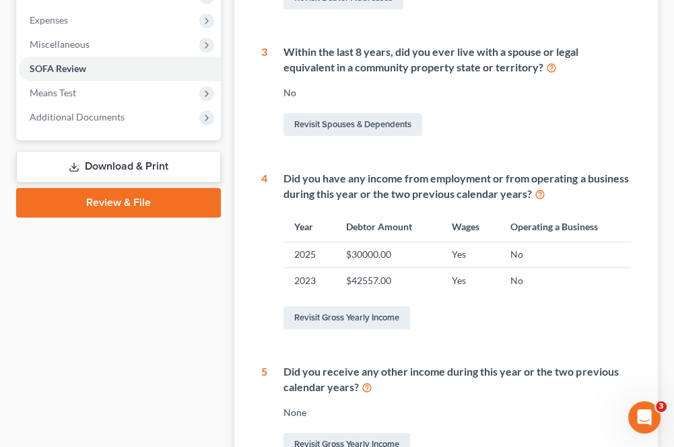
click at [326, 328] on div "Revisit Gross Yearly Income" at bounding box center [456, 317] width 347 height 28
click at [326, 318] on link "Revisit Gross Yearly Income" at bounding box center [346, 317] width 127 height 23
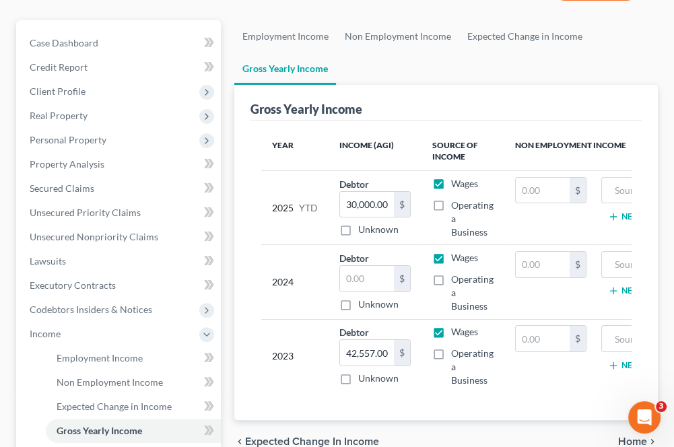
scroll to position [135, 0]
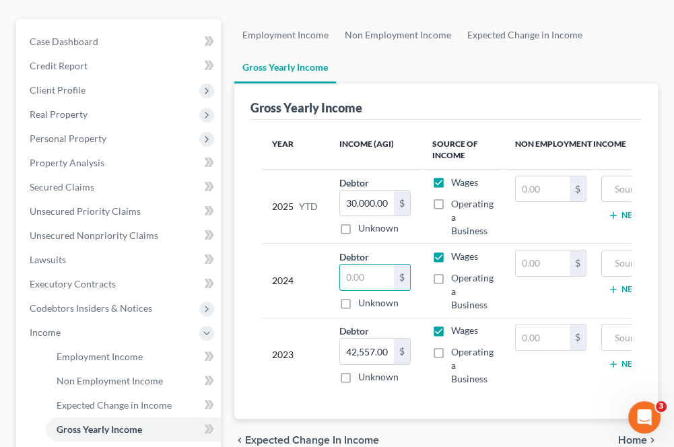
click at [359, 265] on input "text" at bounding box center [367, 277] width 54 height 26
type input "10,835"
click at [261, 290] on td "2024" at bounding box center [294, 281] width 67 height 74
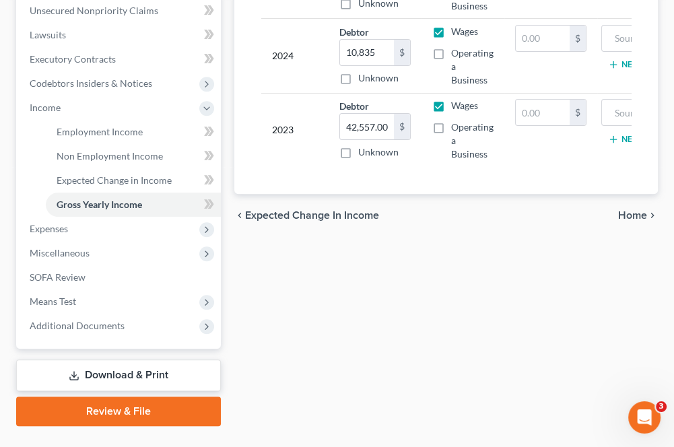
scroll to position [388, 0]
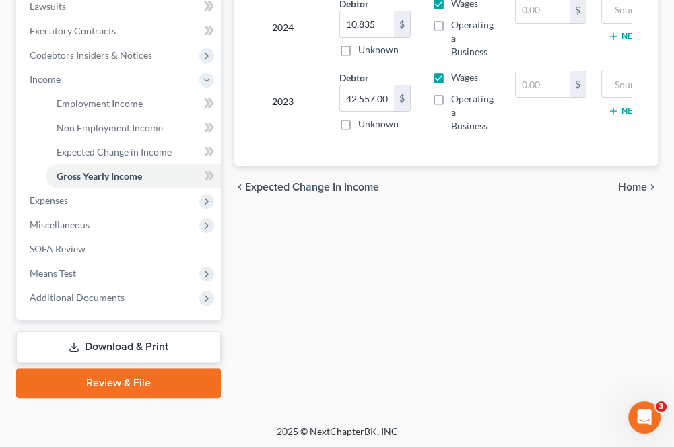
click at [633, 192] on span "Home" at bounding box center [632, 187] width 29 height 11
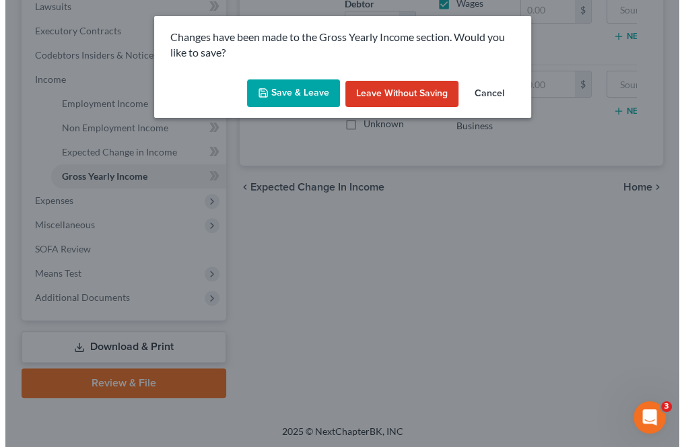
scroll to position [363, 0]
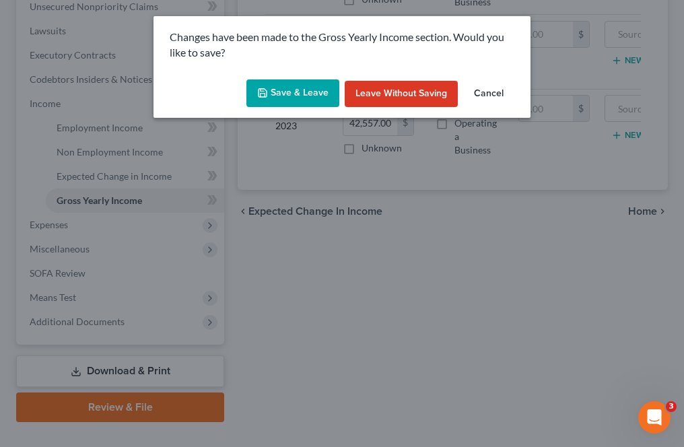
click at [291, 102] on button "Save & Leave" at bounding box center [292, 93] width 93 height 28
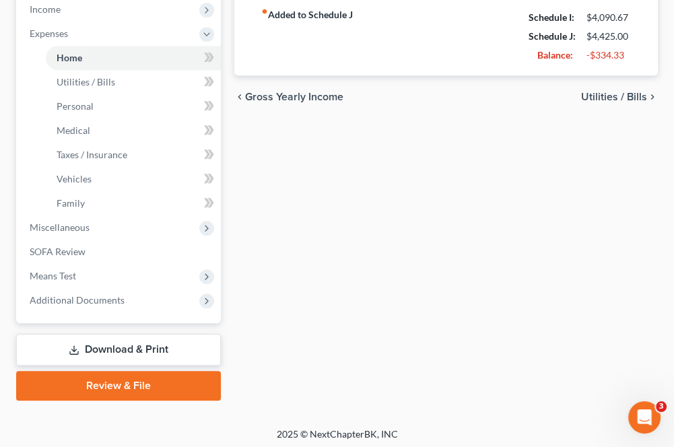
scroll to position [460, 0]
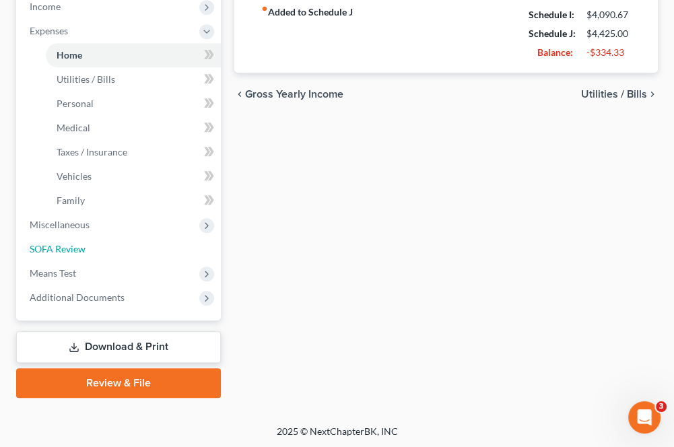
click at [98, 253] on link "SOFA Review" at bounding box center [120, 249] width 202 height 24
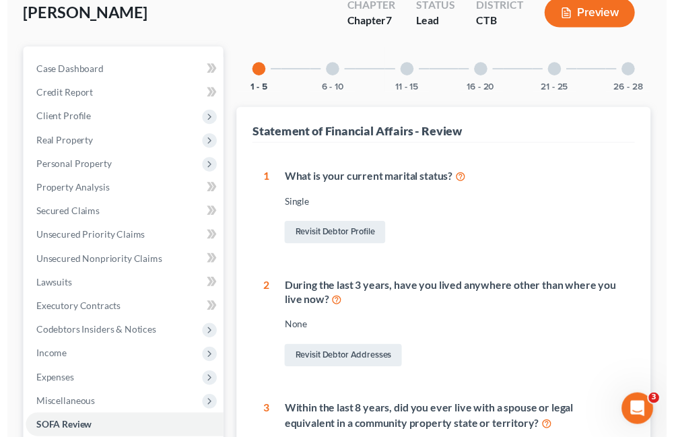
scroll to position [135, 0]
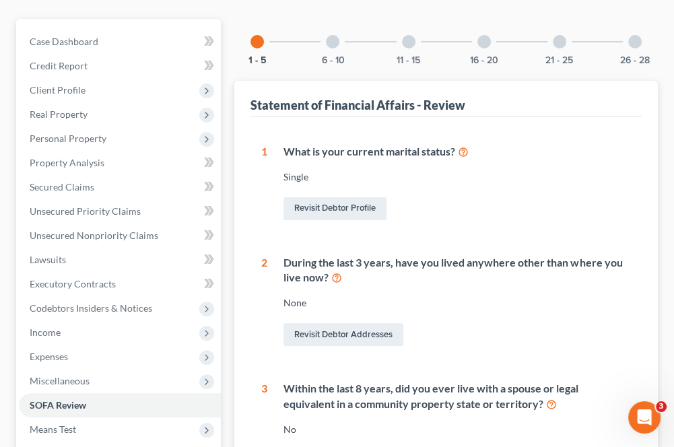
click at [490, 40] on div at bounding box center [483, 41] width 13 height 13
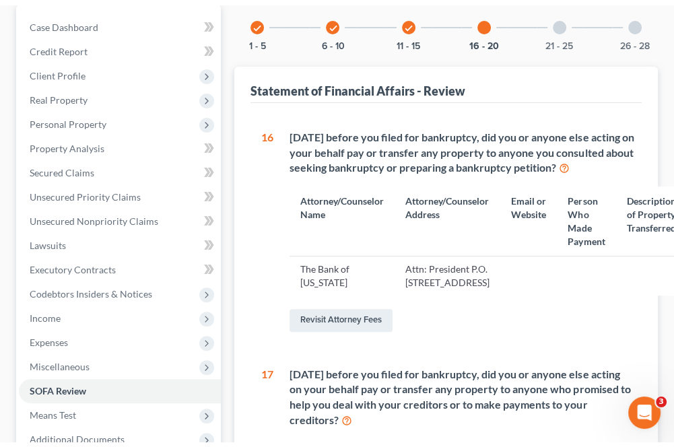
scroll to position [0, 0]
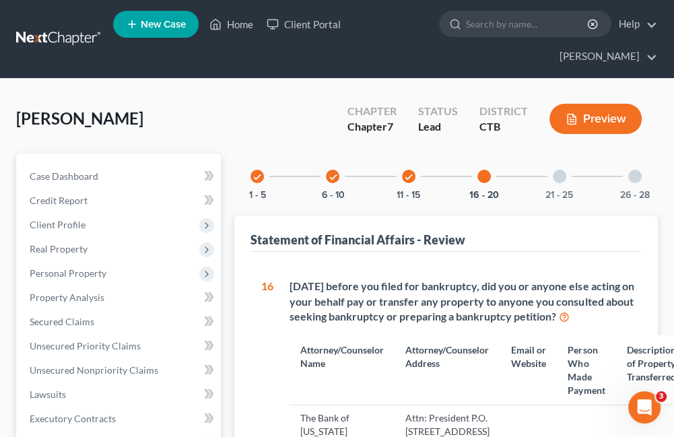
click at [407, 180] on icon "check" at bounding box center [408, 176] width 9 height 9
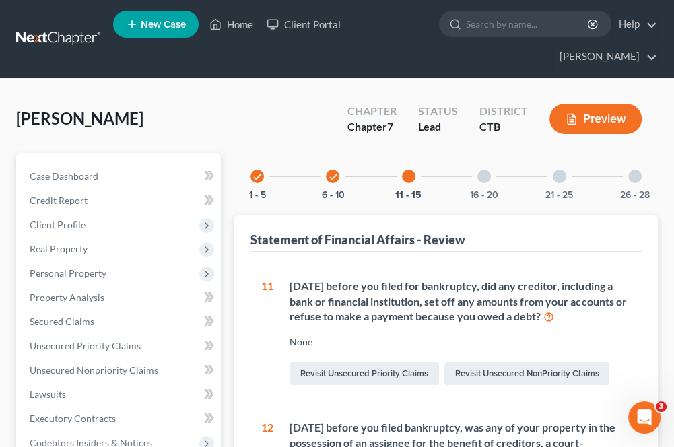
click at [329, 177] on icon "check" at bounding box center [332, 176] width 9 height 9
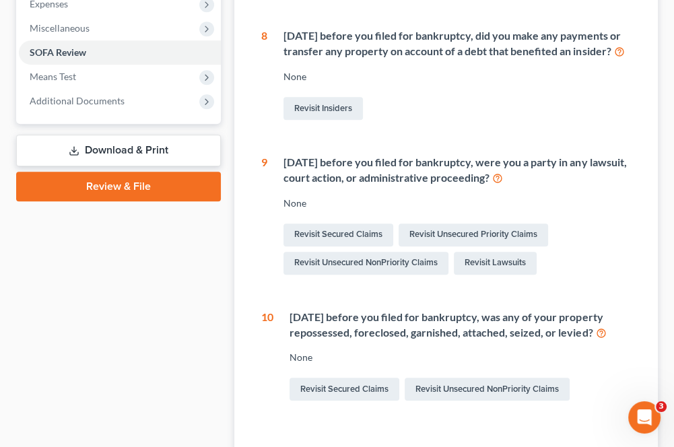
scroll to position [466, 0]
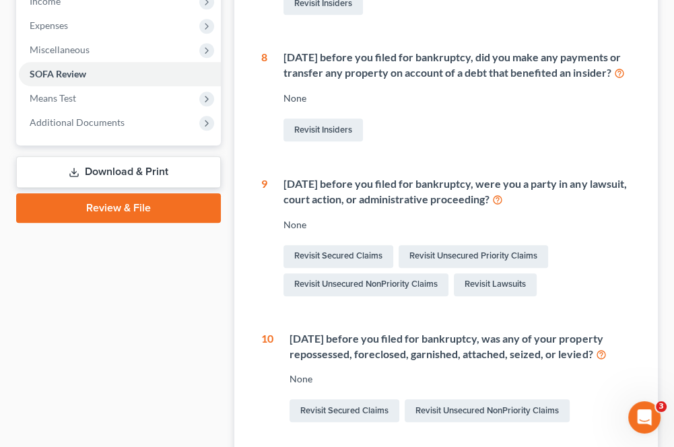
click at [338, 207] on div "[DATE] before you filed for bankruptcy, were you a party in any lawsuit, court …" at bounding box center [456, 191] width 347 height 31
click at [490, 296] on link "Revisit Lawsuits" at bounding box center [495, 284] width 83 height 23
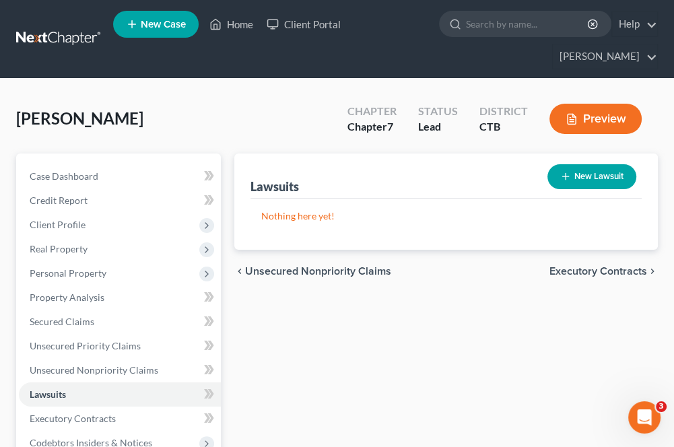
click at [599, 172] on button "New Lawsuit" at bounding box center [591, 176] width 89 height 25
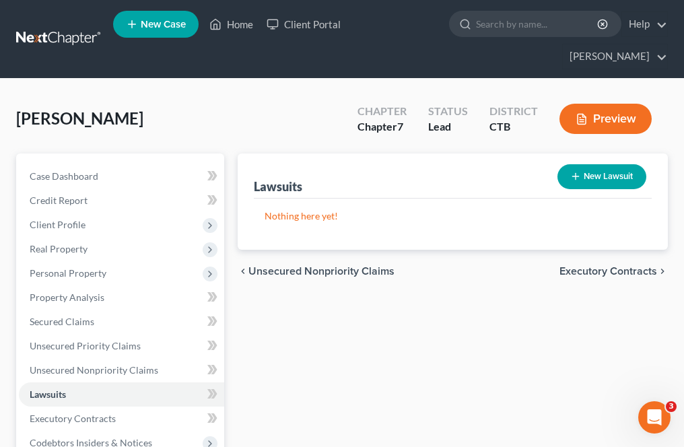
select select "0"
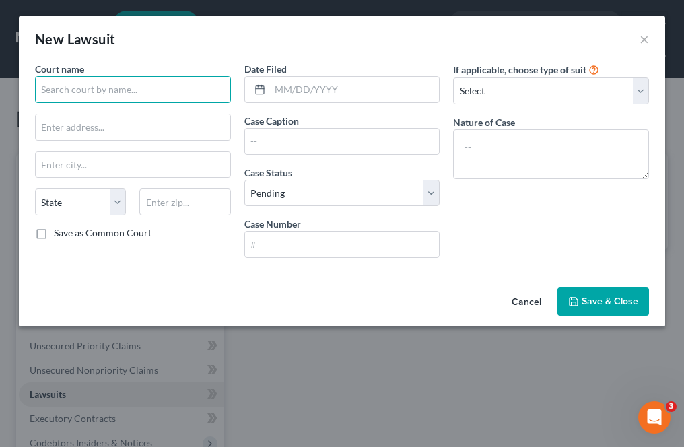
click at [172, 95] on input "text" at bounding box center [133, 89] width 196 height 27
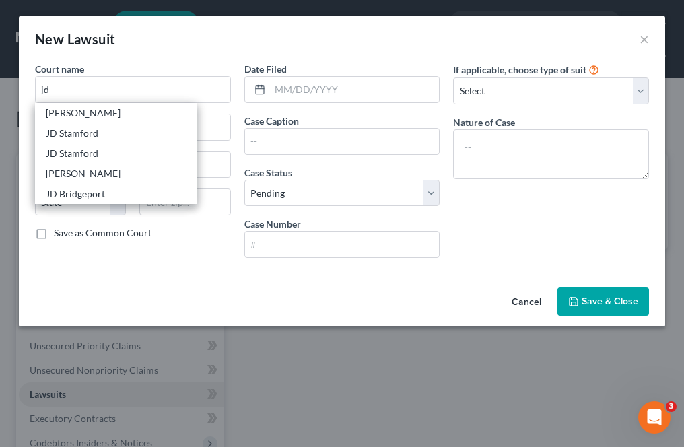
click at [151, 128] on div "JD Stamford" at bounding box center [116, 133] width 140 height 13
type input "JD Stamford"
type input "[STREET_ADDRESS][PERSON_NAME]"
type input "[GEOGRAPHIC_DATA]"
select select "6"
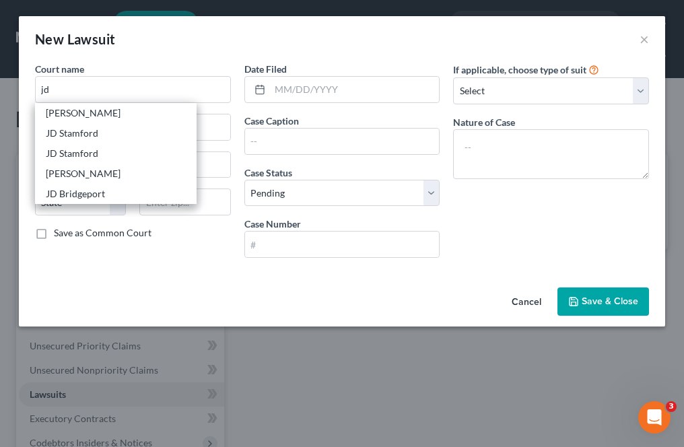
type input "06905"
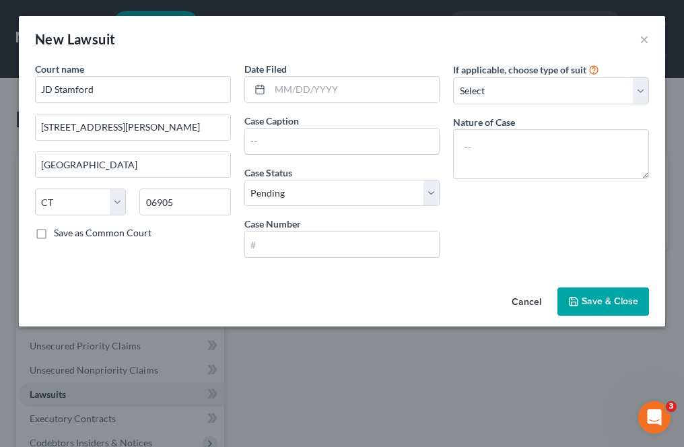
click at [303, 143] on input "text" at bounding box center [342, 142] width 194 height 26
type input "CKS [PERSON_NAME]"
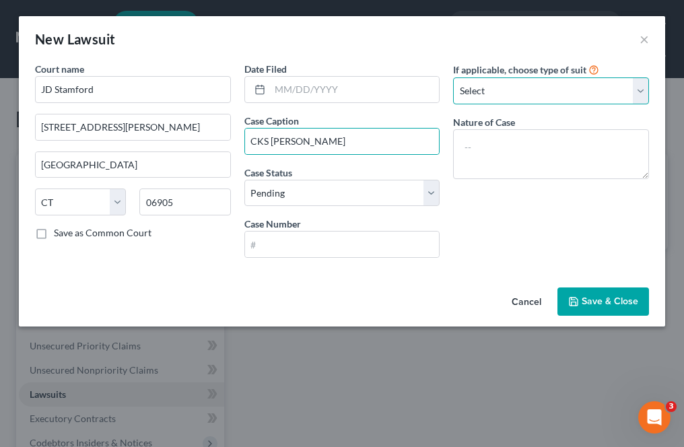
click at [505, 100] on select "Select Repossession Garnishment Foreclosure Attached, Seized, Or Levied Other" at bounding box center [551, 90] width 196 height 27
select select "4"
click at [453, 77] on select "Select Repossession Garnishment Foreclosure Attached, Seized, Or Levied Other" at bounding box center [551, 90] width 196 height 27
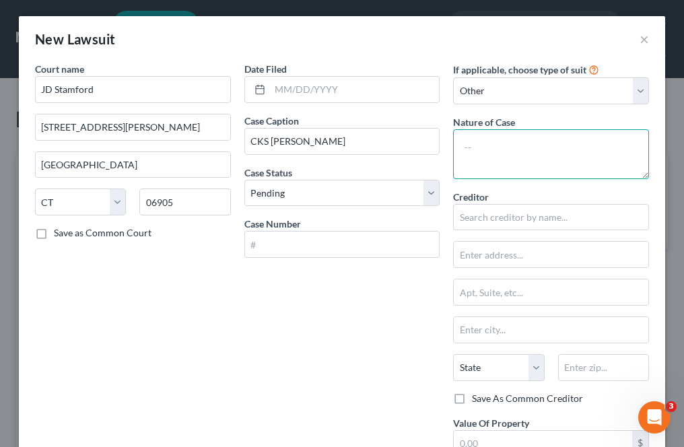
click at [483, 147] on textarea at bounding box center [551, 154] width 196 height 50
type textarea "Collections"
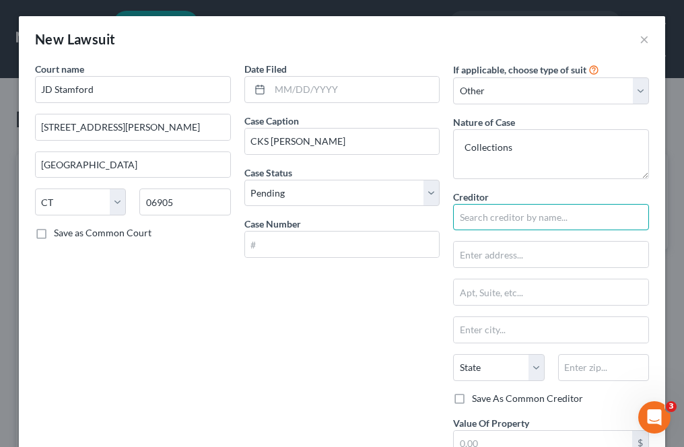
click at [474, 219] on input "text" at bounding box center [551, 217] width 196 height 27
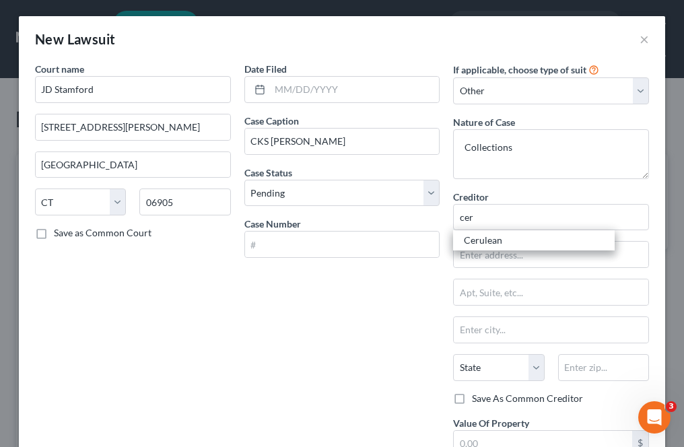
click at [480, 242] on div "Cerulean" at bounding box center [534, 240] width 140 height 13
type input "Cerulean"
type input "Attn: CEO"
type input "P.O. Box 6812"
type input "[PERSON_NAME] Stream"
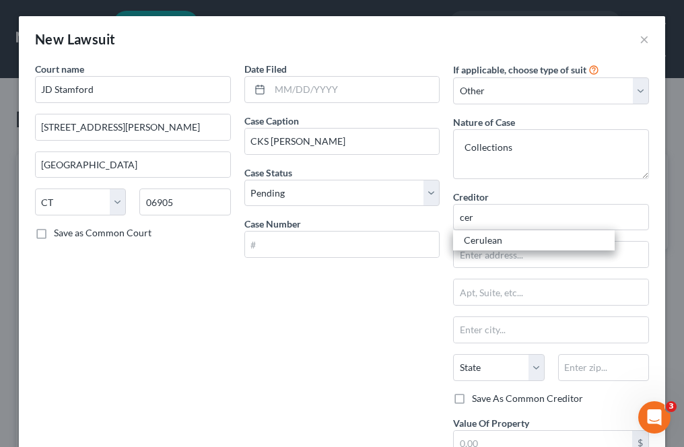
select select "14"
type input "60197"
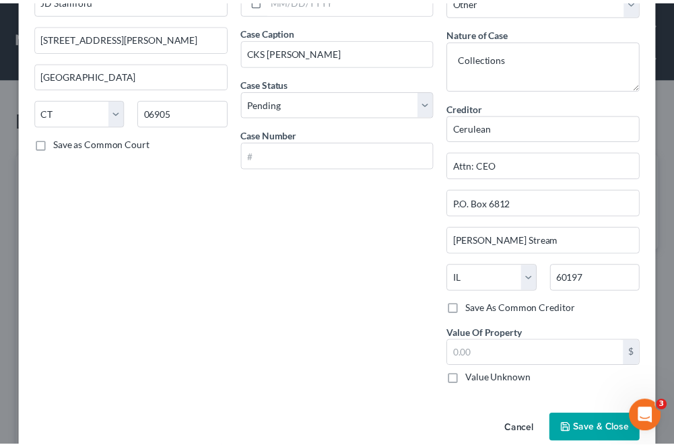
scroll to position [111, 0]
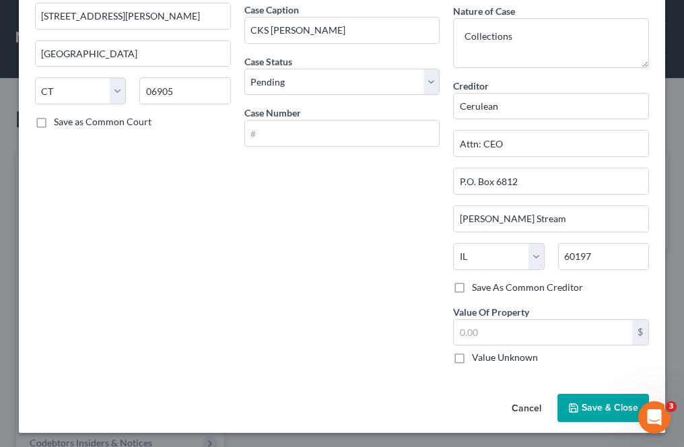
click at [581, 404] on span "Save & Close" at bounding box center [609, 407] width 57 height 11
